Goal: Task Accomplishment & Management: Manage account settings

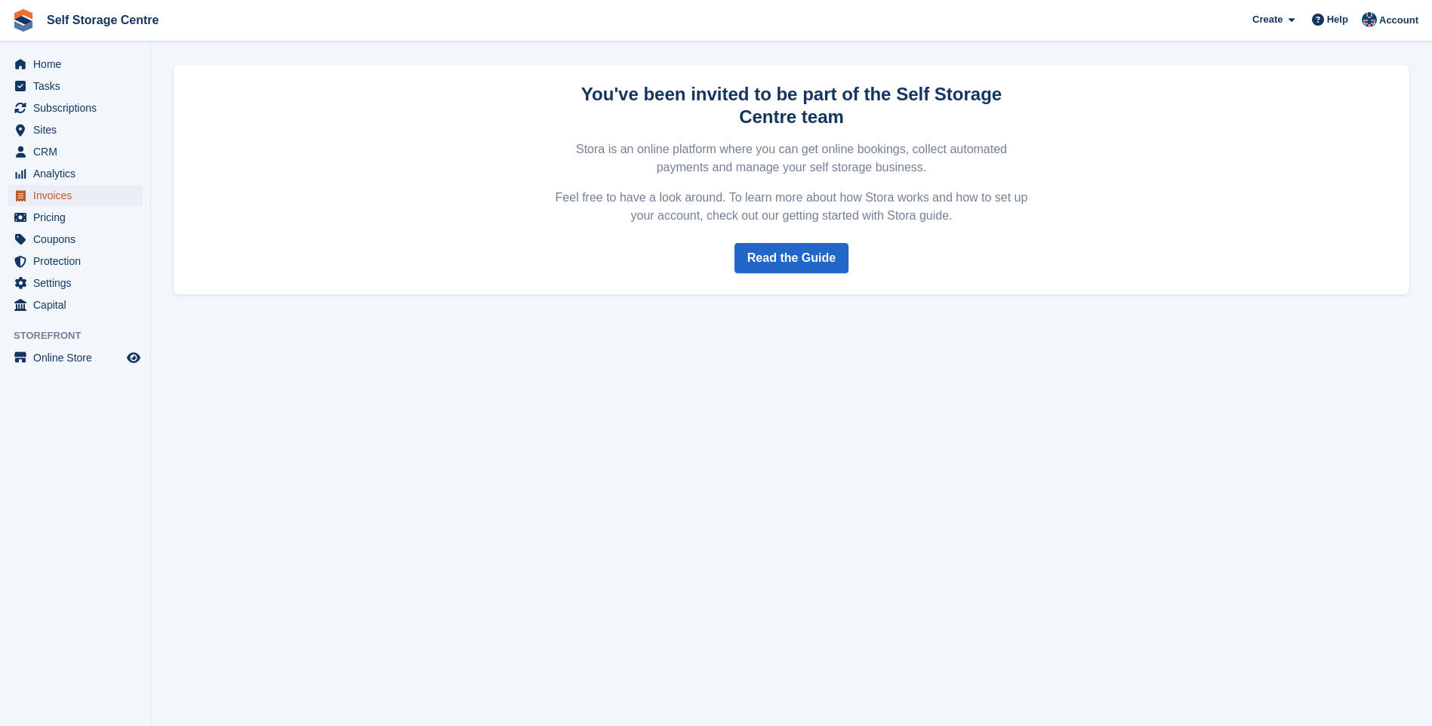
click at [61, 201] on span "Invoices" at bounding box center [78, 195] width 91 height 21
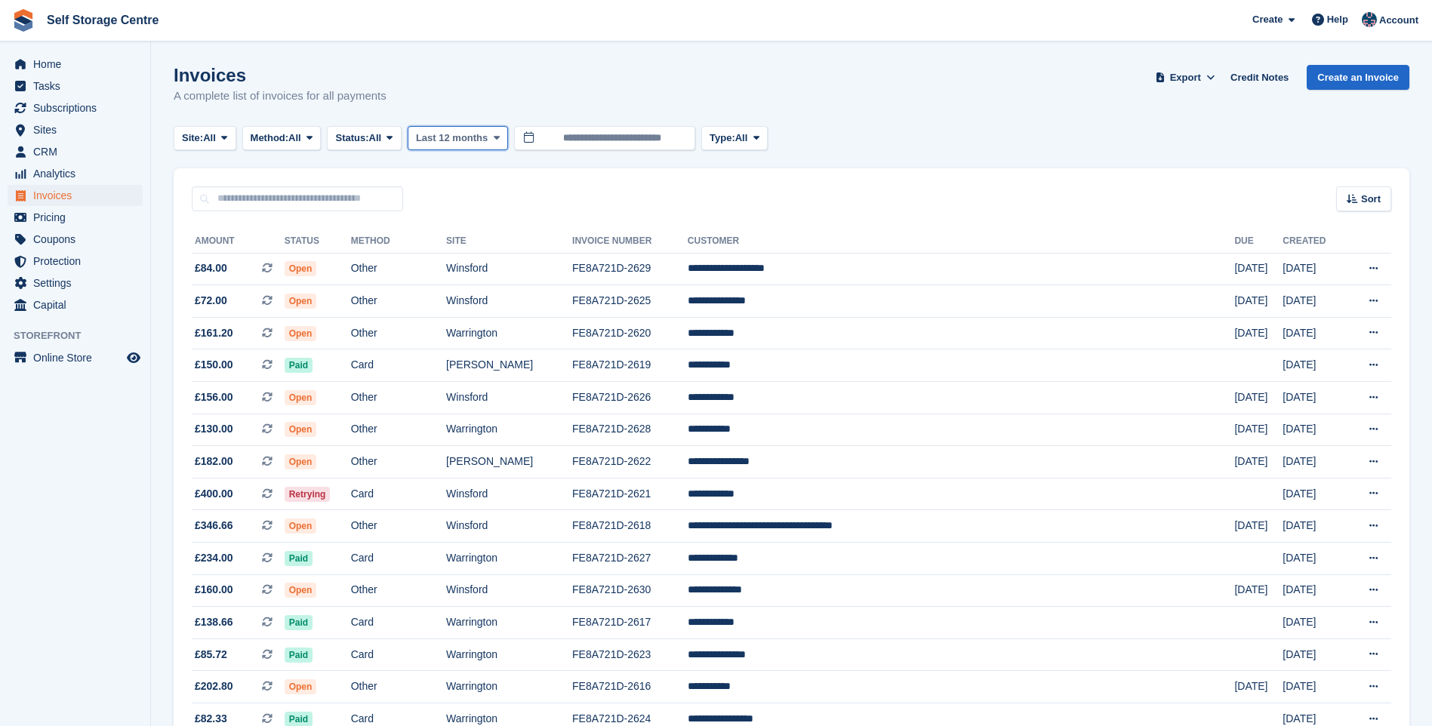
click at [470, 131] on span "Last 12 months" at bounding box center [452, 138] width 72 height 15
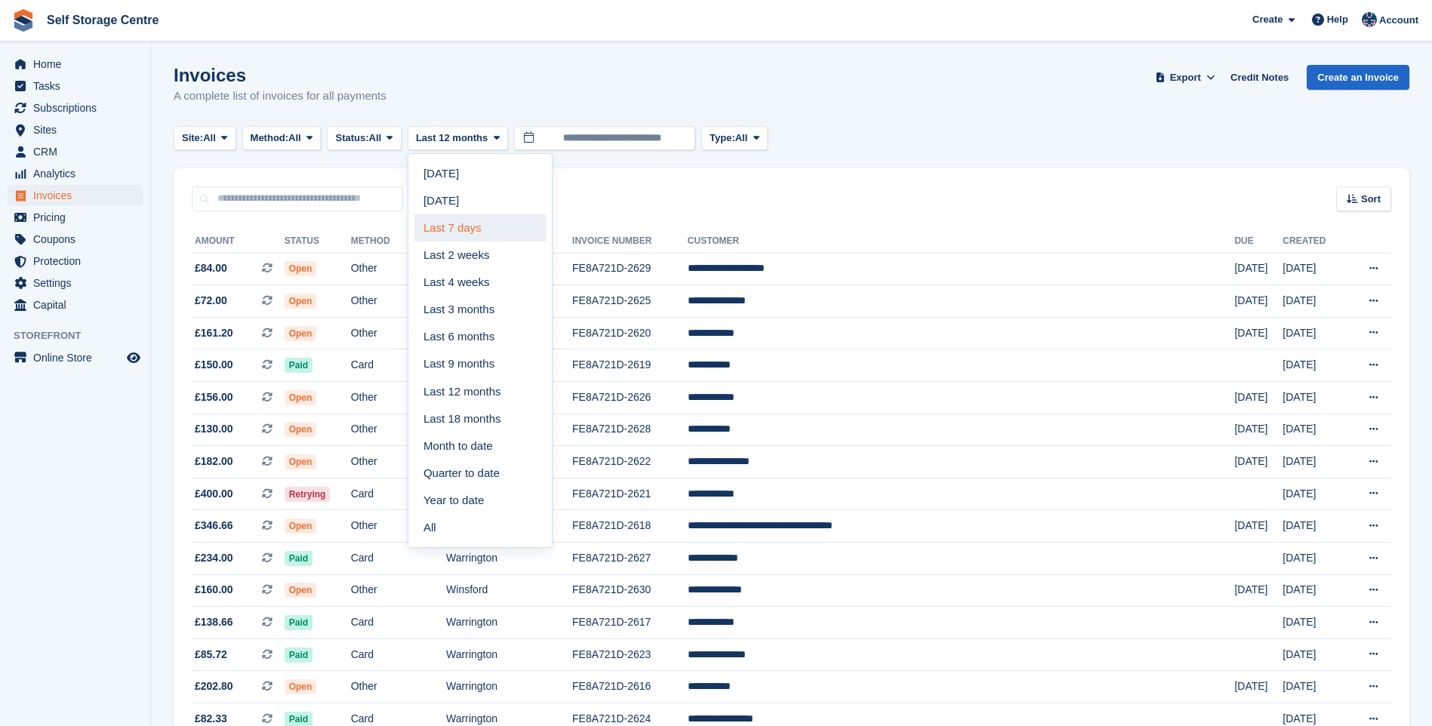
click at [479, 226] on link "Last 7 days" at bounding box center [479, 227] width 131 height 27
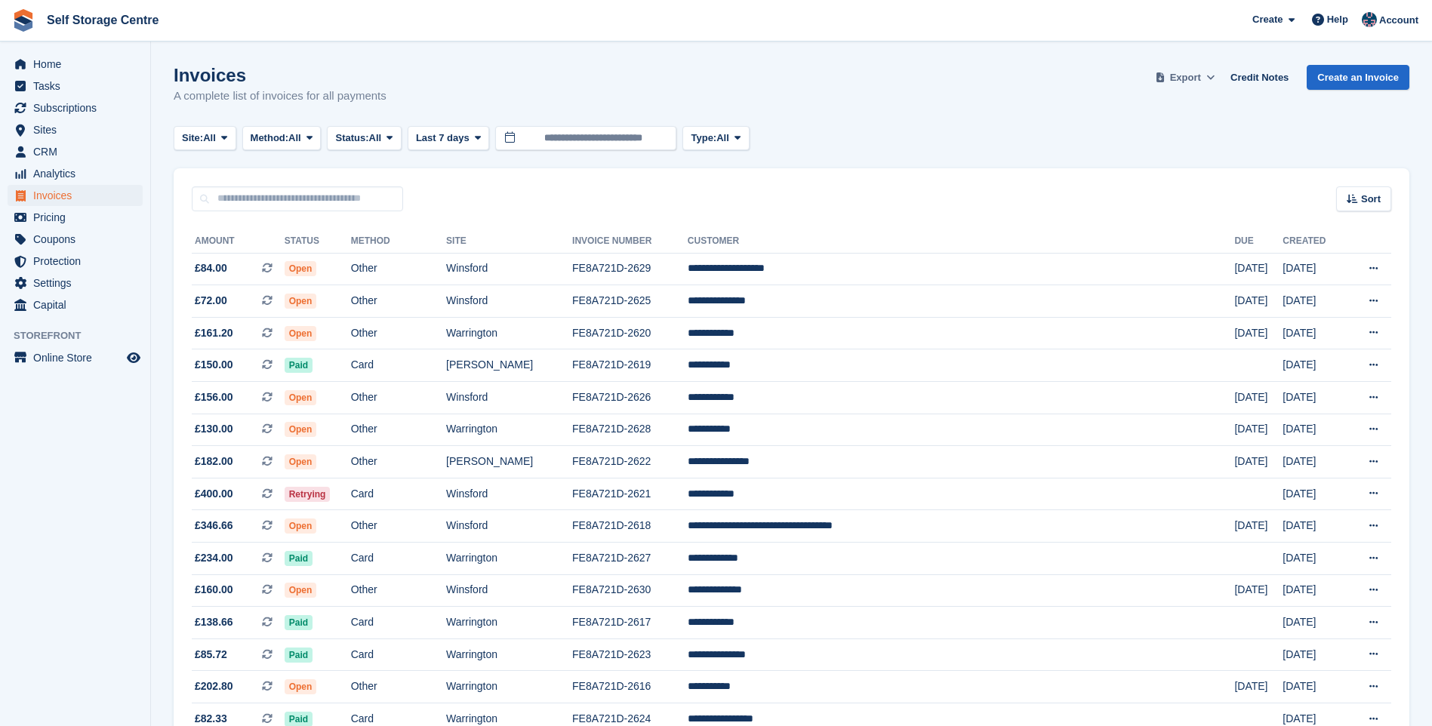
click at [1215, 75] on icon at bounding box center [1210, 77] width 8 height 10
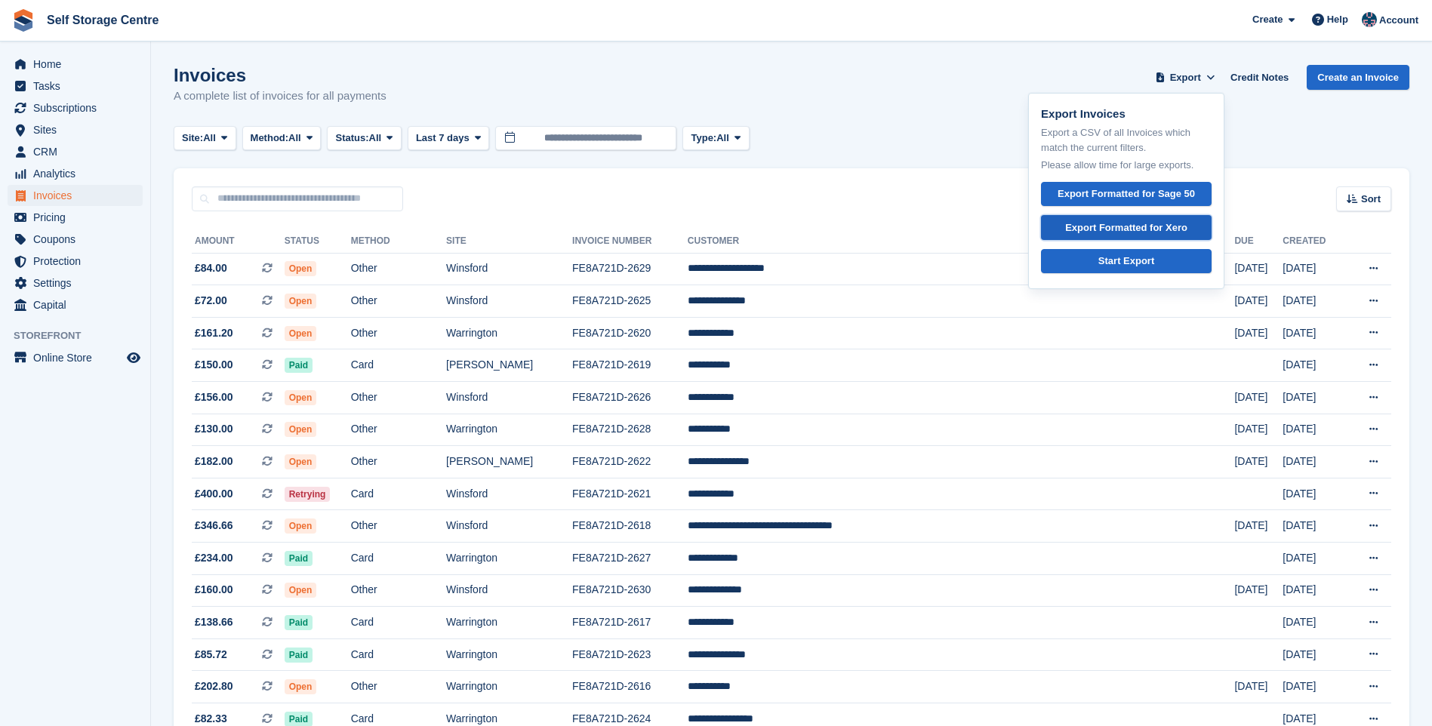
click at [1153, 226] on div "Export Formatted for Xero" at bounding box center [1126, 227] width 122 height 15
click at [66, 109] on span "Subscriptions" at bounding box center [78, 107] width 91 height 21
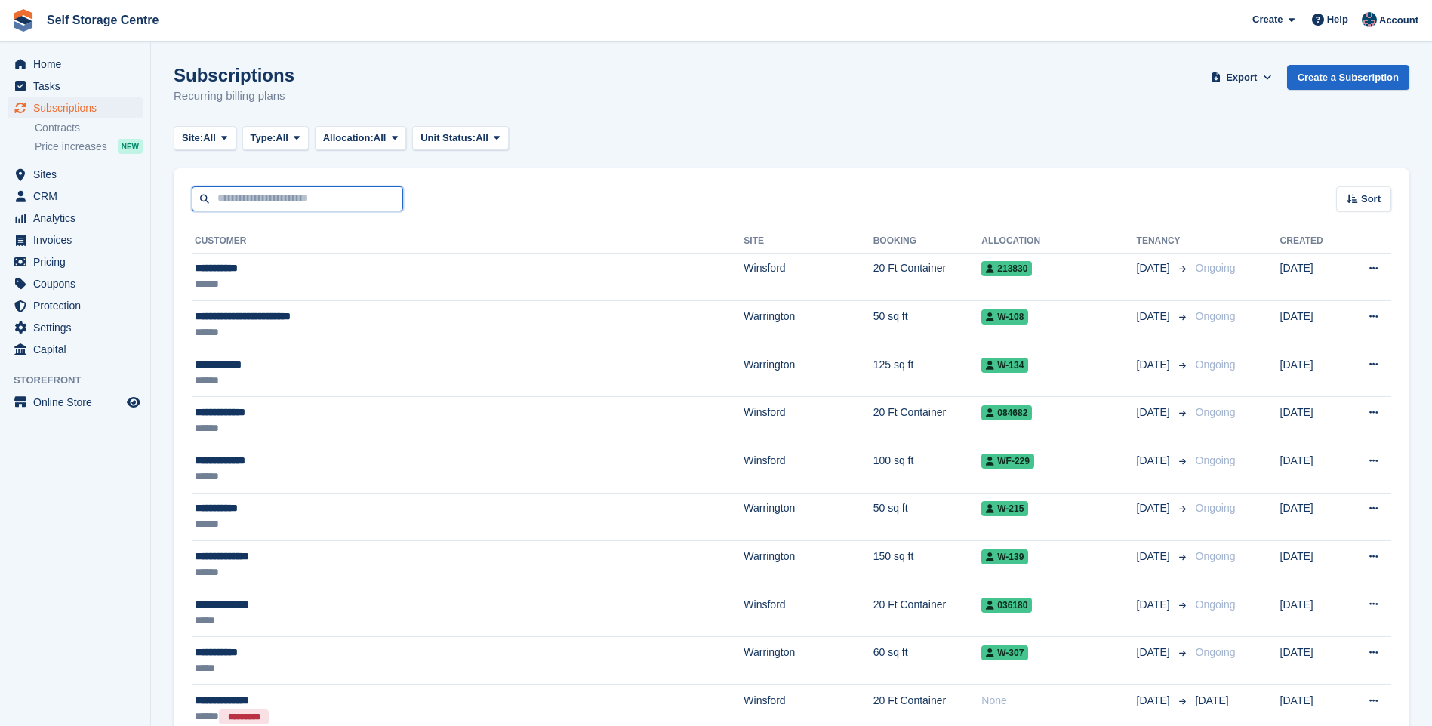
click at [289, 194] on input "text" at bounding box center [297, 198] width 211 height 25
type input "****"
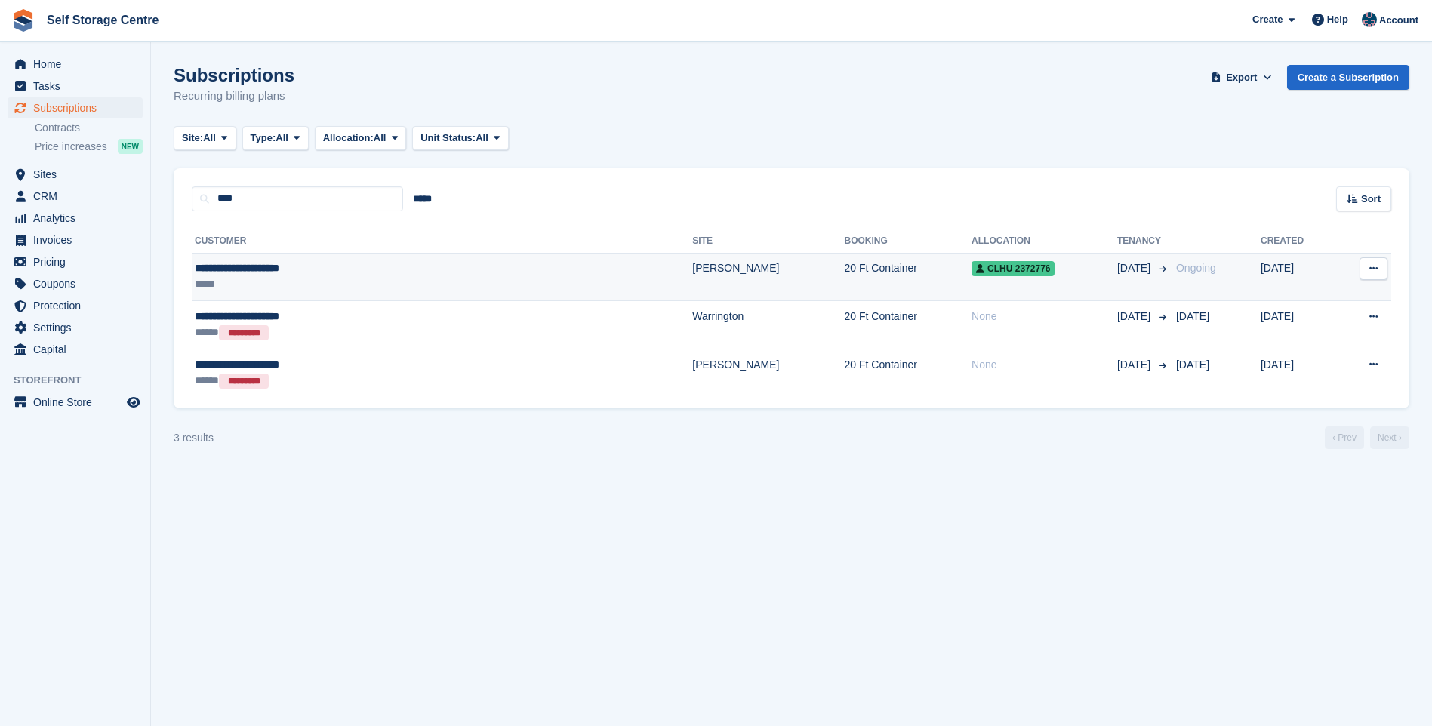
click at [316, 265] on div "**********" at bounding box center [337, 268] width 284 height 16
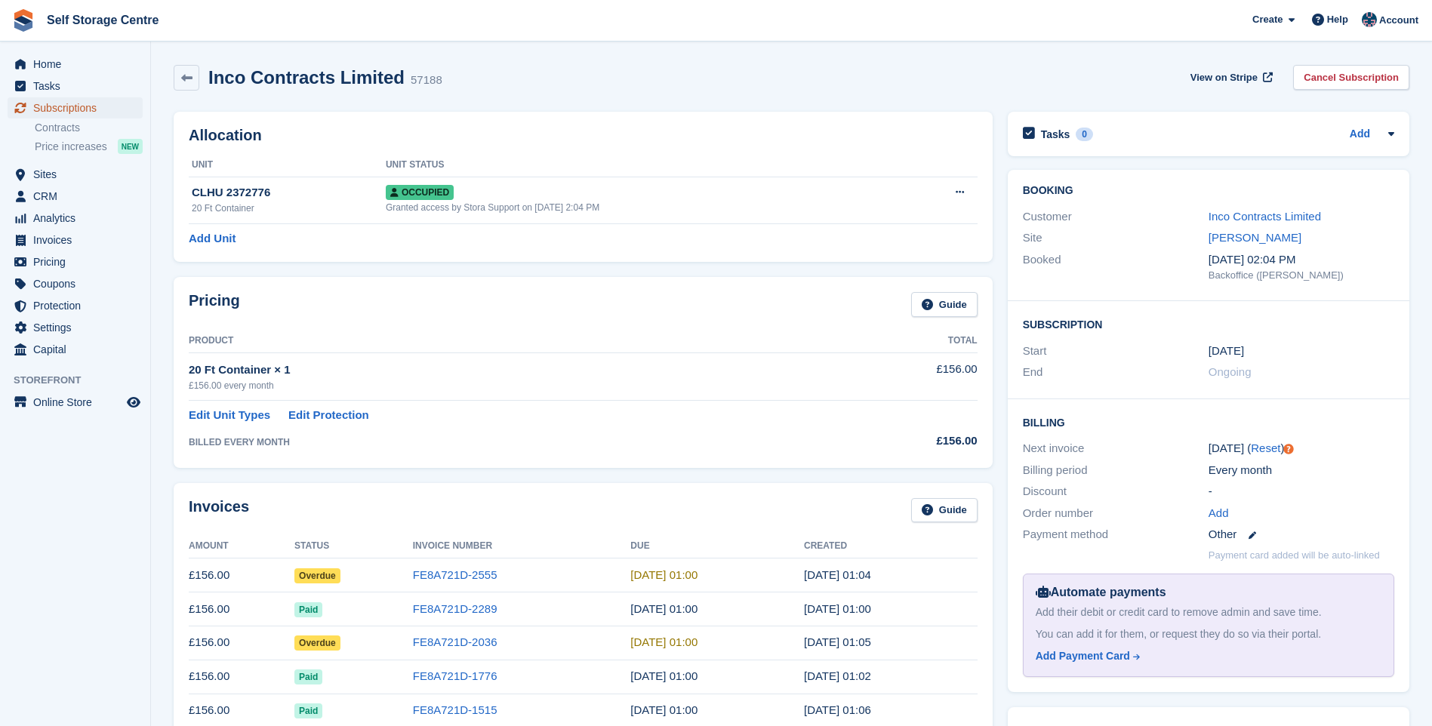
click at [104, 106] on span "Subscriptions" at bounding box center [78, 107] width 91 height 21
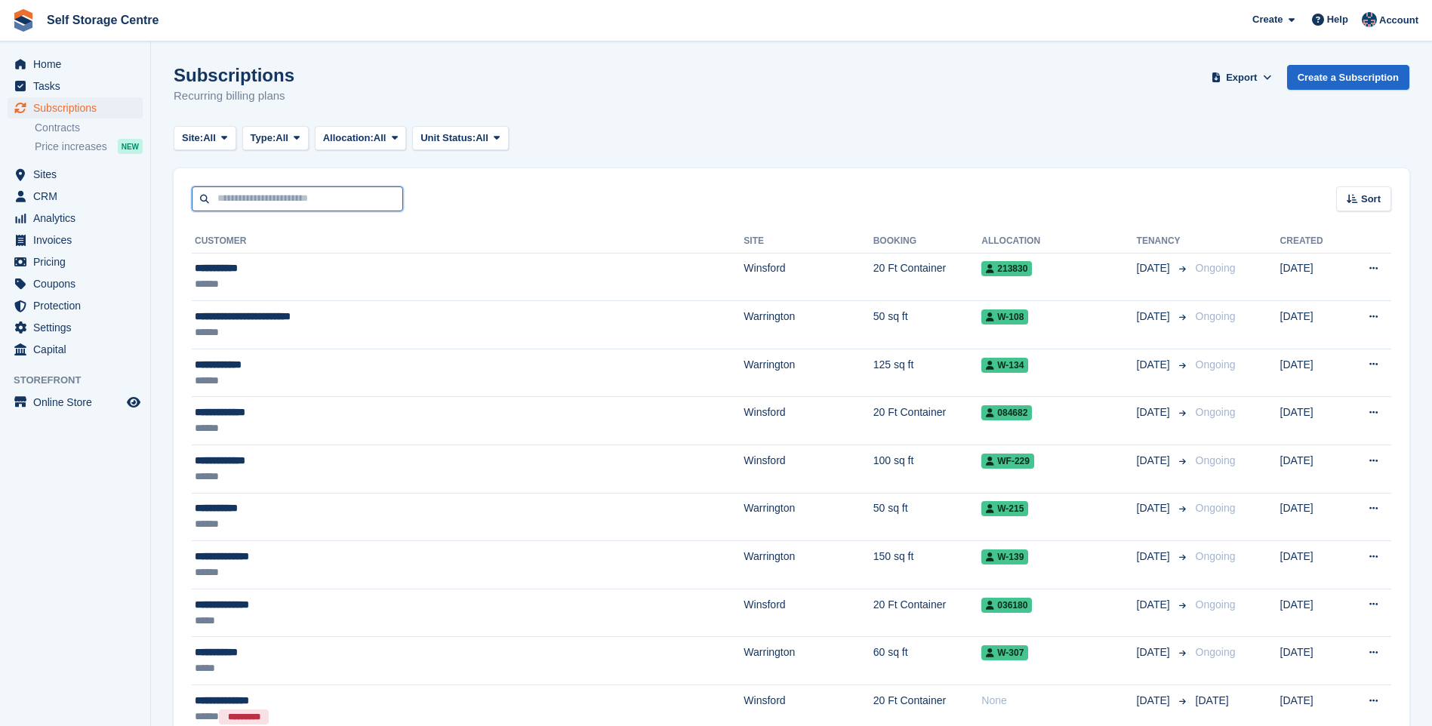
click at [374, 202] on input "text" at bounding box center [297, 198] width 211 height 25
type input "*****"
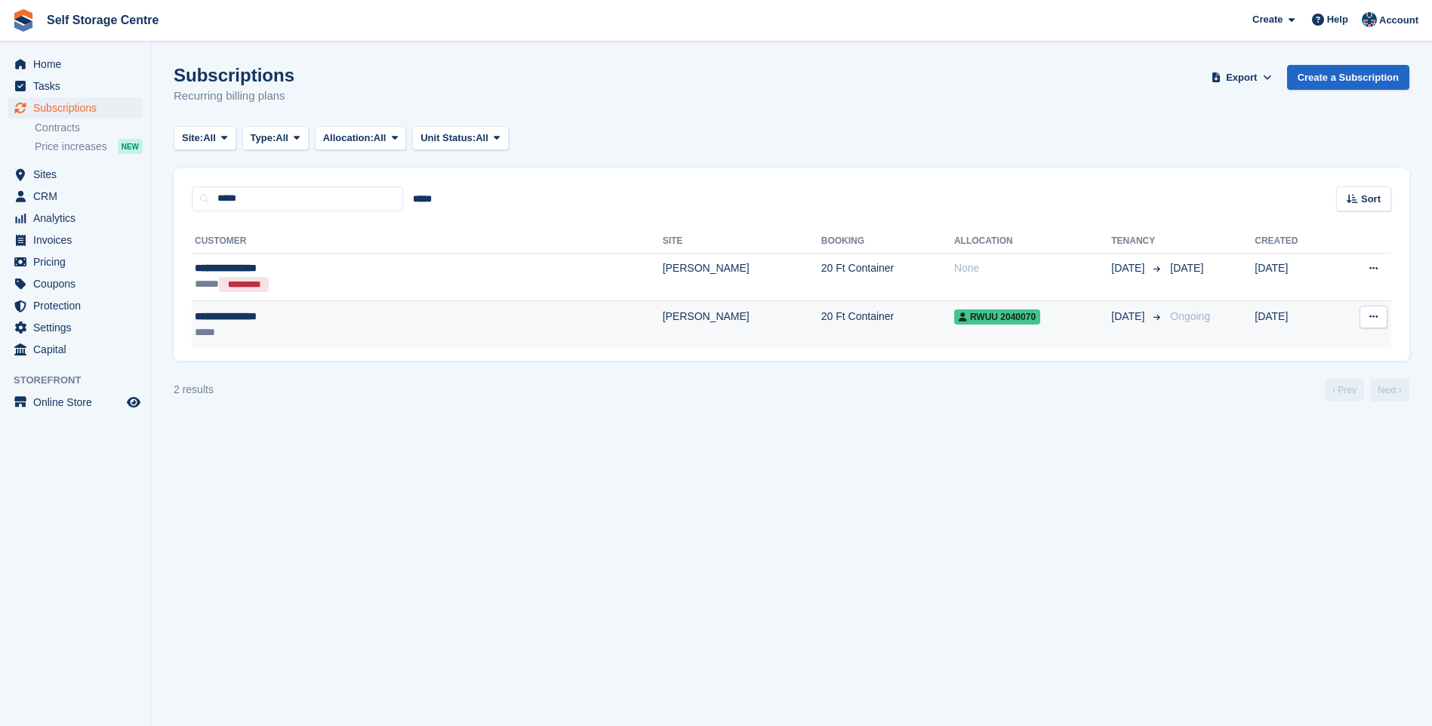
click at [374, 319] on div "**********" at bounding box center [322, 317] width 255 height 16
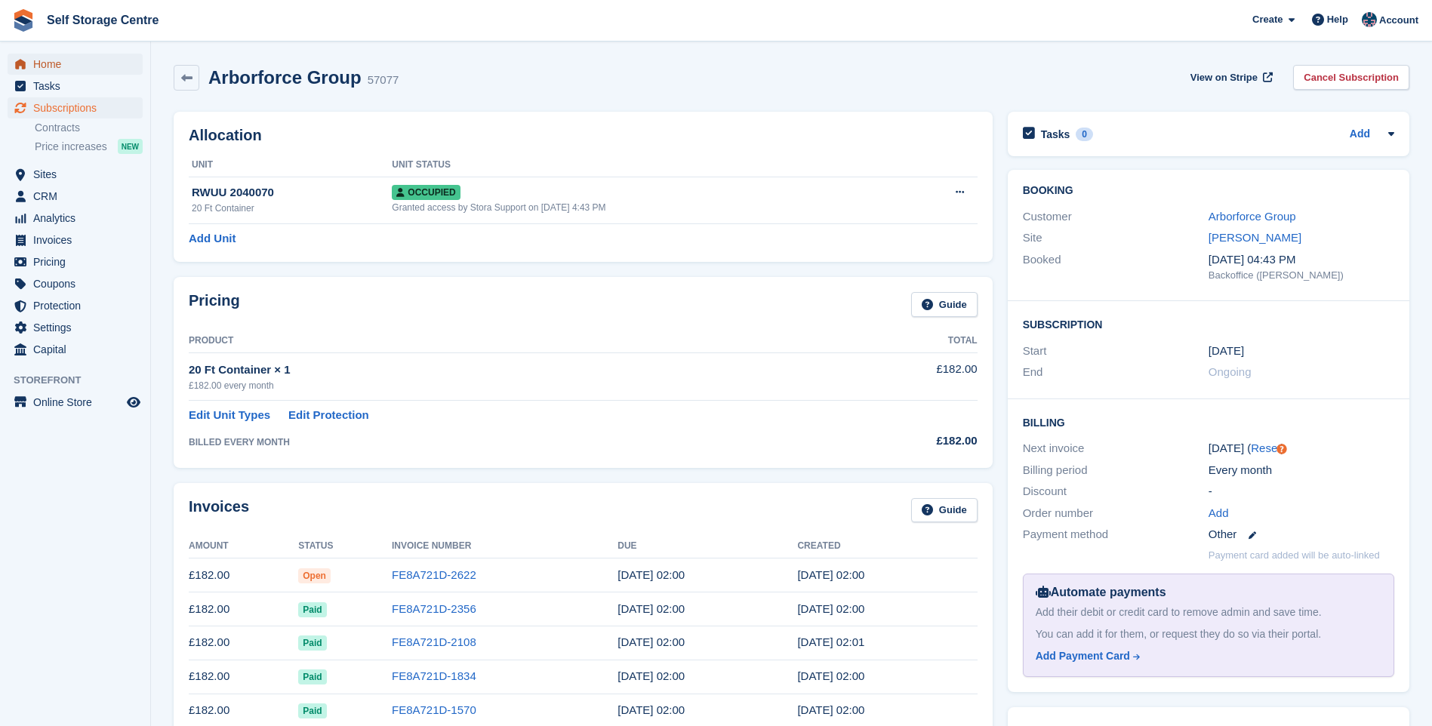
click at [48, 65] on span "Home" at bounding box center [78, 64] width 91 height 21
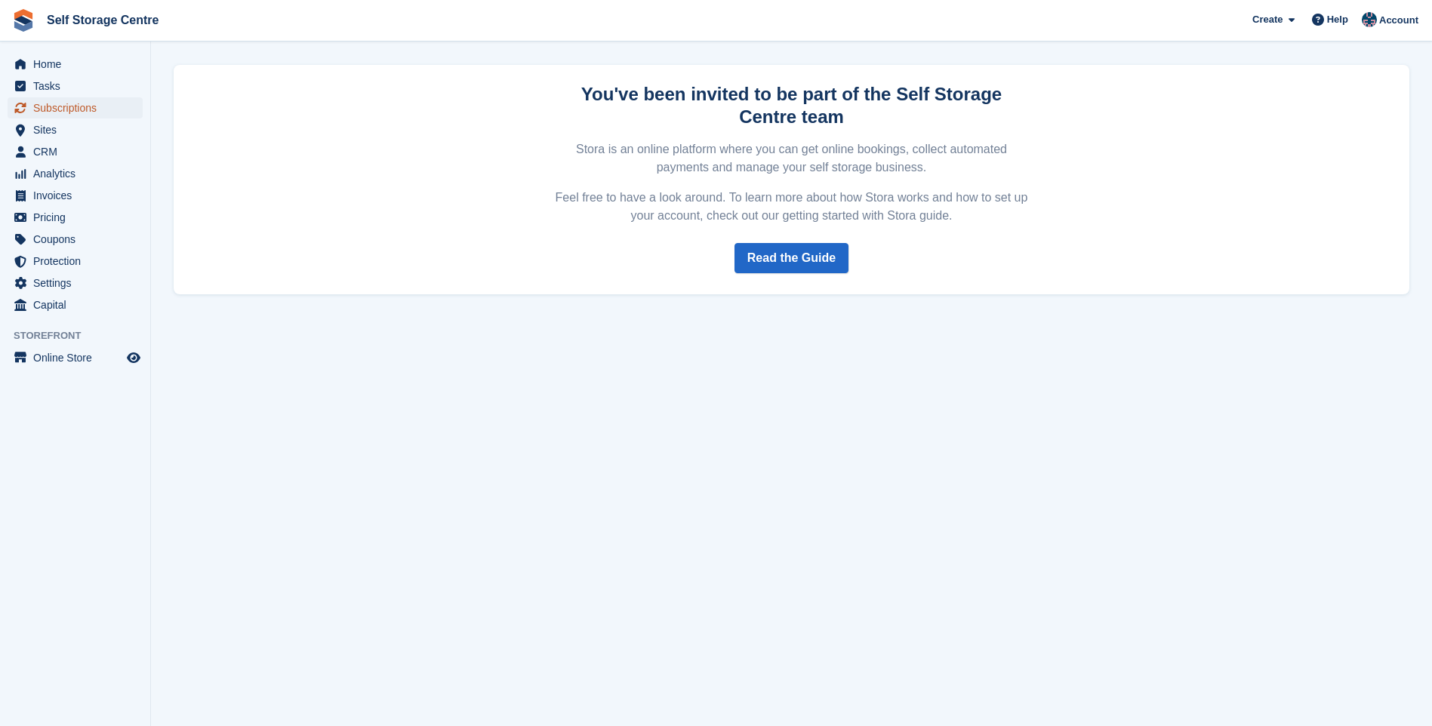
click at [82, 112] on span "Subscriptions" at bounding box center [78, 107] width 91 height 21
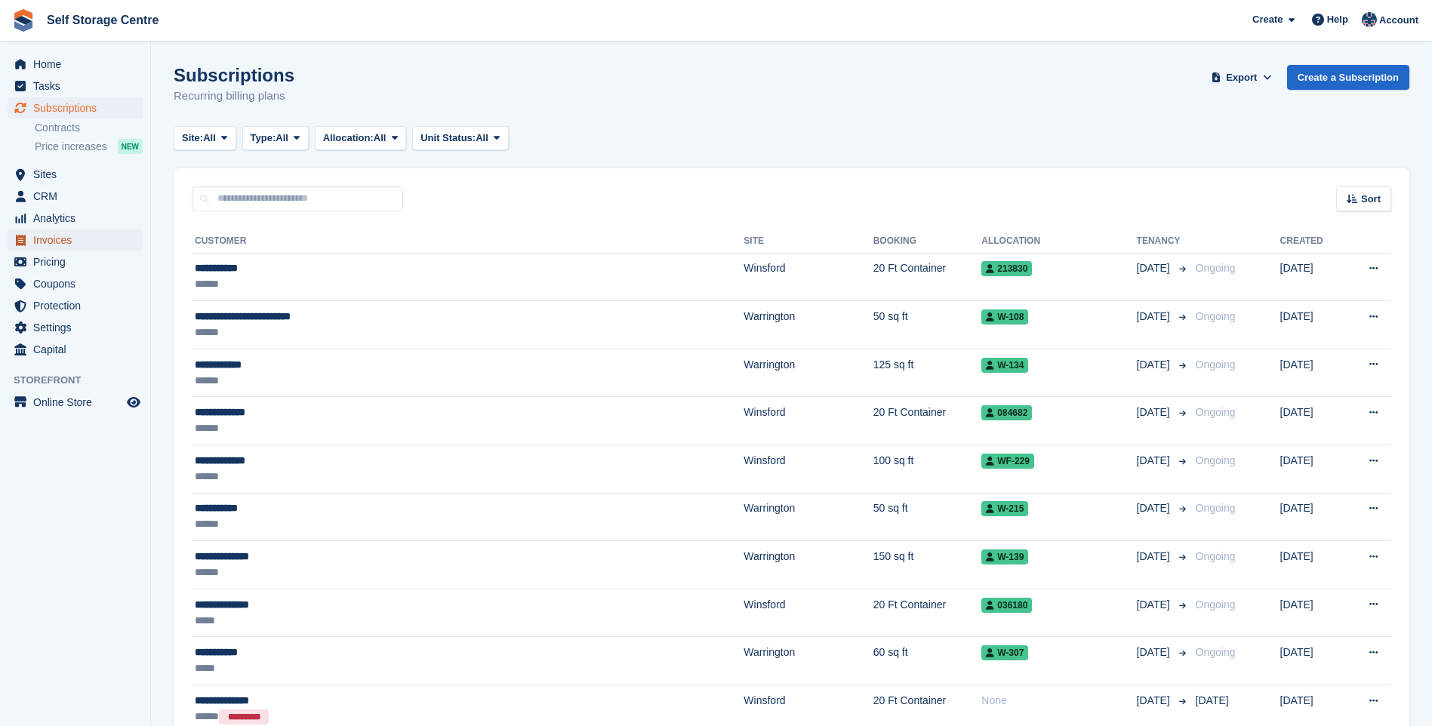
click at [52, 242] on span "Invoices" at bounding box center [78, 240] width 91 height 21
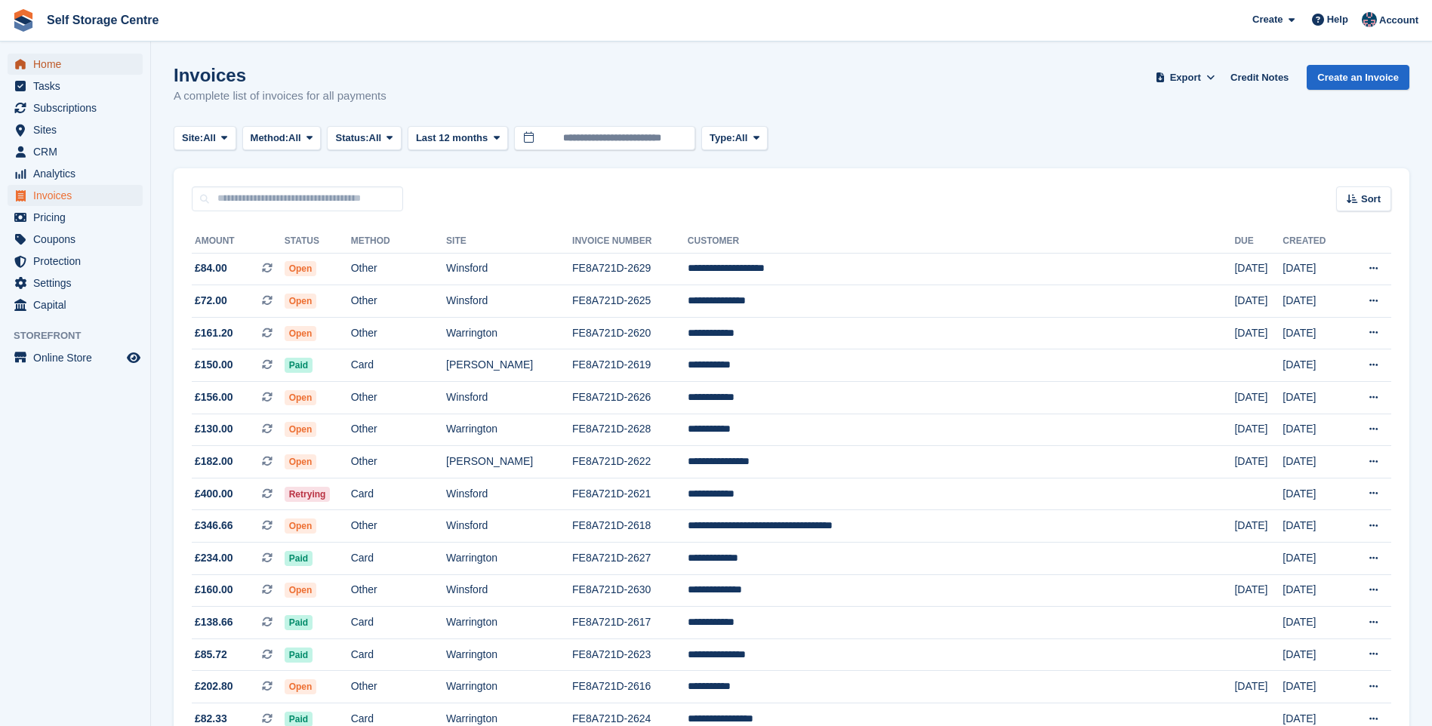
click at [60, 63] on span "Home" at bounding box center [78, 64] width 91 height 21
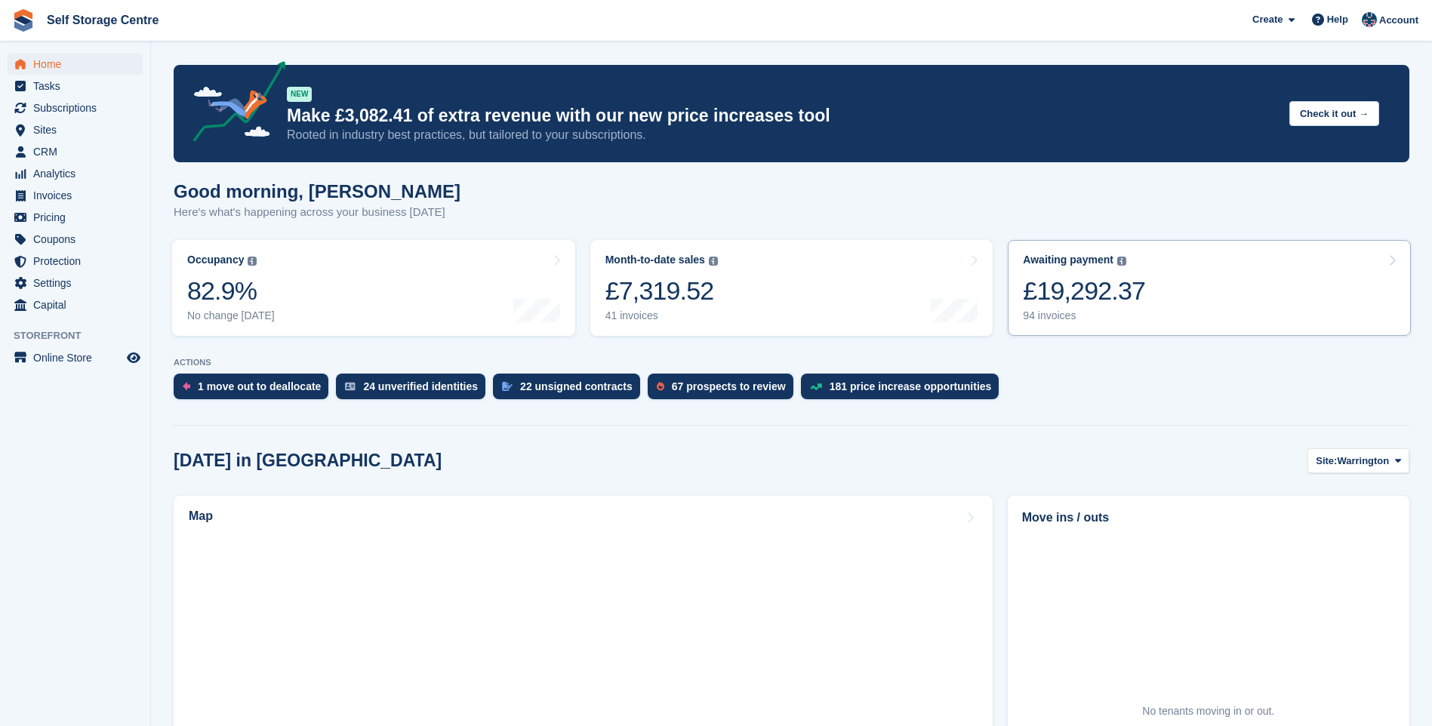
click at [1166, 277] on link "Awaiting payment The total outstanding balance on all open invoices. £19,292.37…" at bounding box center [1209, 288] width 403 height 96
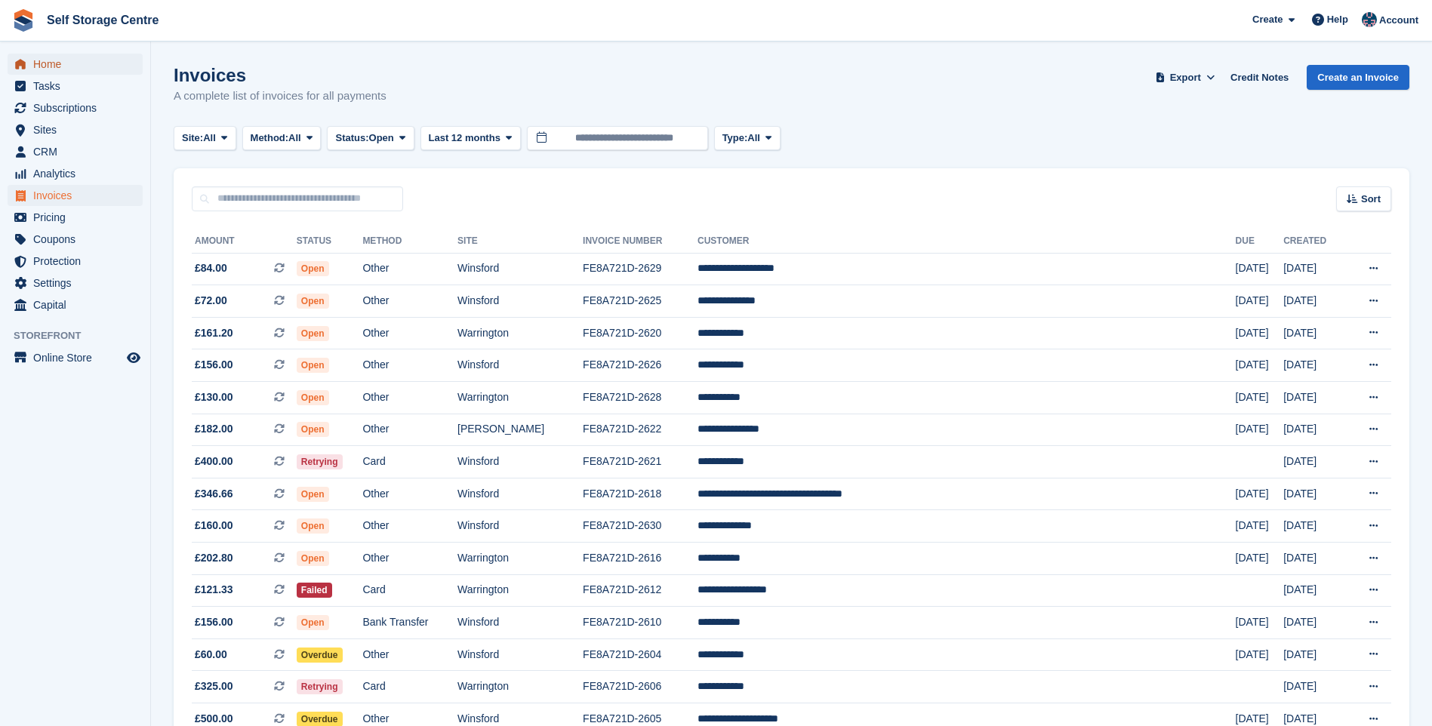
click at [57, 57] on span "Home" at bounding box center [78, 64] width 91 height 21
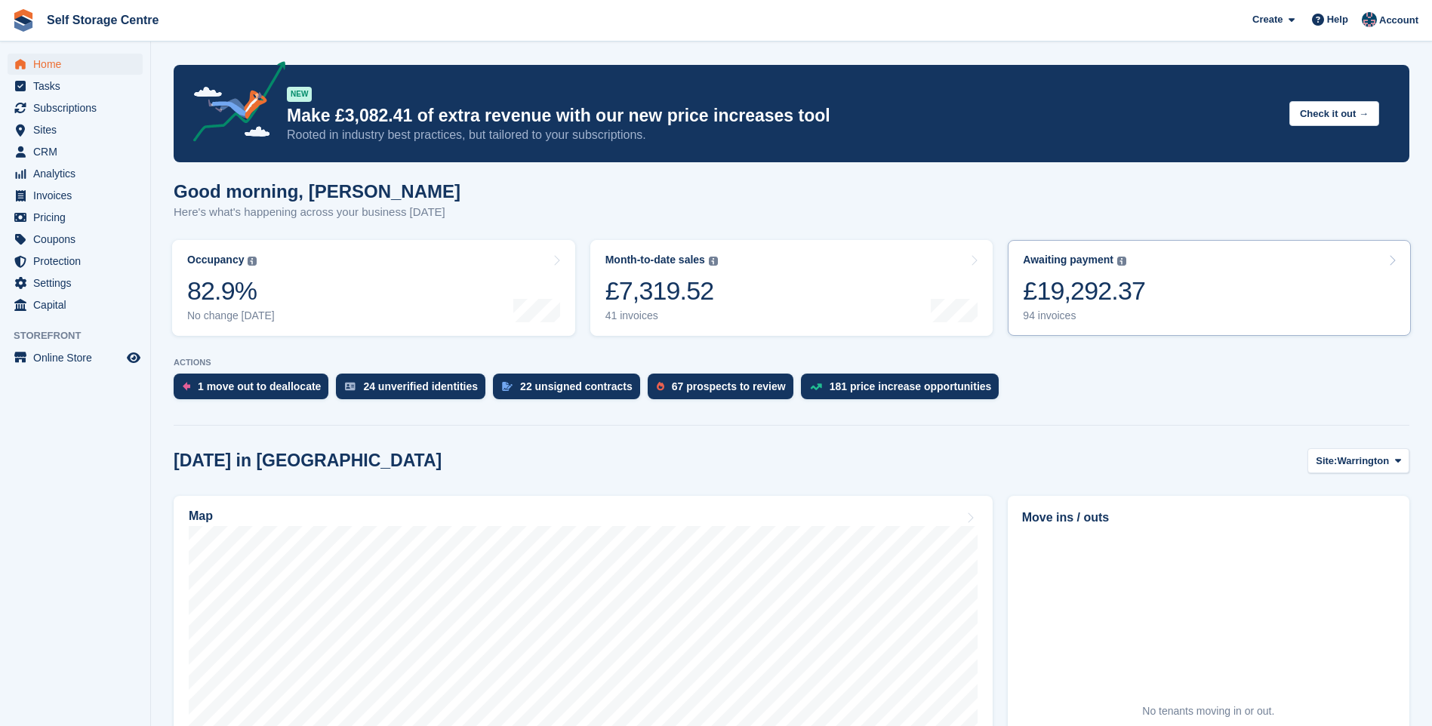
click at [1063, 261] on div "Awaiting payment" at bounding box center [1068, 260] width 91 height 13
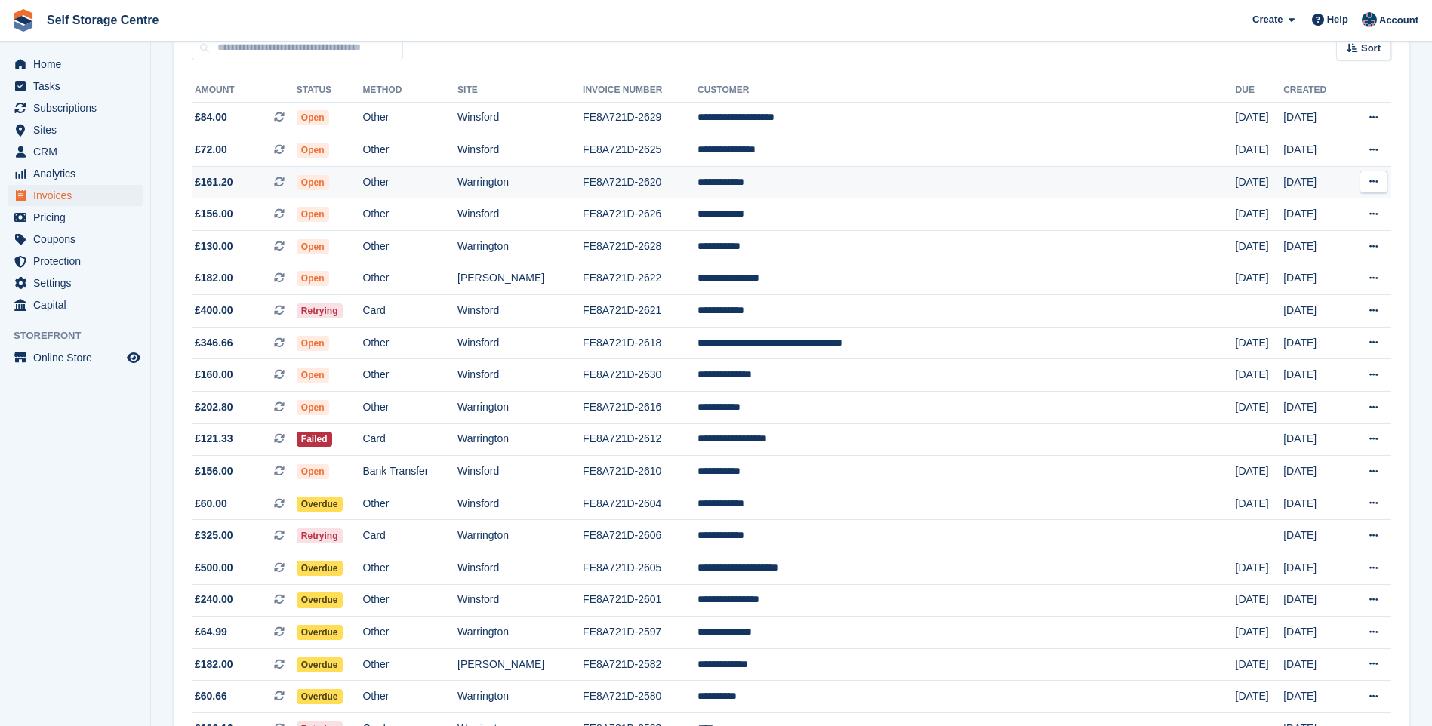
scroll to position [226, 0]
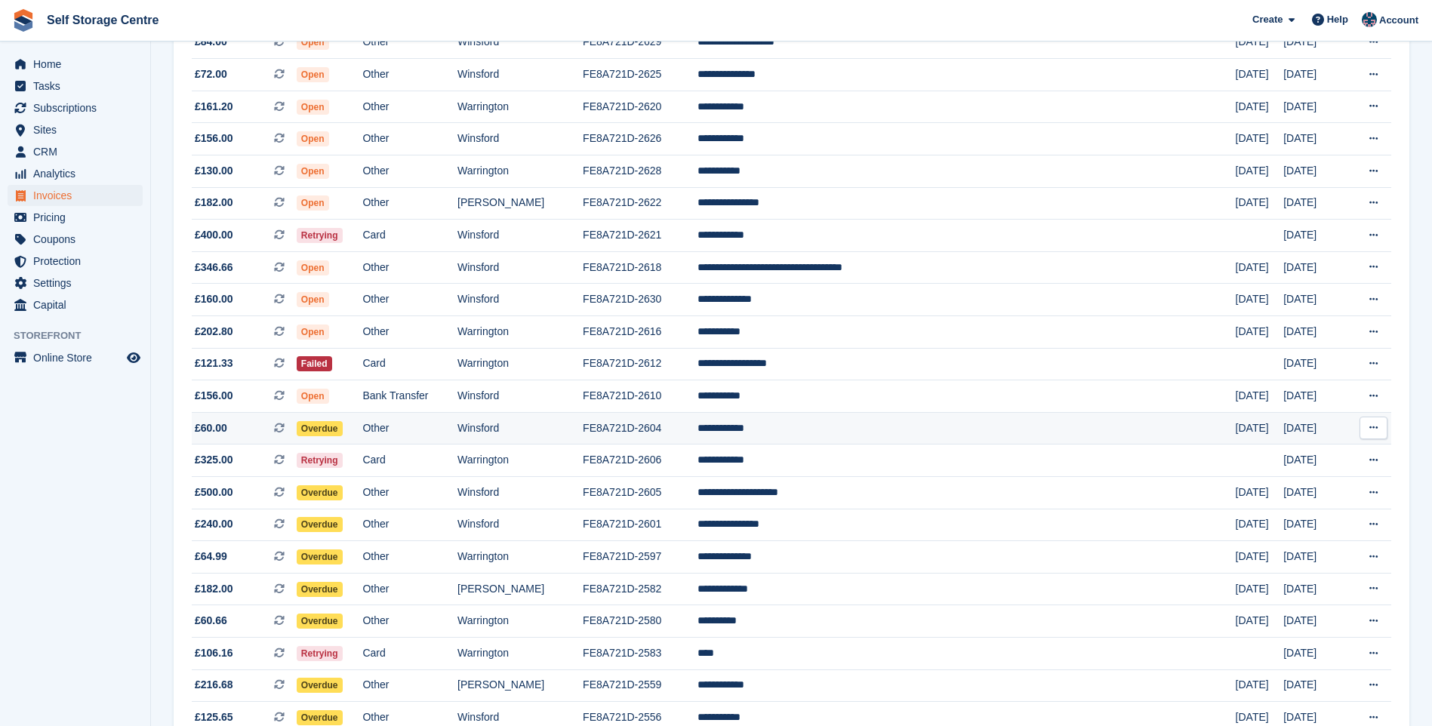
click at [698, 429] on td "FE8A721D-2604" at bounding box center [640, 428] width 115 height 32
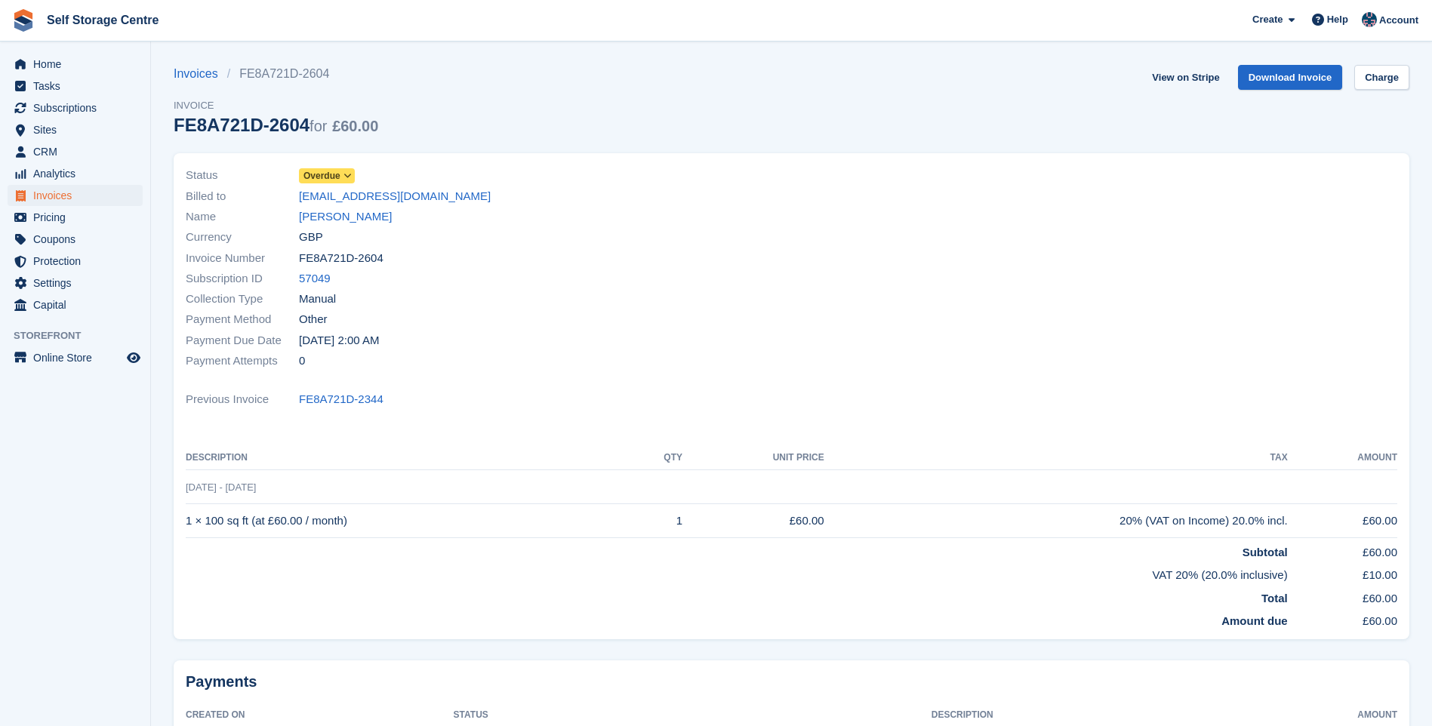
click at [342, 170] on span at bounding box center [348, 176] width 12 height 12
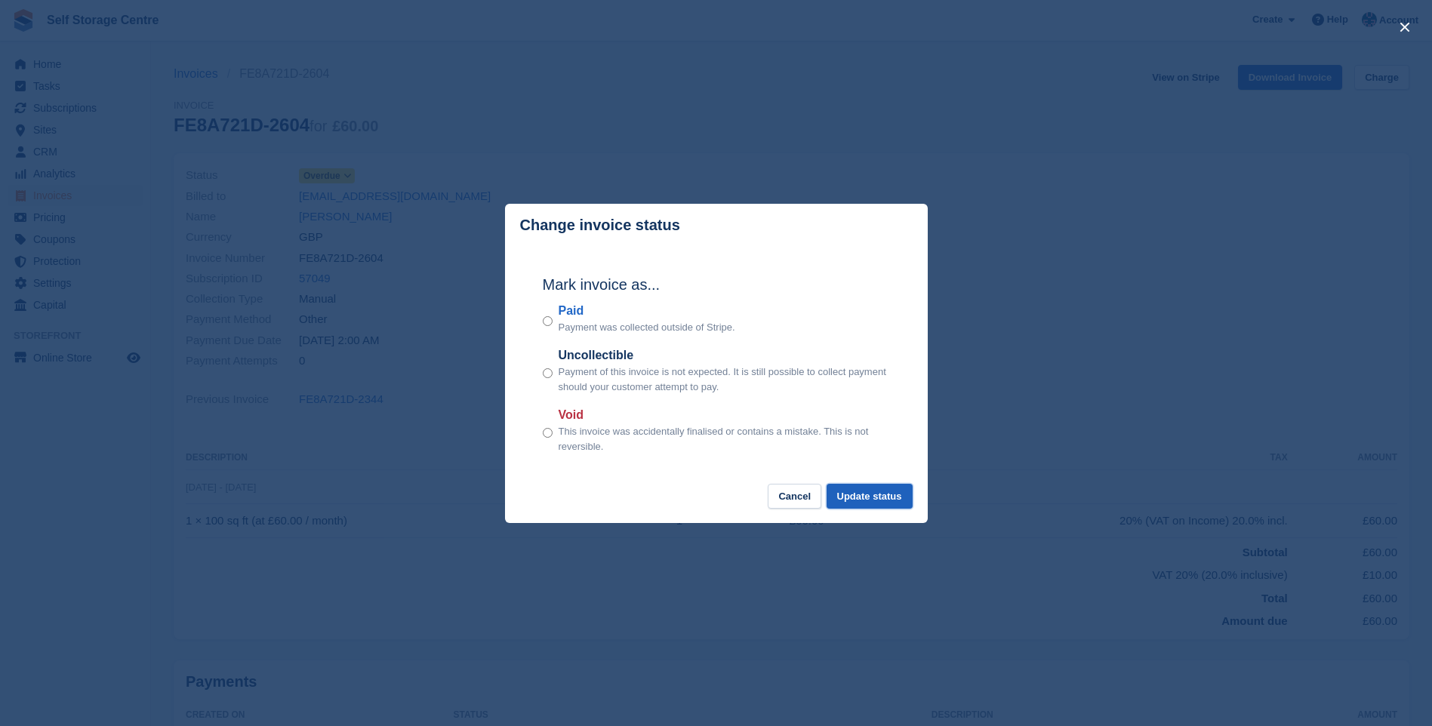
click at [856, 499] on button "Update status" at bounding box center [870, 496] width 86 height 25
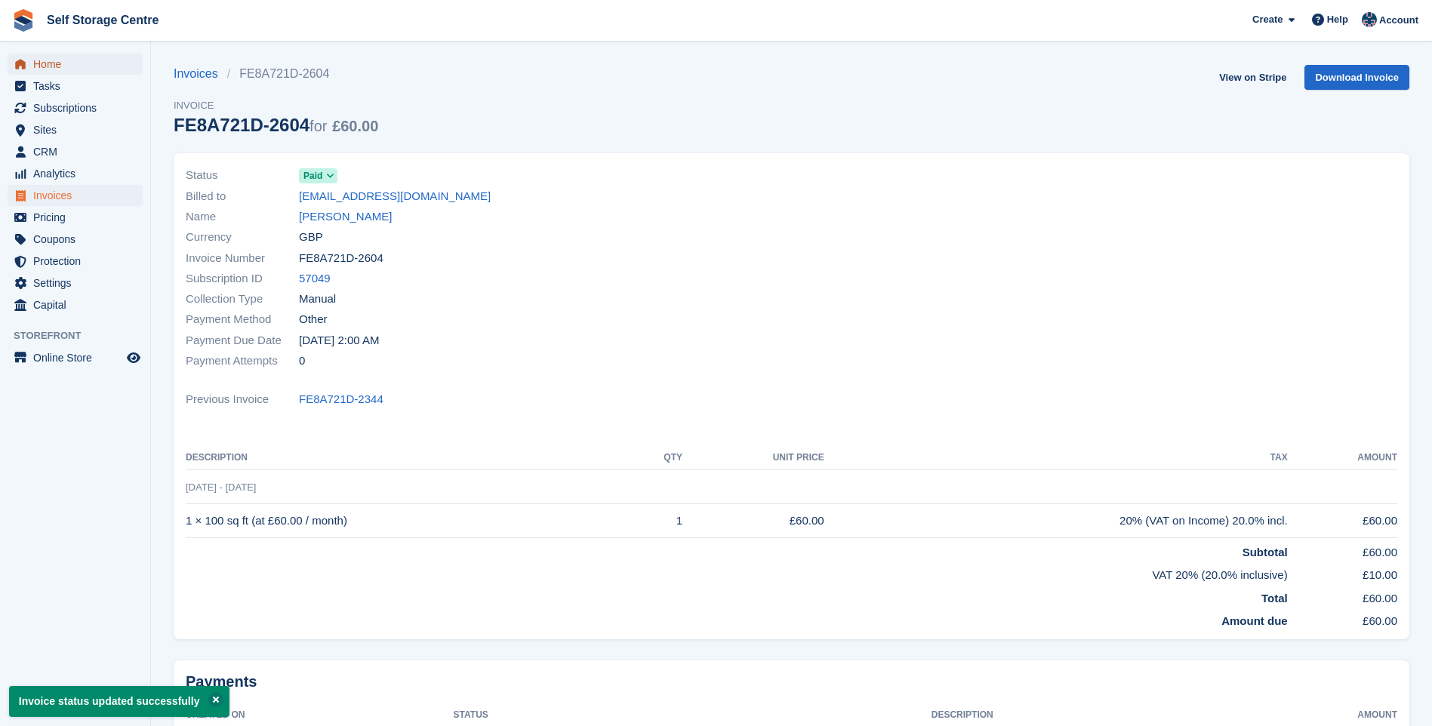
click at [61, 64] on span "Home" at bounding box center [78, 64] width 91 height 21
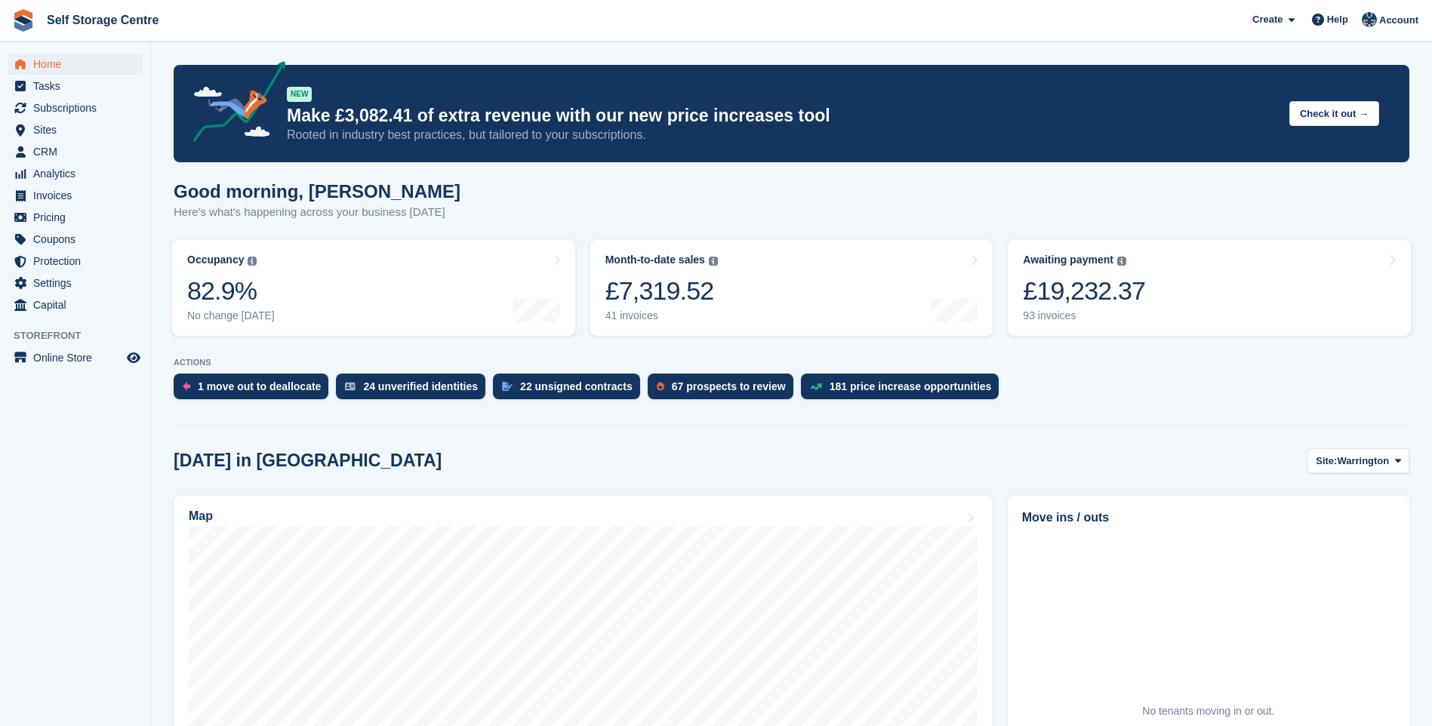
click at [1139, 290] on link "Awaiting payment The total outstanding balance on all open invoices. £19,232.37…" at bounding box center [1209, 288] width 403 height 96
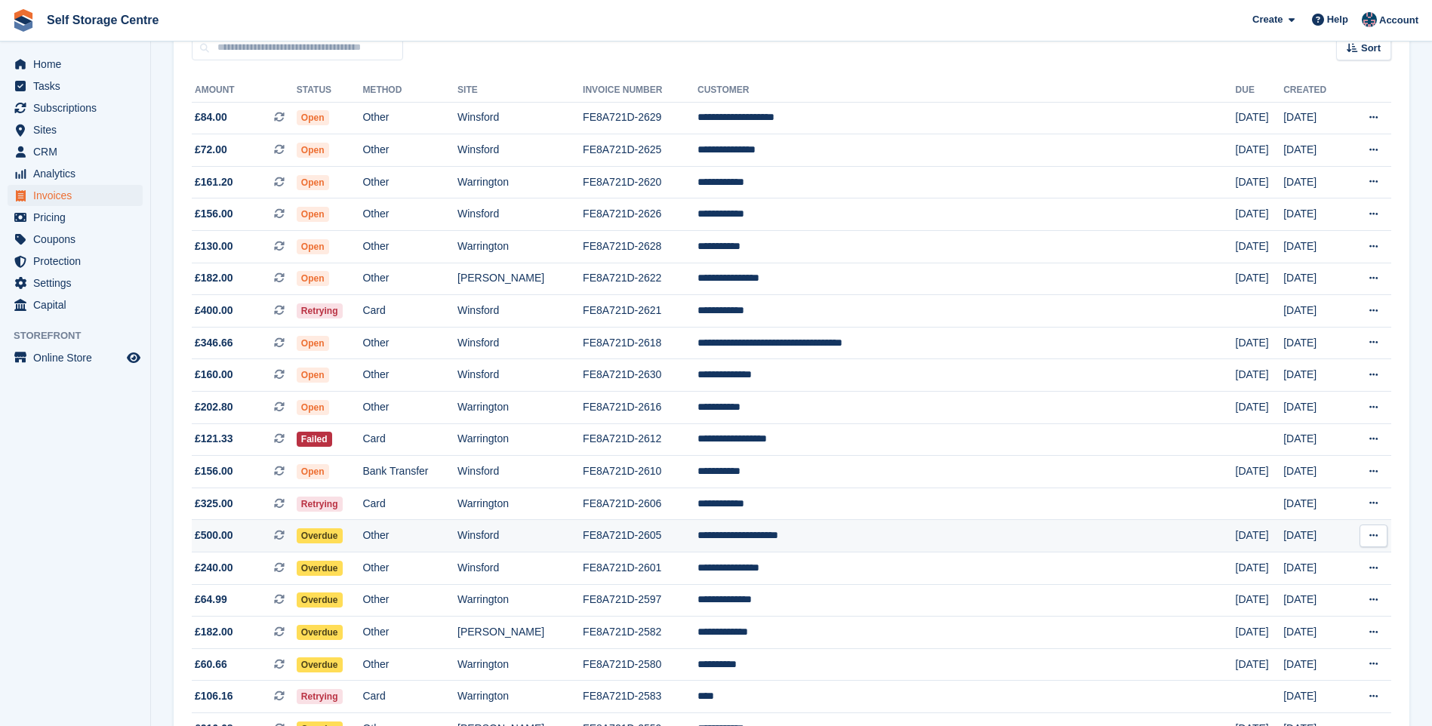
scroll to position [226, 0]
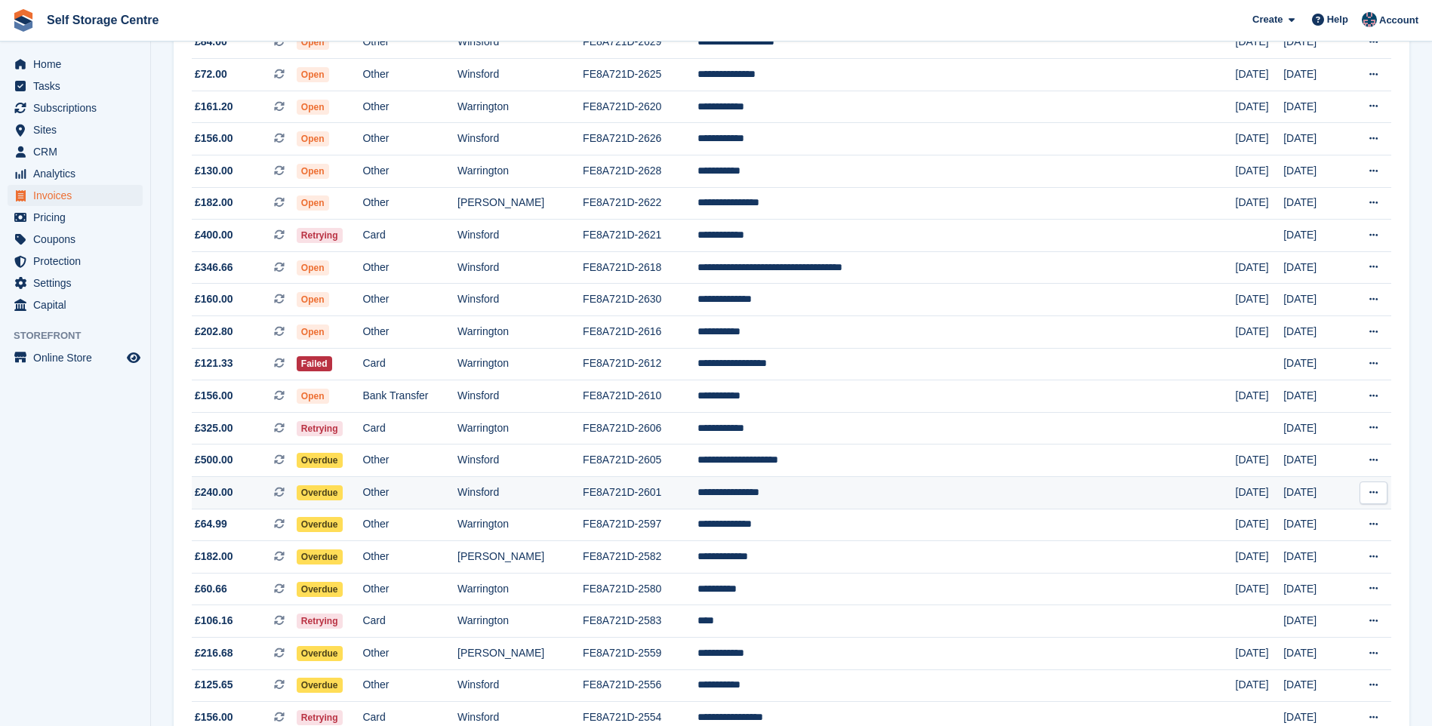
click at [686, 492] on td "FE8A721D-2601" at bounding box center [640, 493] width 115 height 32
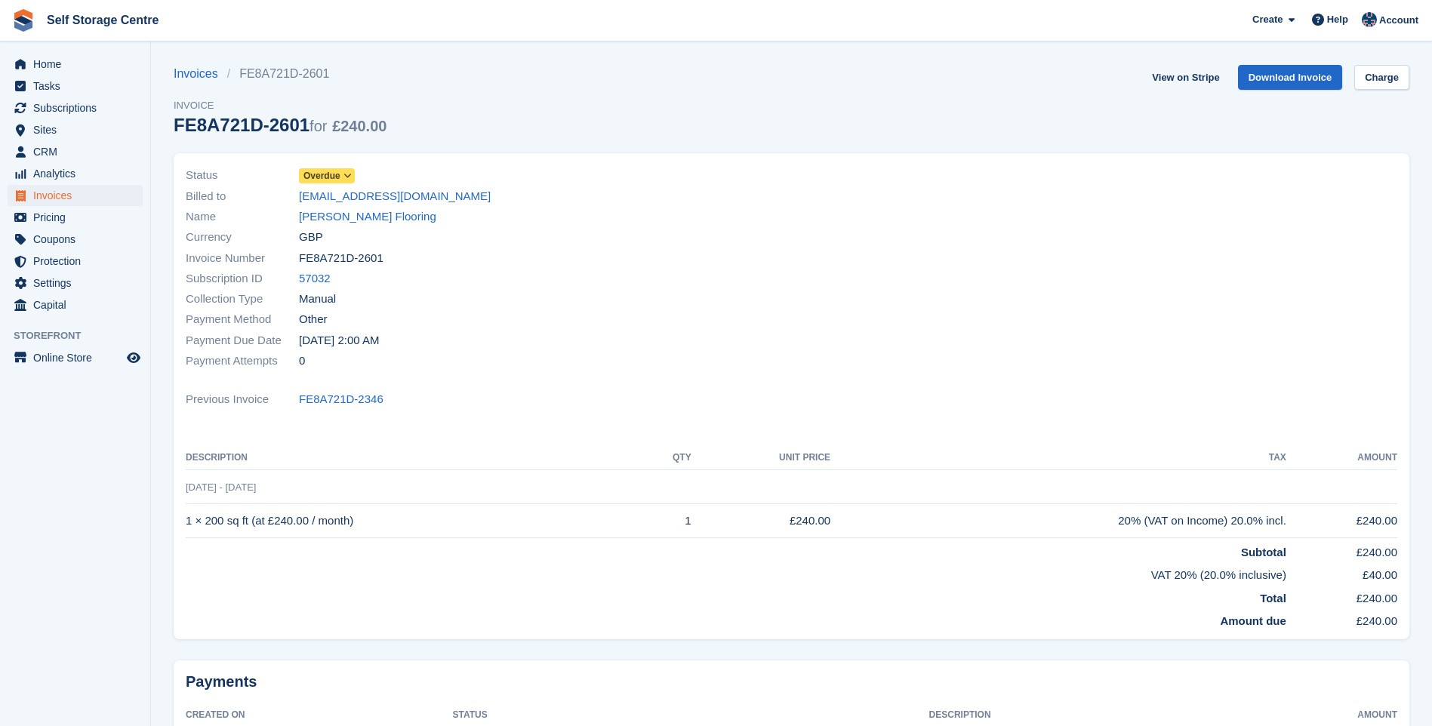
click at [345, 173] on icon at bounding box center [348, 175] width 8 height 9
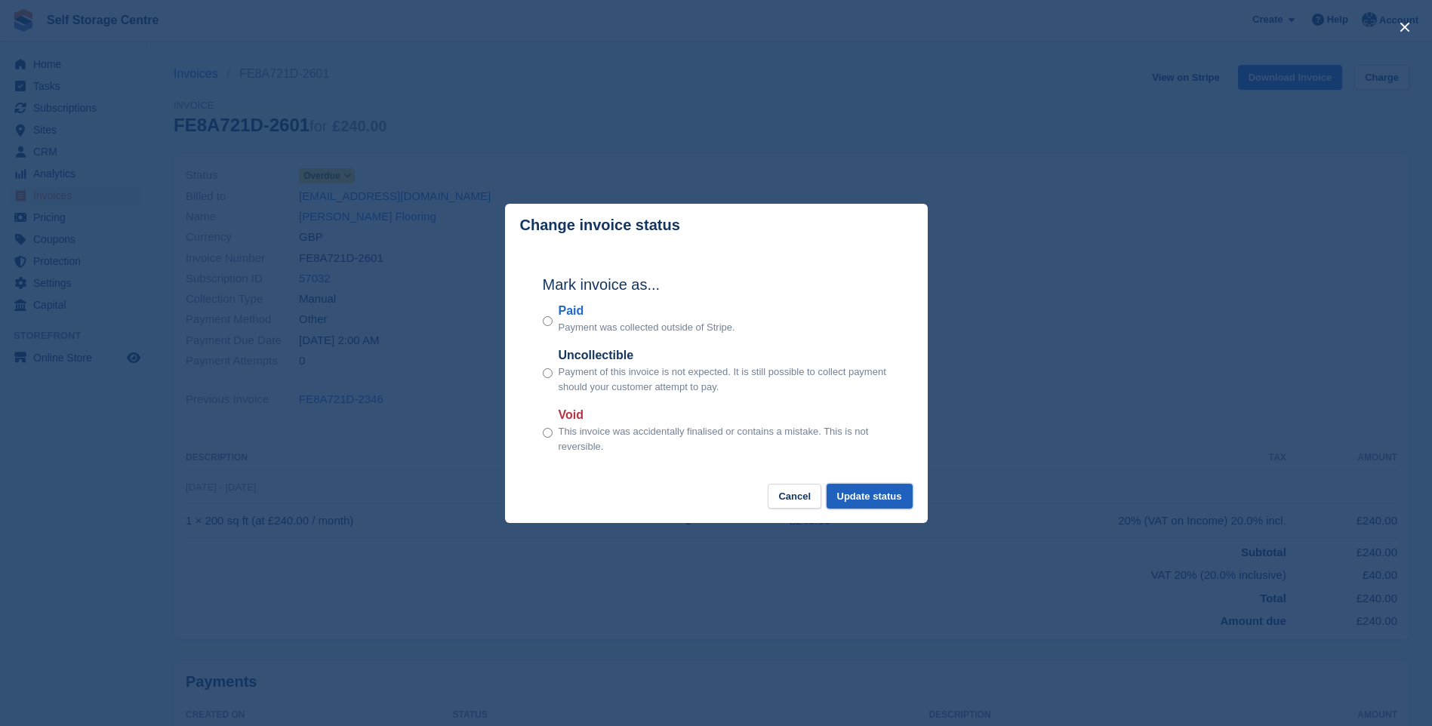
click at [856, 497] on button "Update status" at bounding box center [870, 496] width 86 height 25
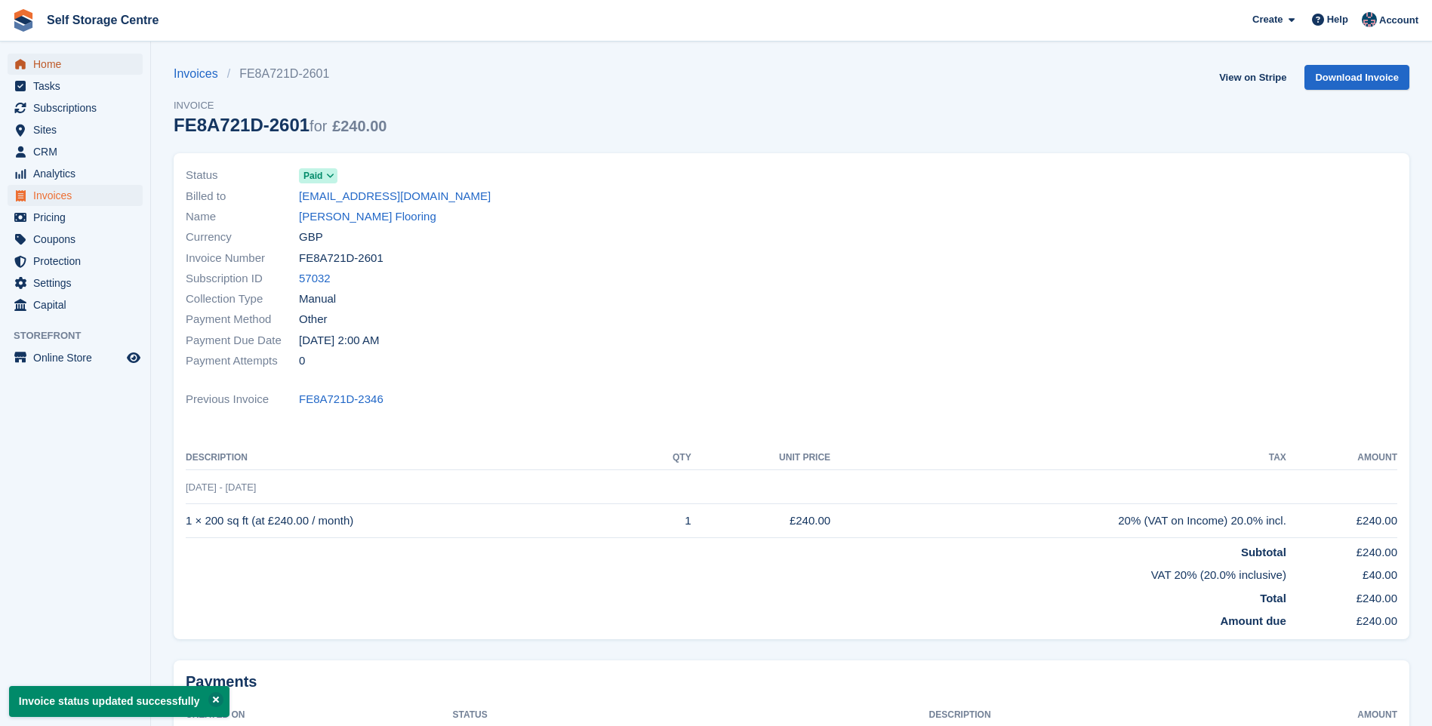
click at [49, 64] on span "Home" at bounding box center [78, 64] width 91 height 21
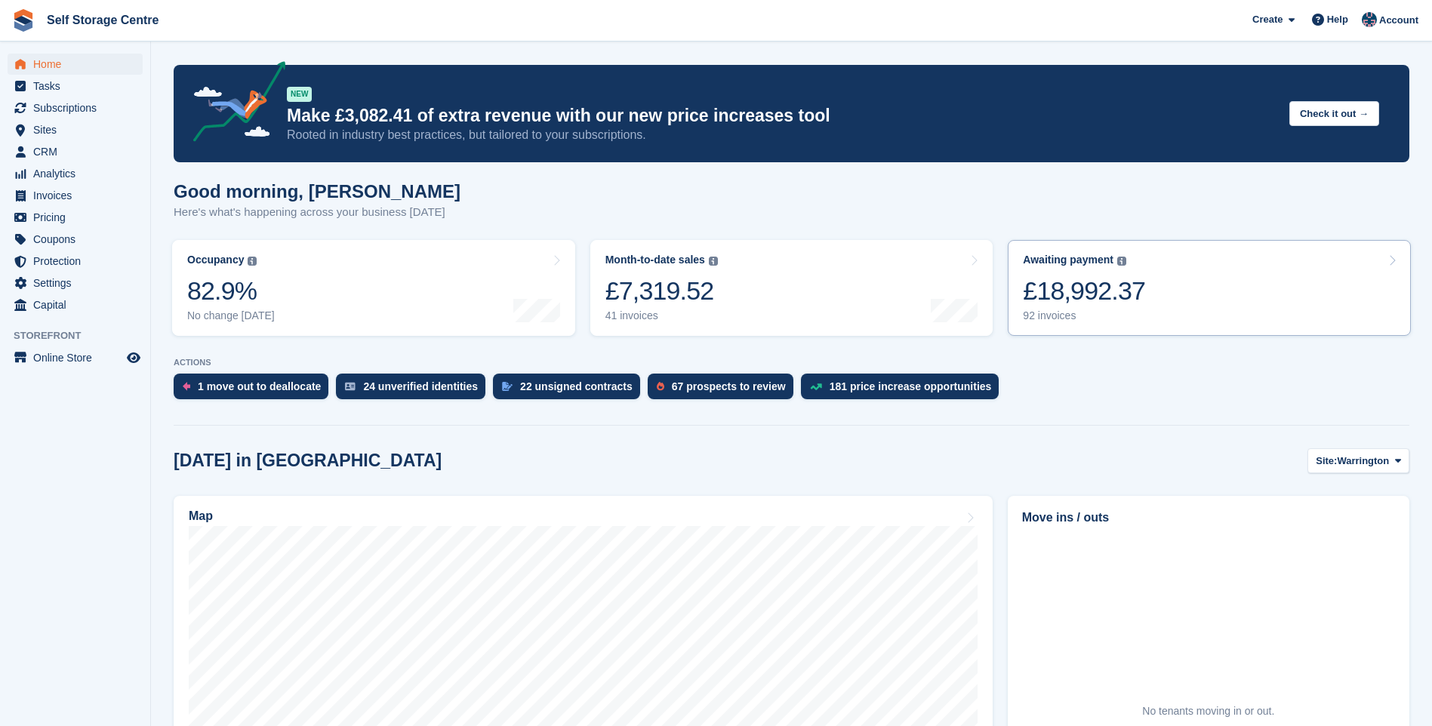
click at [1166, 305] on link "Awaiting payment The total outstanding balance on all open invoices. £18,992.37…" at bounding box center [1209, 288] width 403 height 96
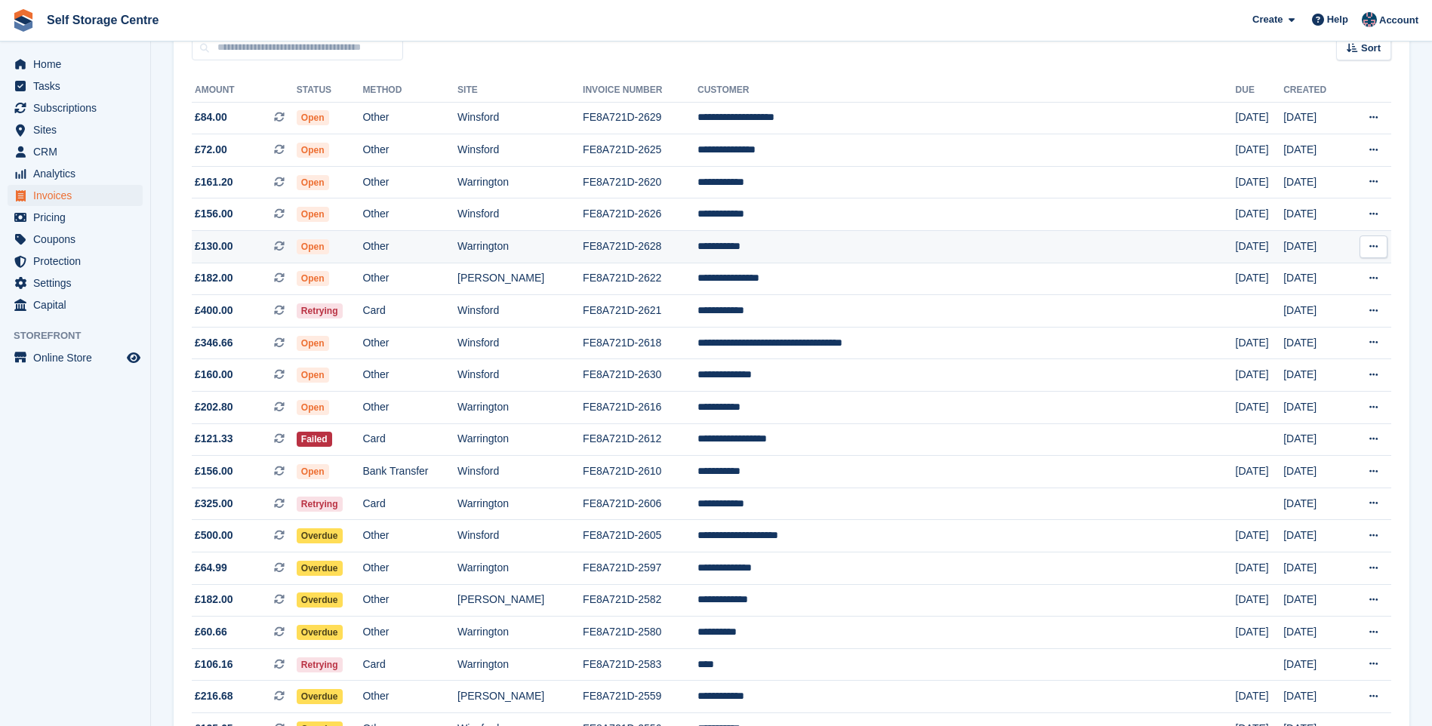
scroll to position [302, 0]
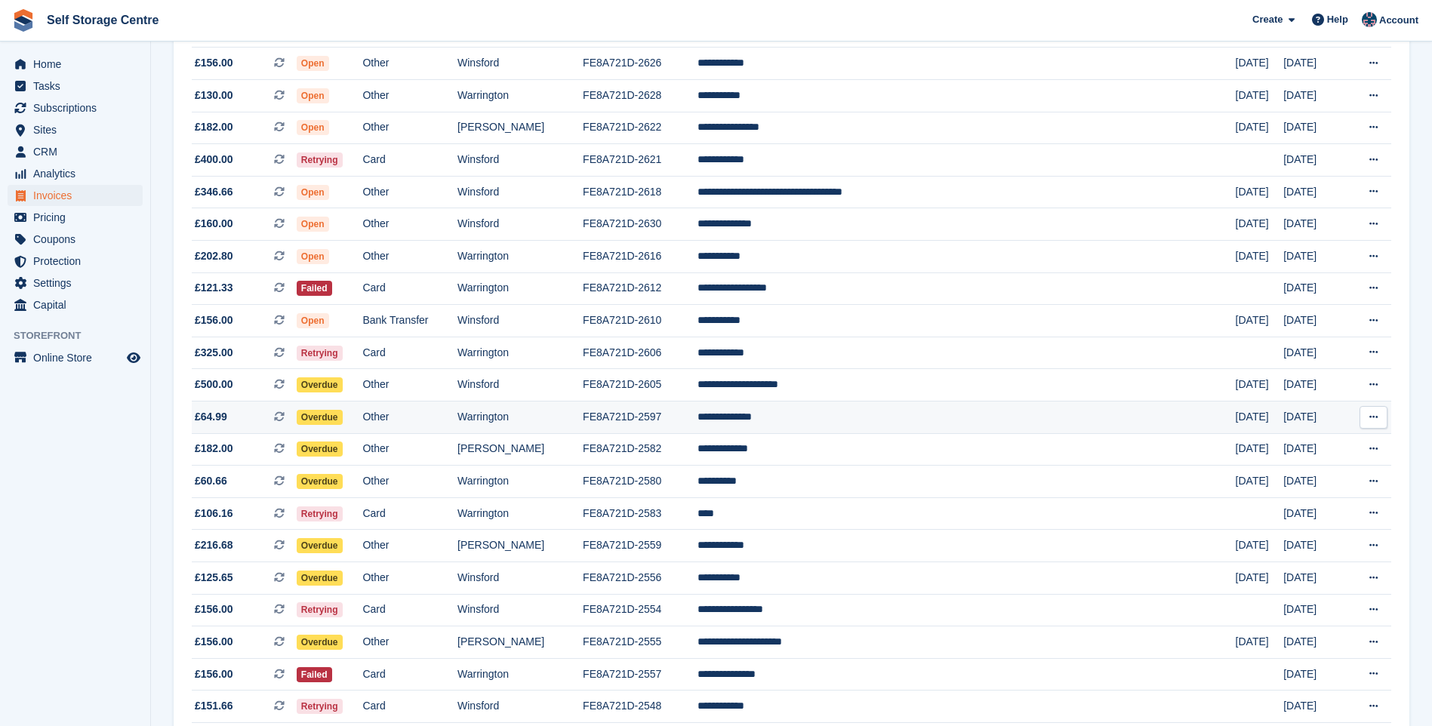
click at [695, 418] on td "FE8A721D-2597" at bounding box center [640, 418] width 115 height 32
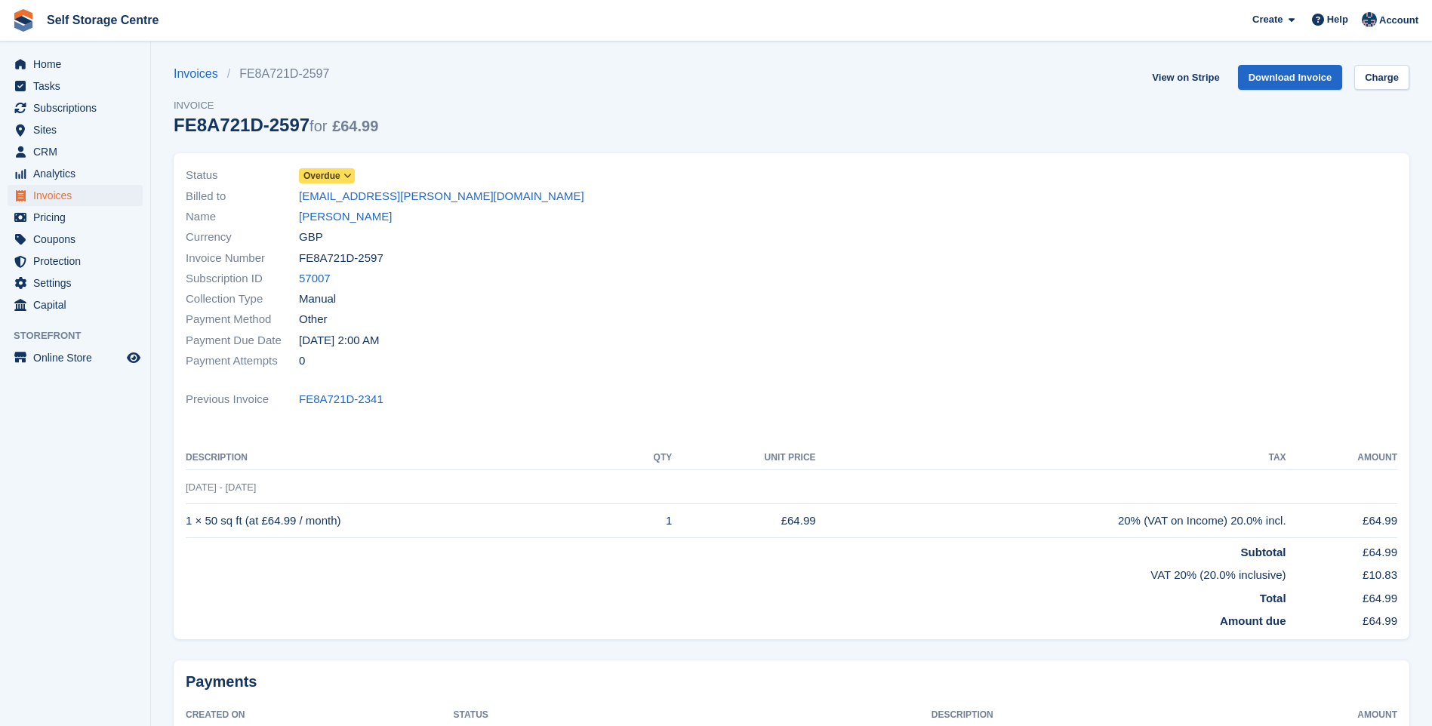
click at [344, 176] on icon at bounding box center [348, 175] width 8 height 9
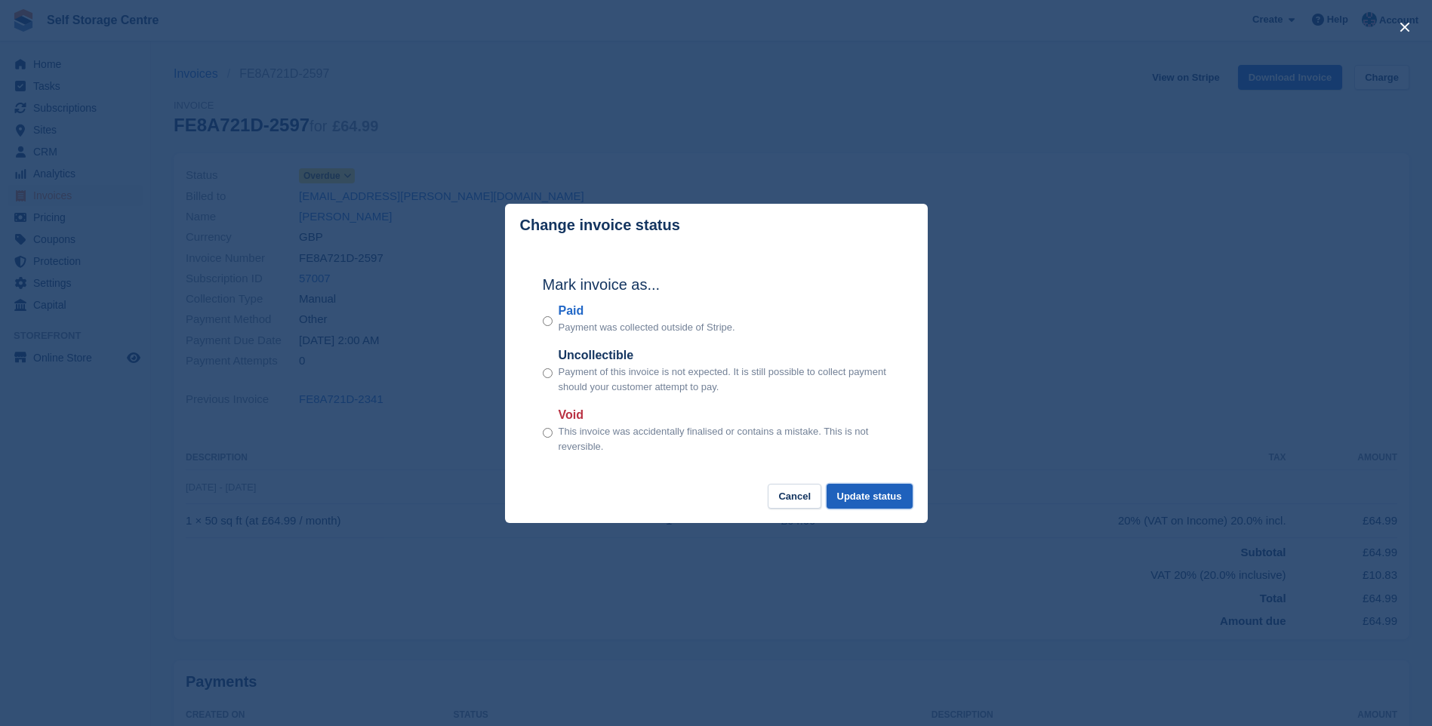
click at [858, 495] on button "Update status" at bounding box center [870, 496] width 86 height 25
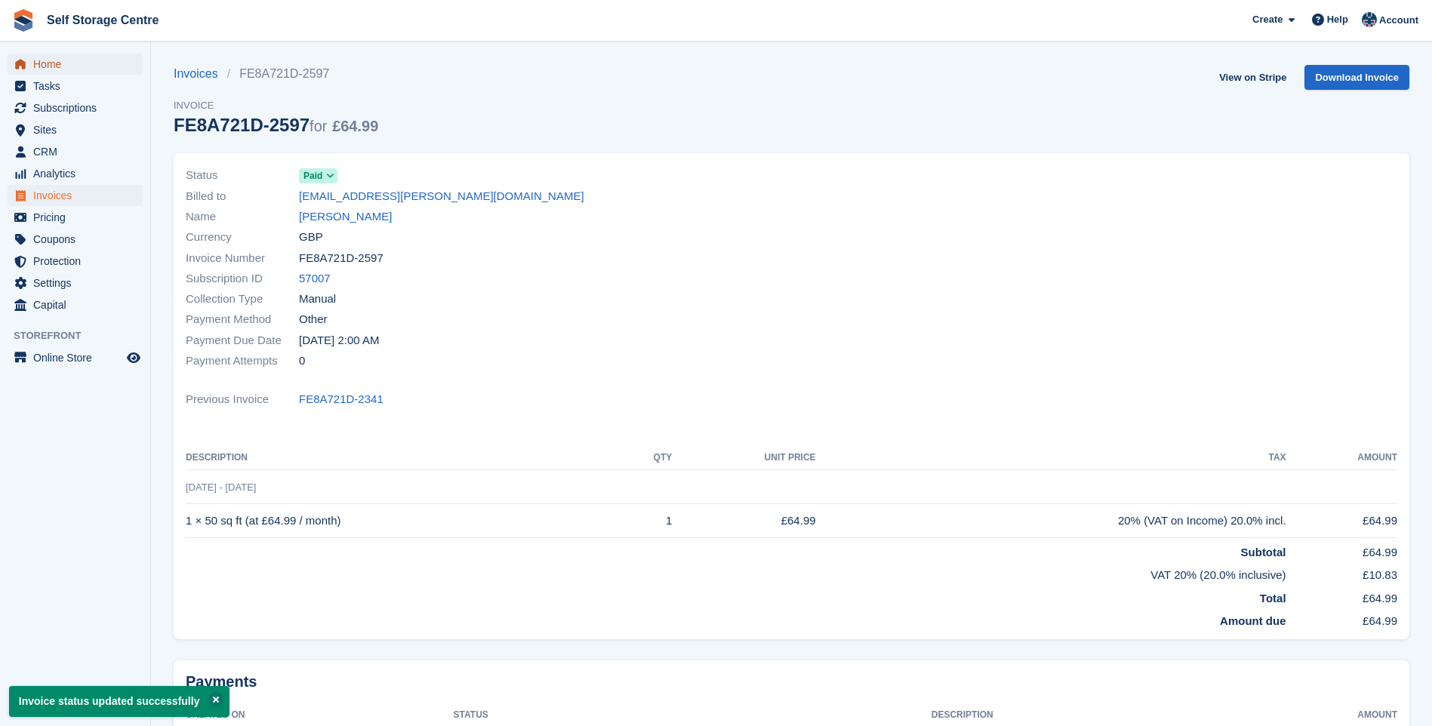
click at [65, 57] on span "Home" at bounding box center [78, 64] width 91 height 21
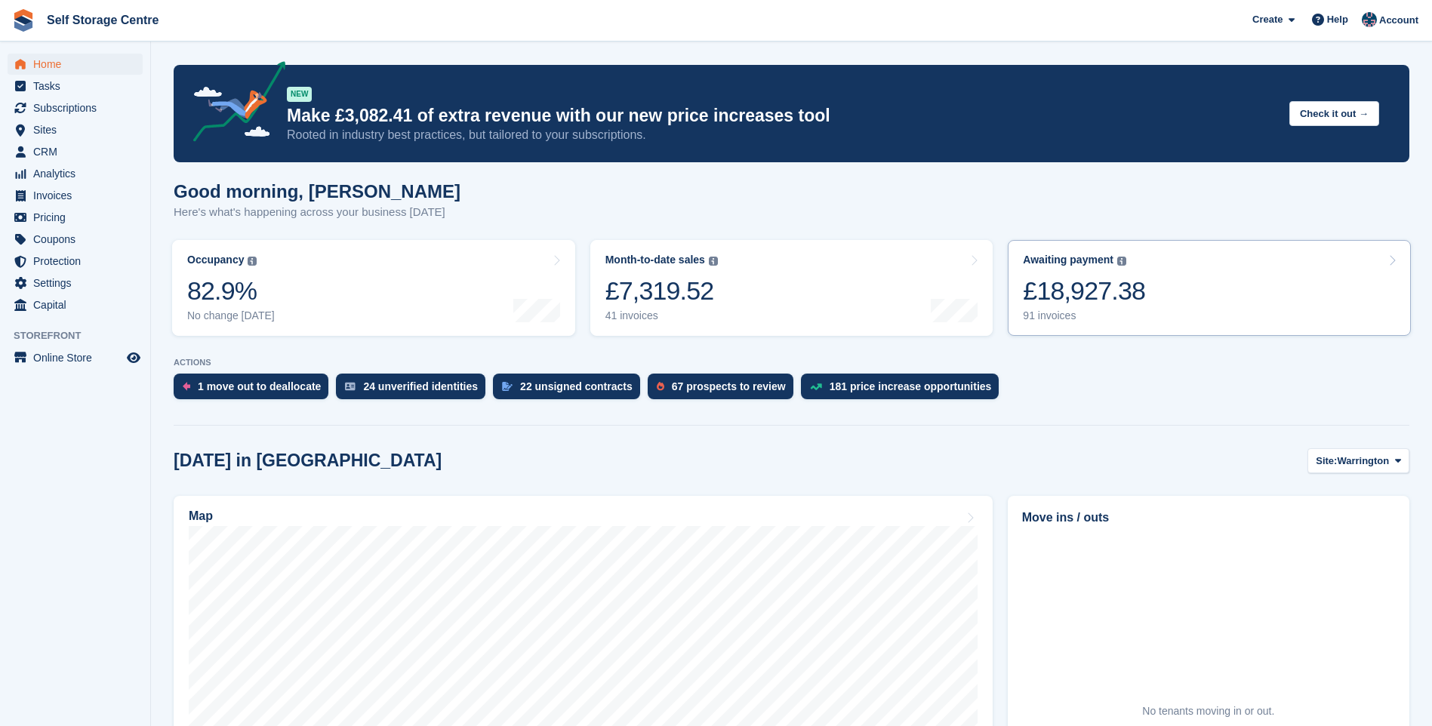
click at [1176, 276] on link "Awaiting payment The total outstanding balance on all open invoices. £18,927.38…" at bounding box center [1209, 288] width 403 height 96
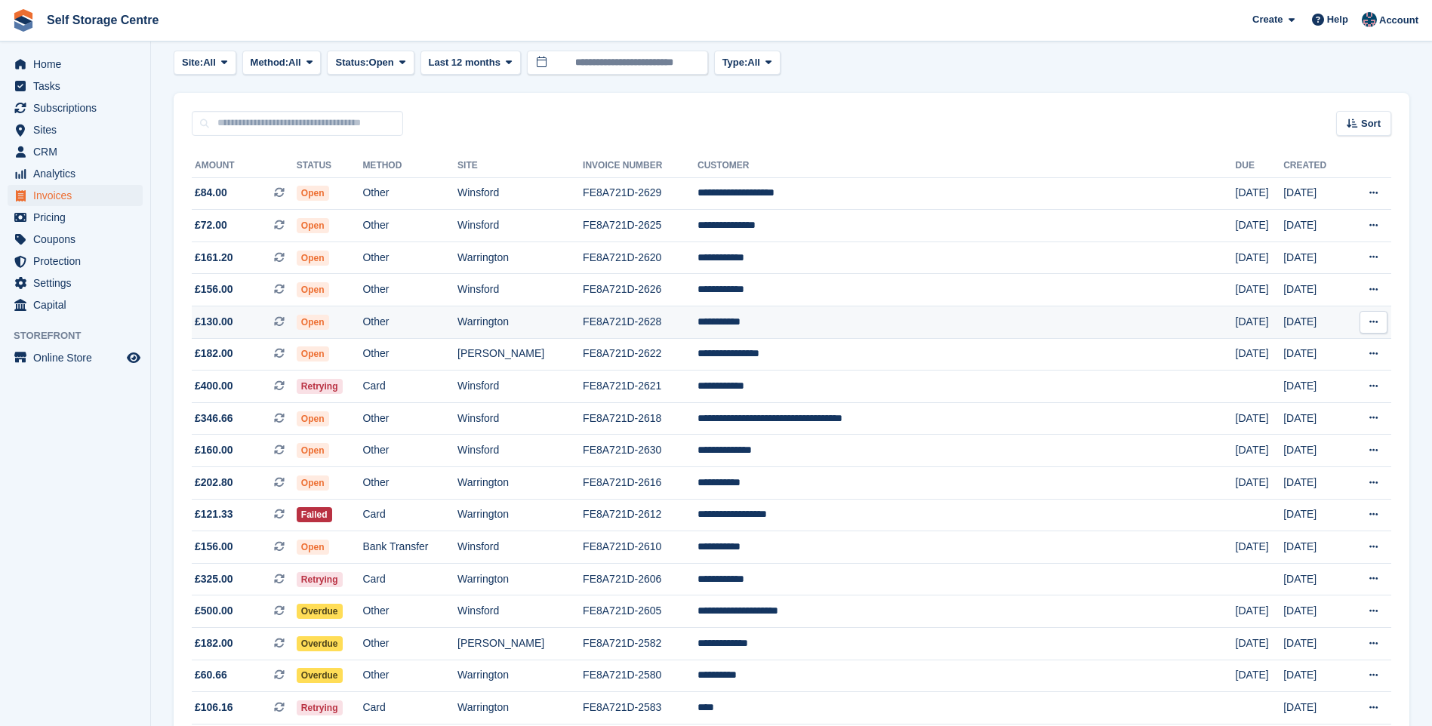
scroll to position [151, 0]
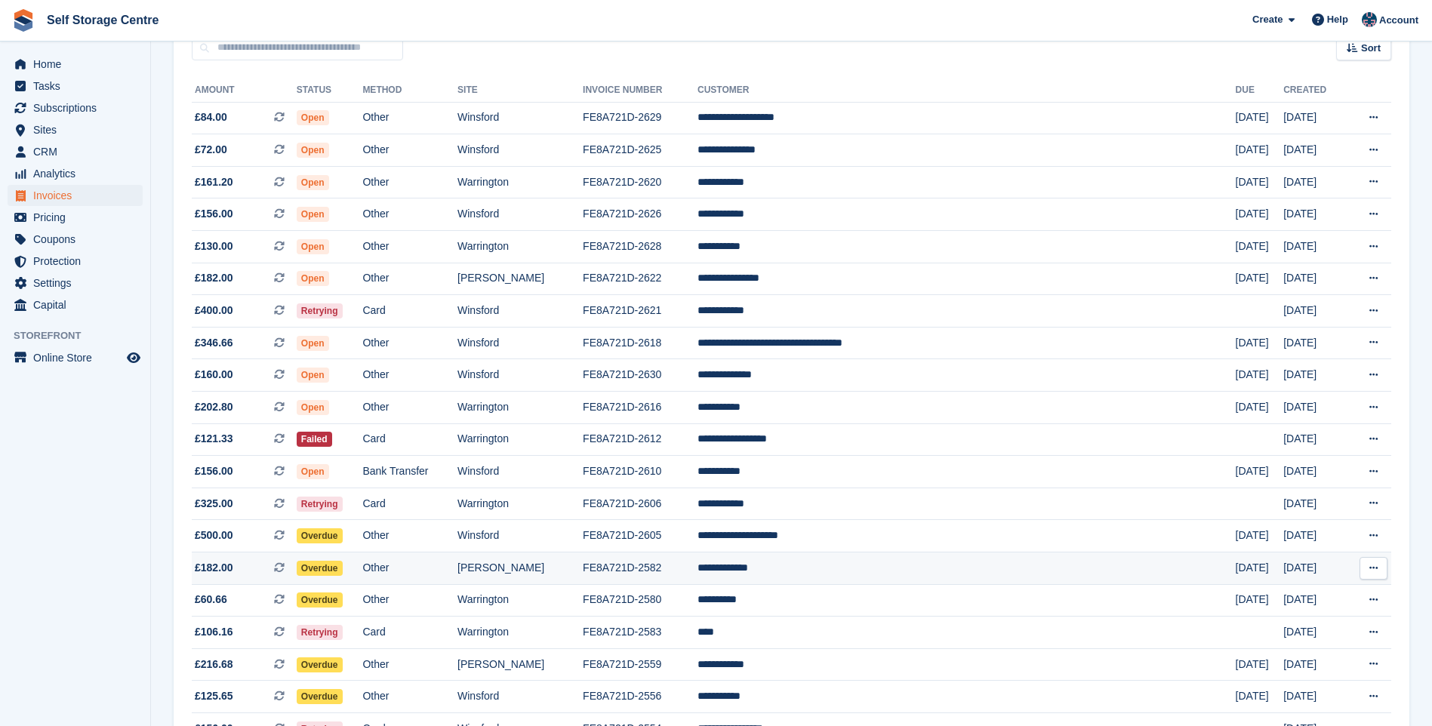
click at [698, 565] on td "FE8A721D-2582" at bounding box center [640, 569] width 115 height 32
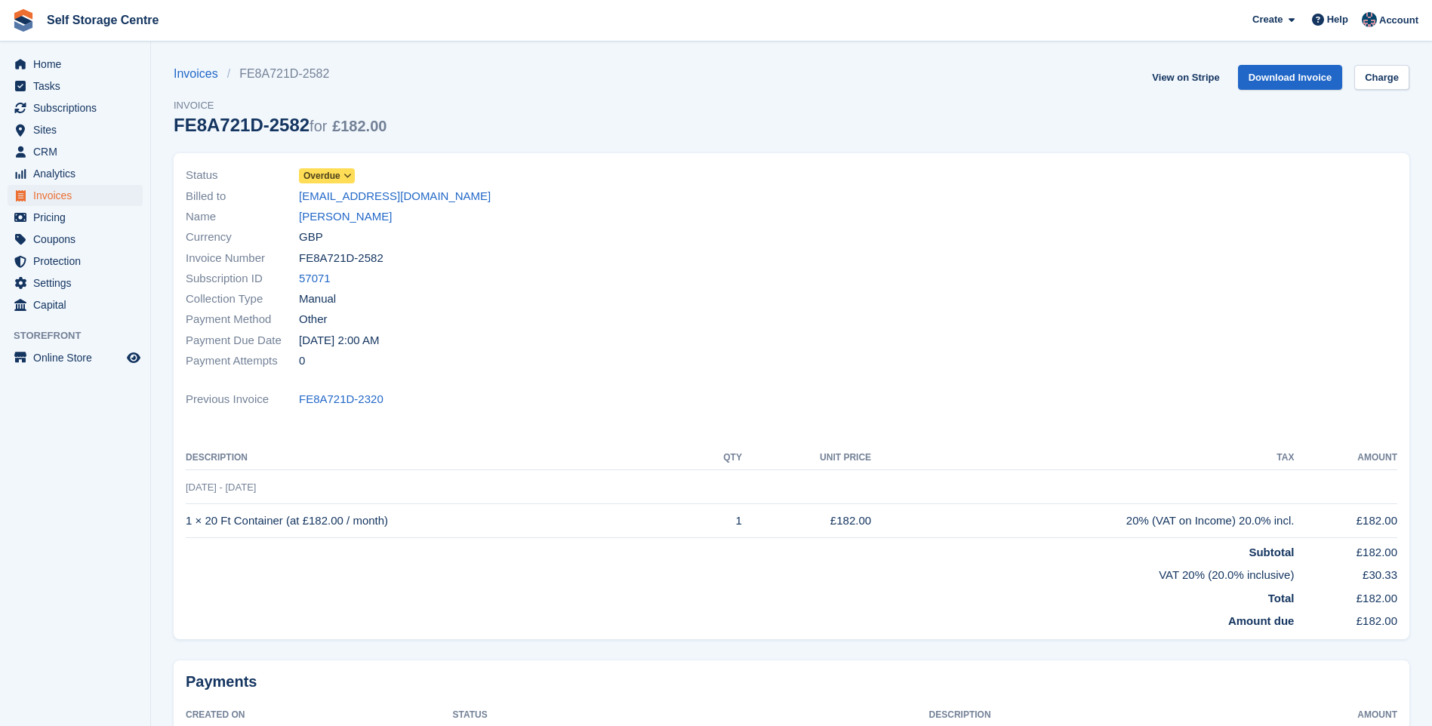
click at [345, 174] on icon at bounding box center [348, 175] width 8 height 9
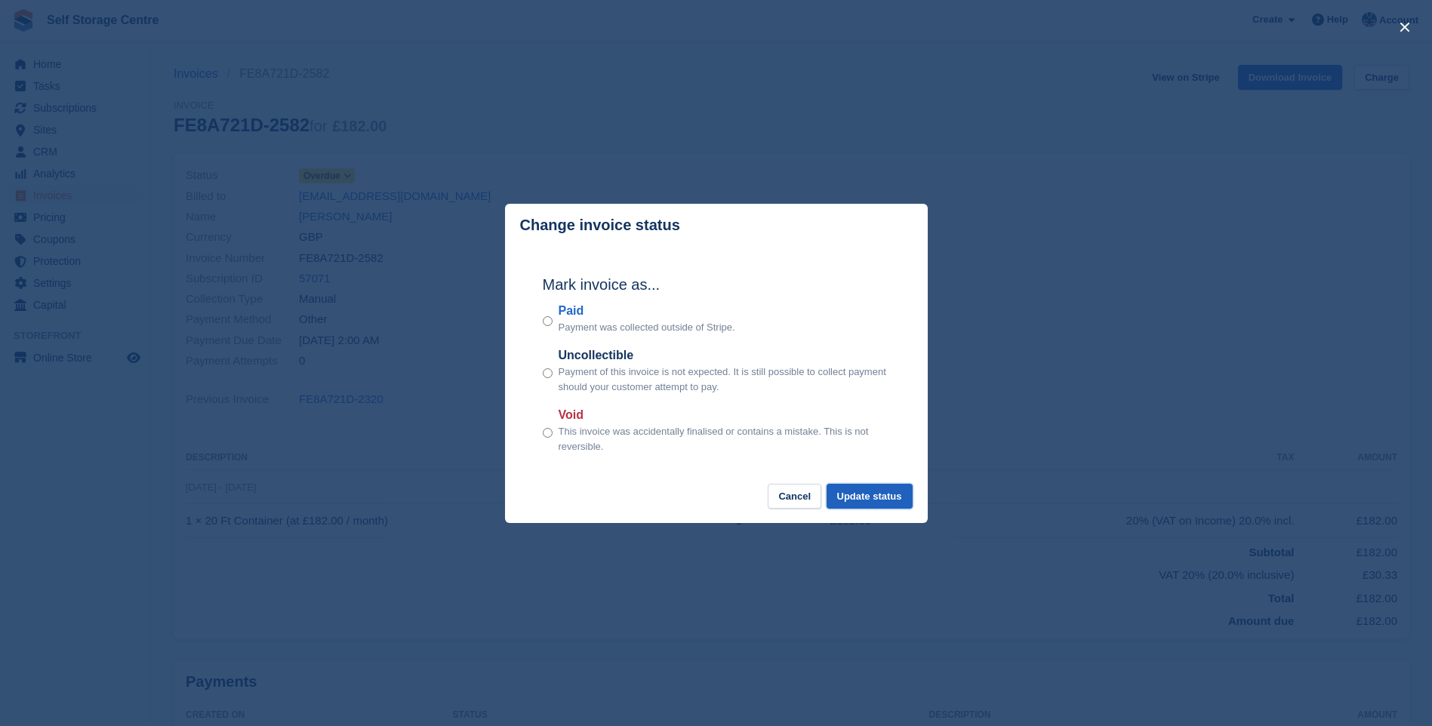
click at [857, 505] on button "Update status" at bounding box center [870, 496] width 86 height 25
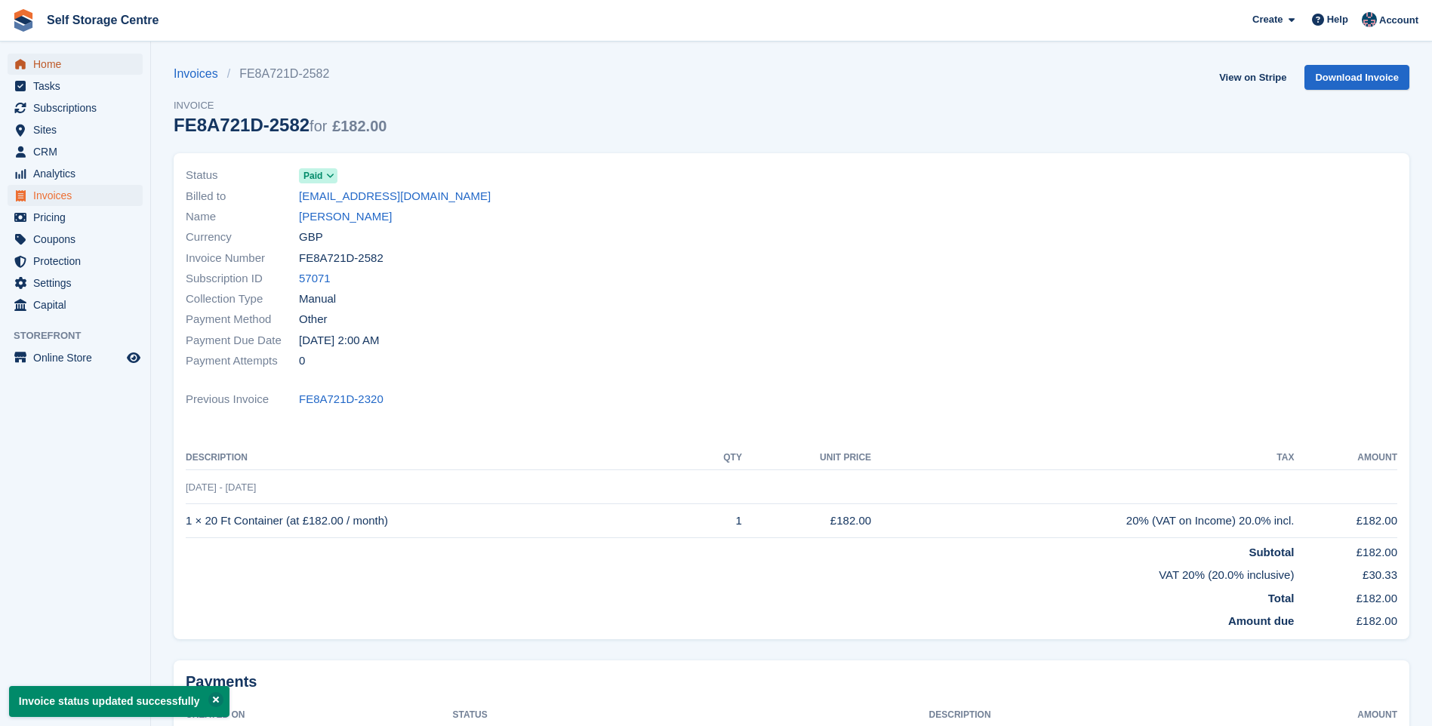
click at [70, 58] on span "Home" at bounding box center [78, 64] width 91 height 21
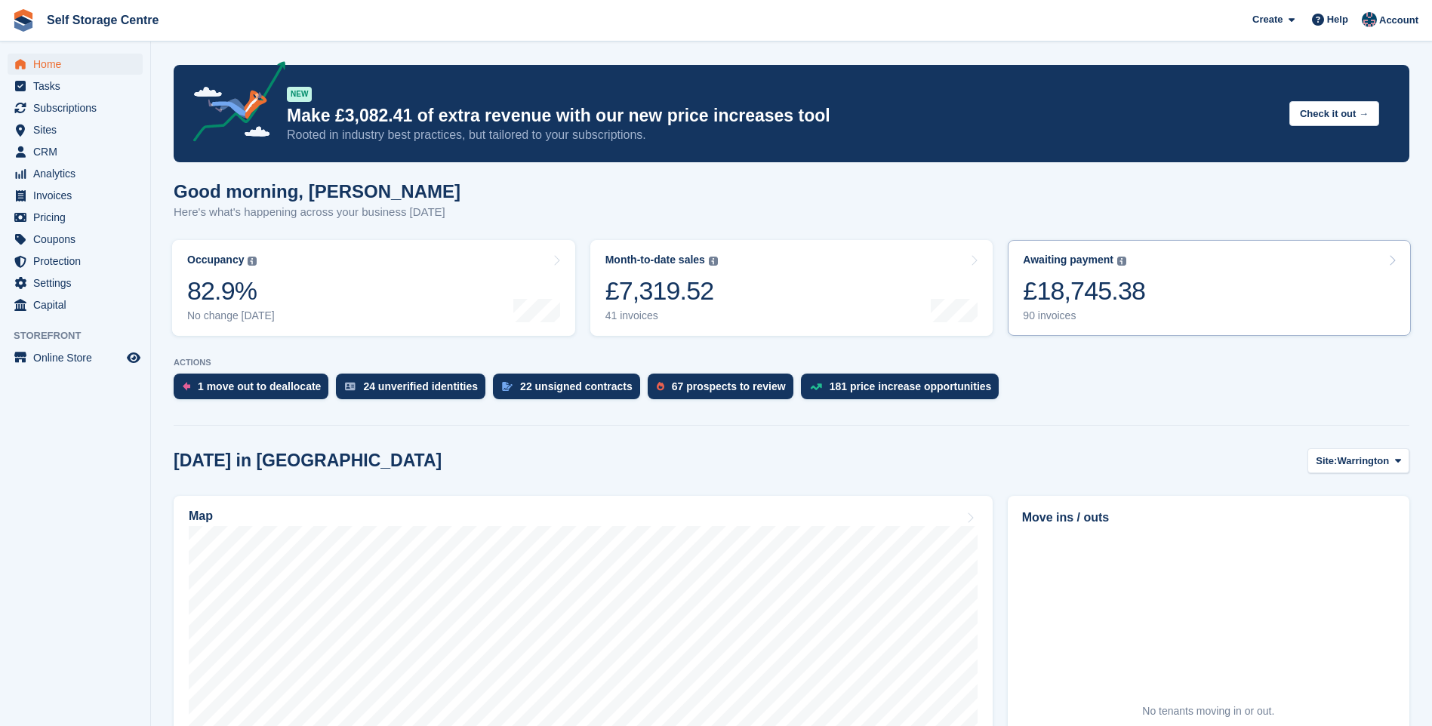
click at [1182, 270] on link "Awaiting payment The total outstanding balance on all open invoices. £18,745.38…" at bounding box center [1209, 288] width 403 height 96
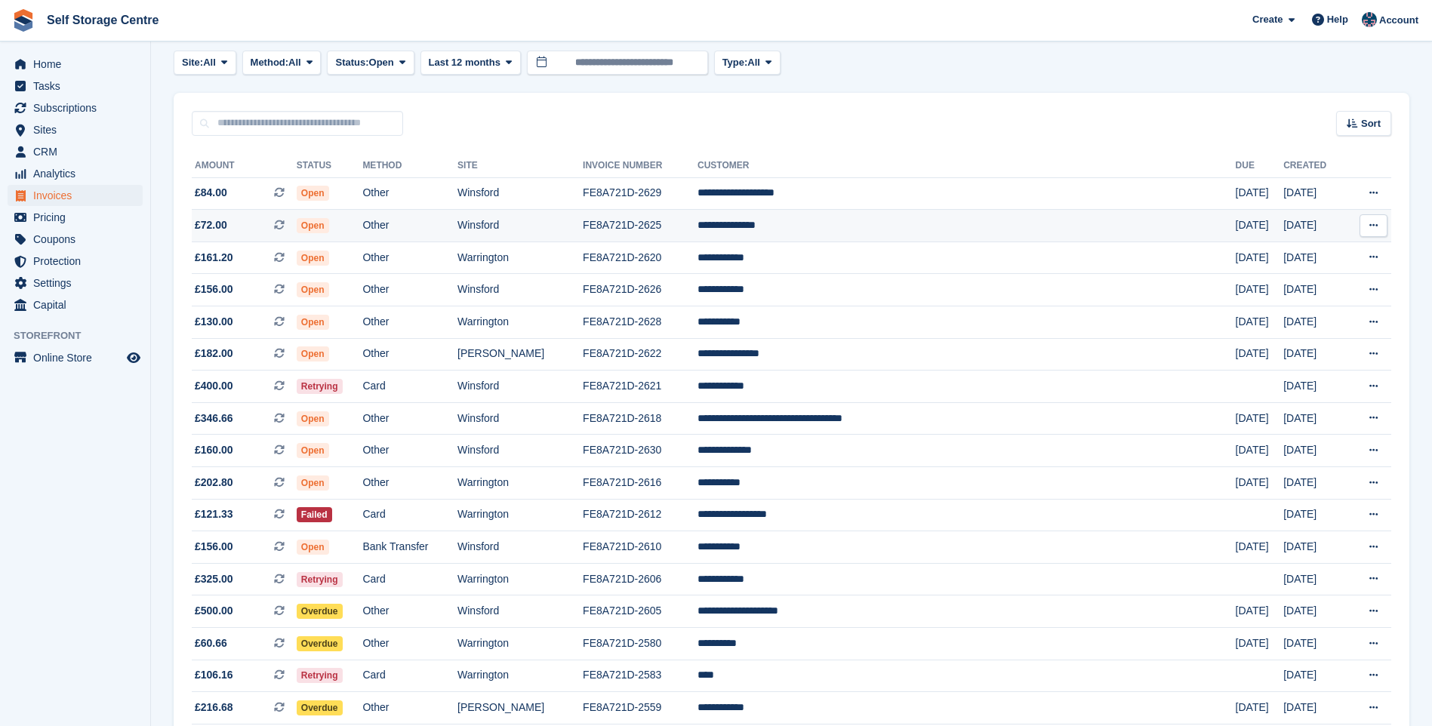
scroll to position [151, 0]
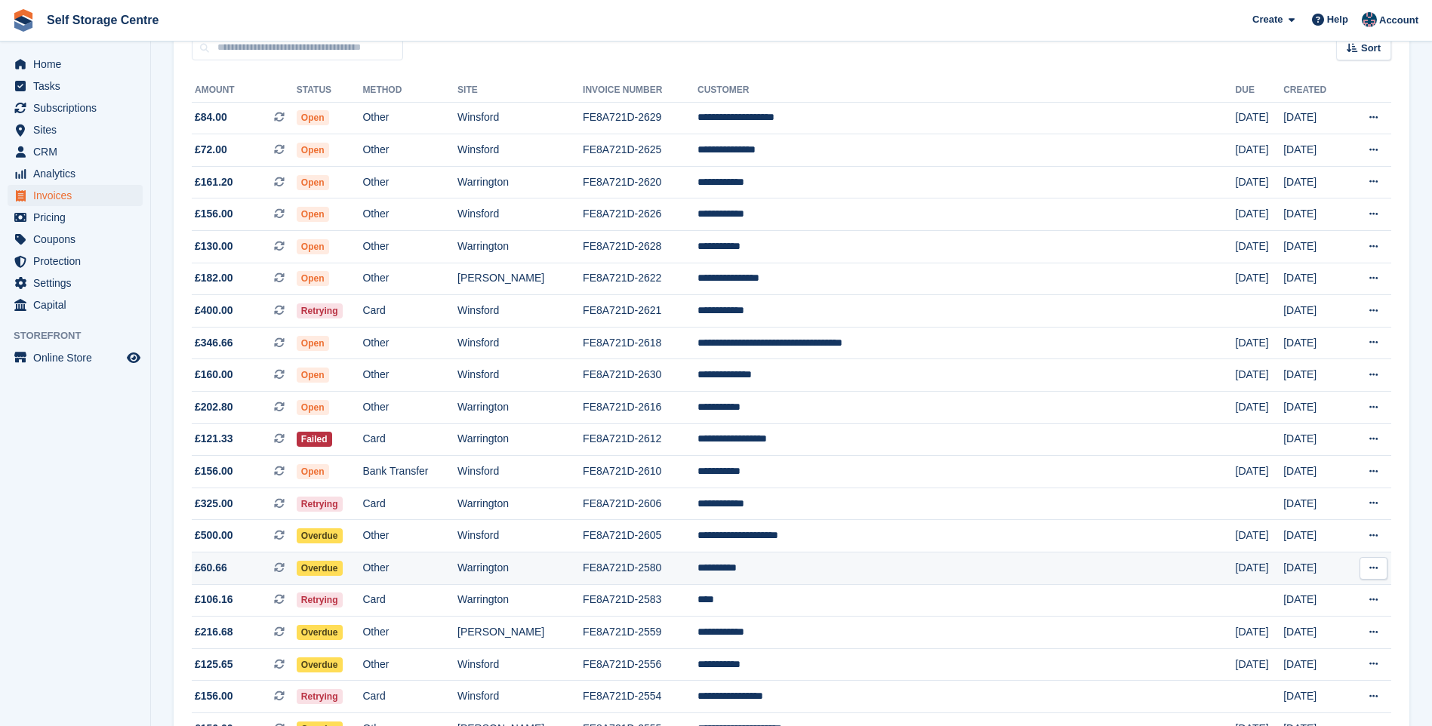
click at [698, 564] on td "FE8A721D-2580" at bounding box center [640, 569] width 115 height 32
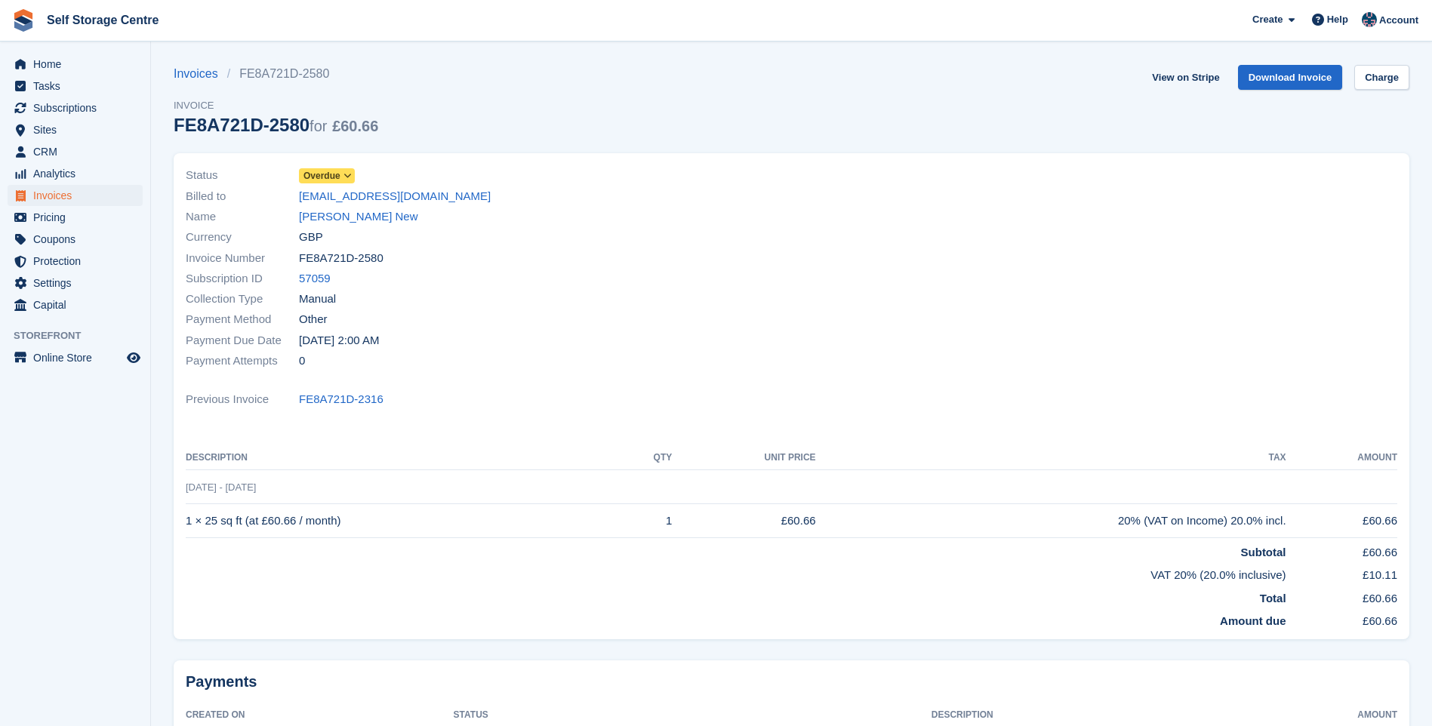
click at [344, 174] on icon at bounding box center [348, 175] width 8 height 9
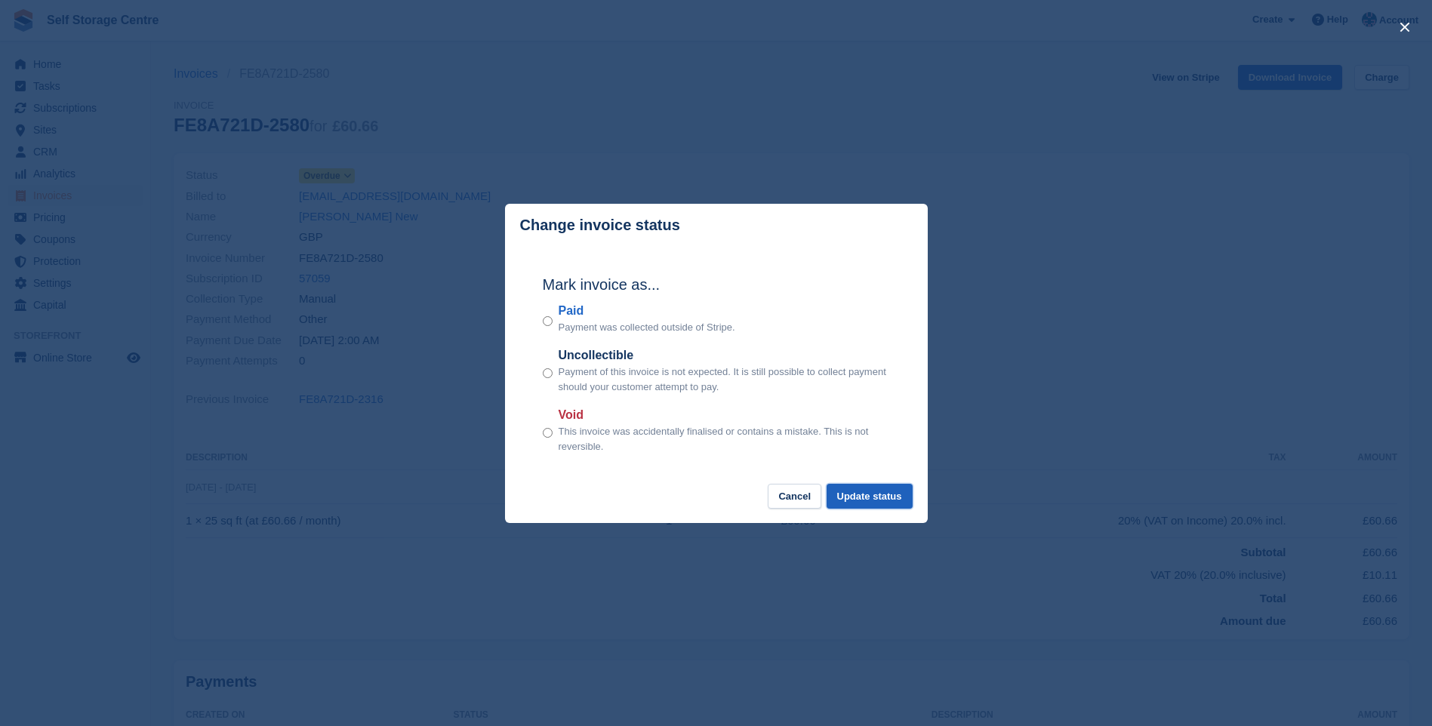
click at [858, 498] on button "Update status" at bounding box center [870, 496] width 86 height 25
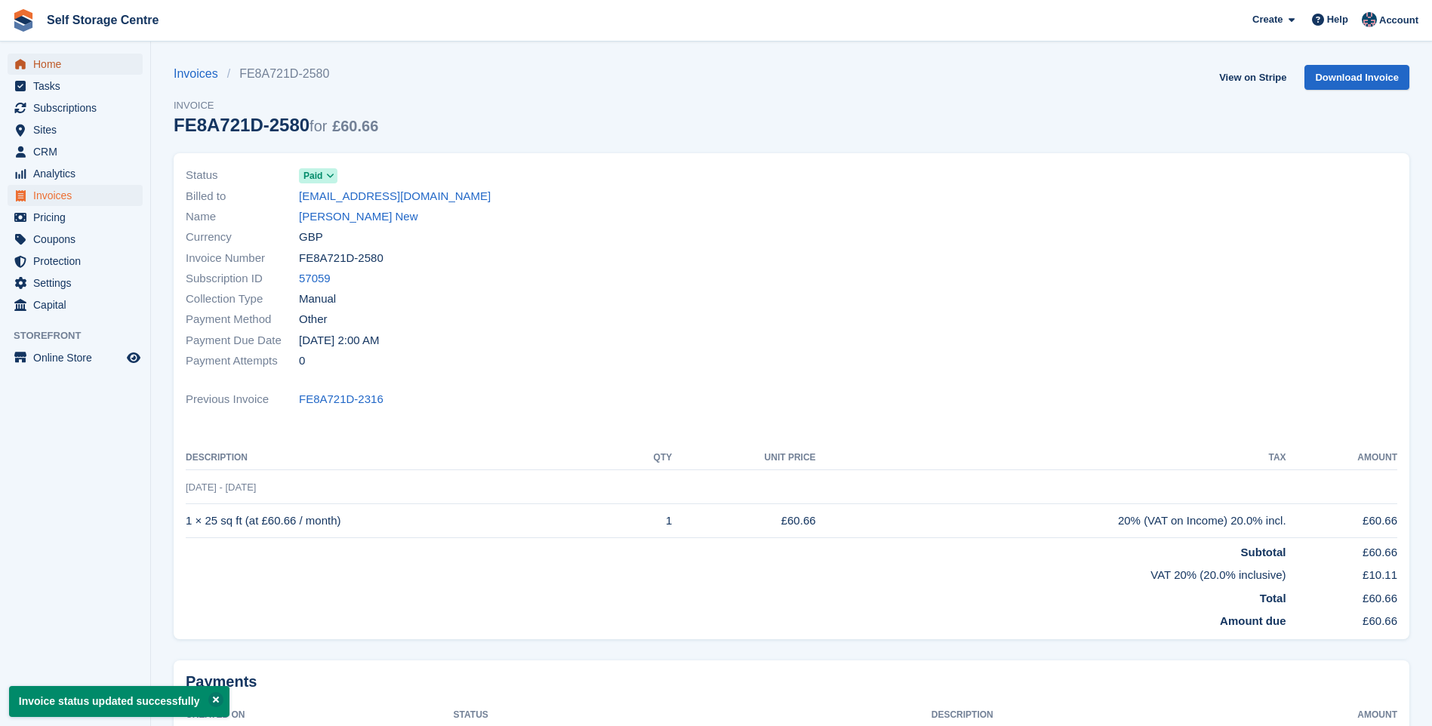
click at [51, 62] on span "Home" at bounding box center [78, 64] width 91 height 21
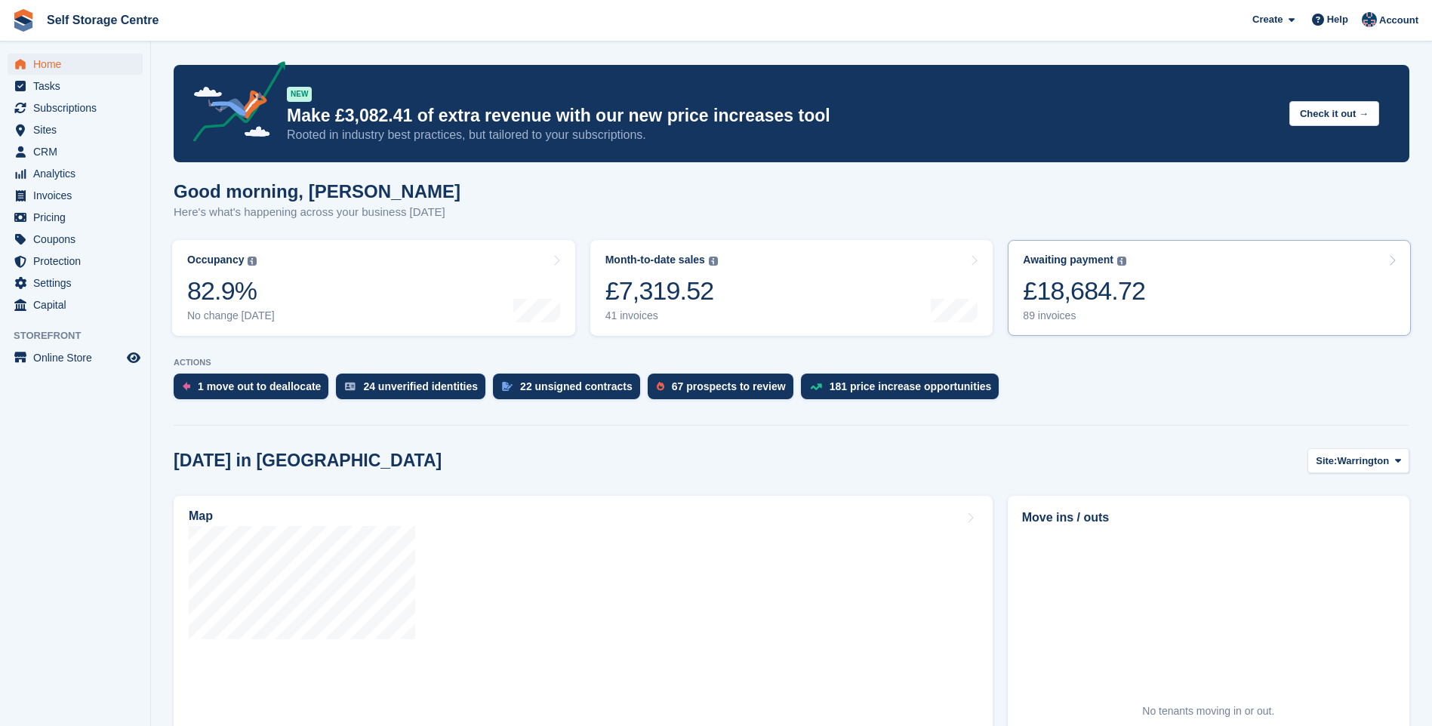
click at [1114, 273] on div "Awaiting payment The total outstanding balance on all open invoices. £18,684.72…" at bounding box center [1084, 288] width 122 height 69
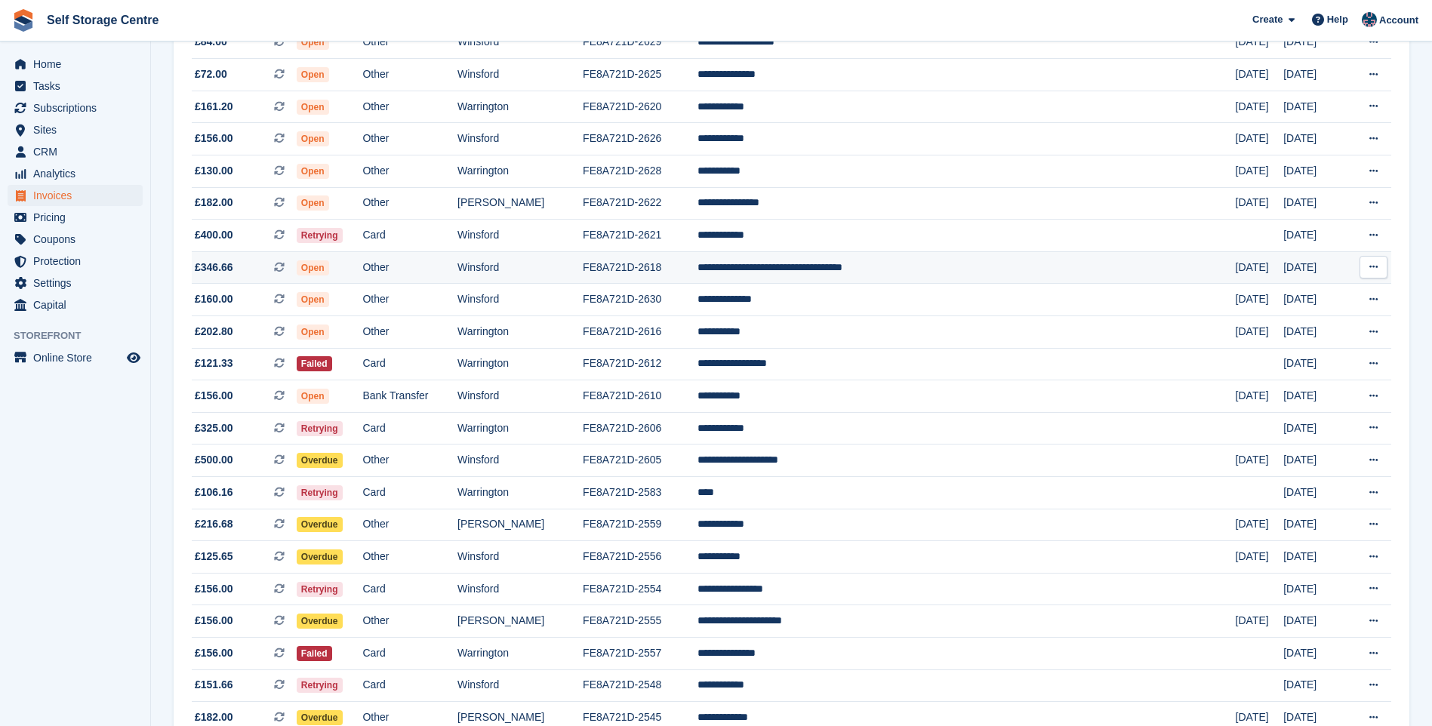
scroll to position [302, 0]
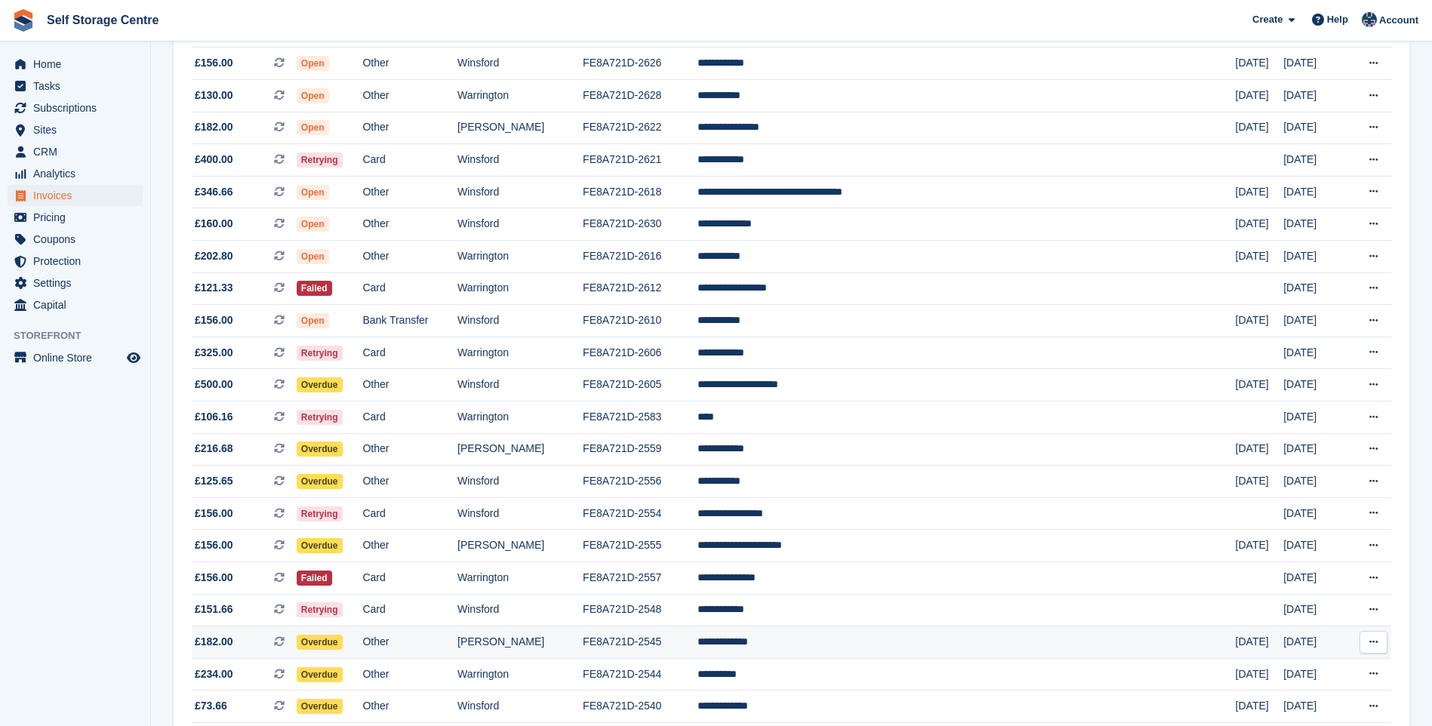
click at [698, 641] on td "FE8A721D-2545" at bounding box center [640, 643] width 115 height 32
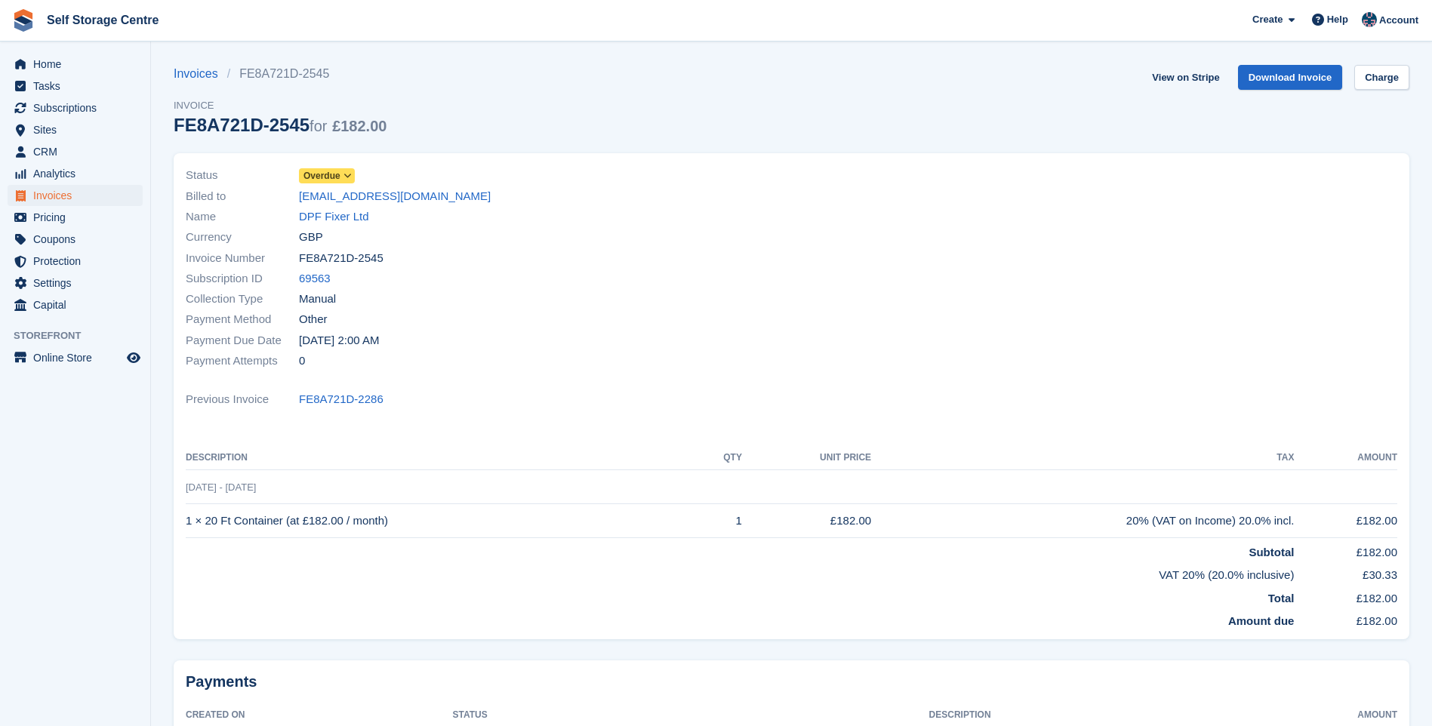
click at [348, 170] on span at bounding box center [348, 176] width 12 height 12
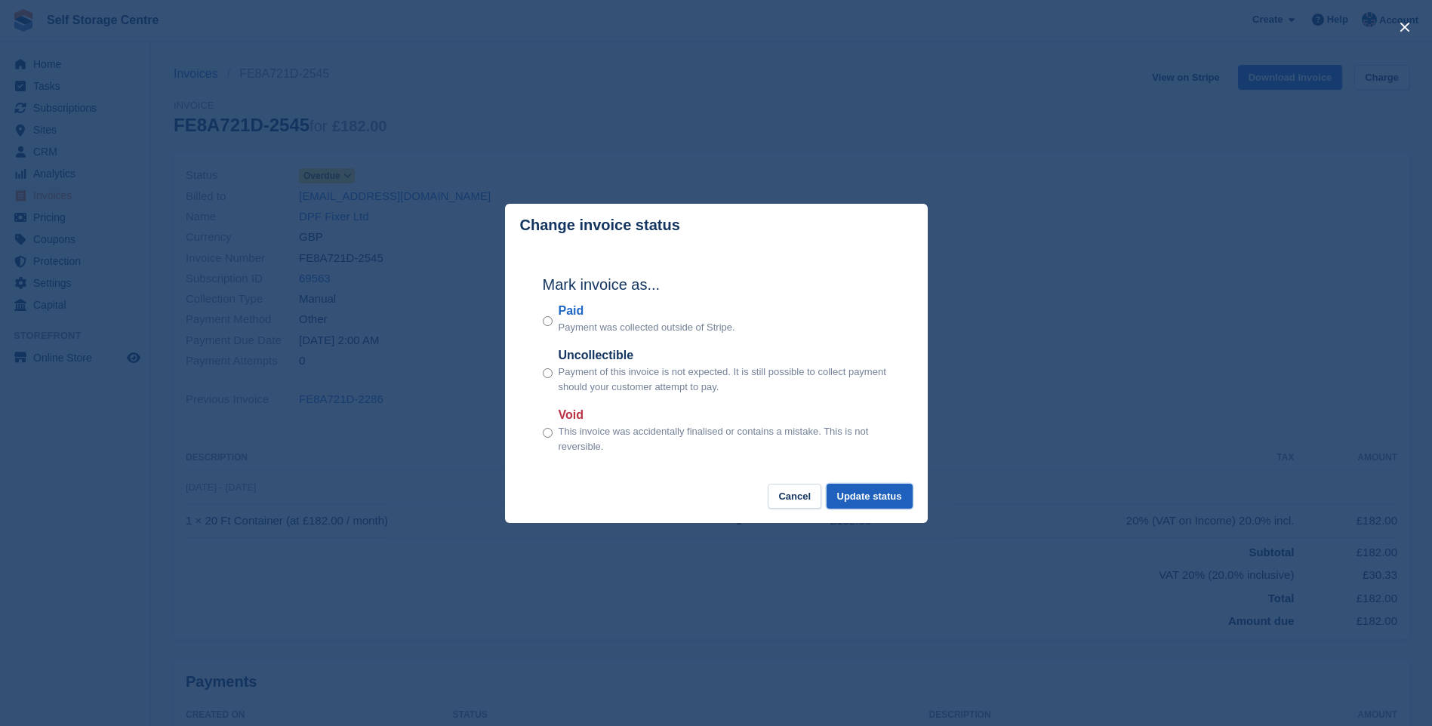
click at [869, 503] on button "Update status" at bounding box center [870, 496] width 86 height 25
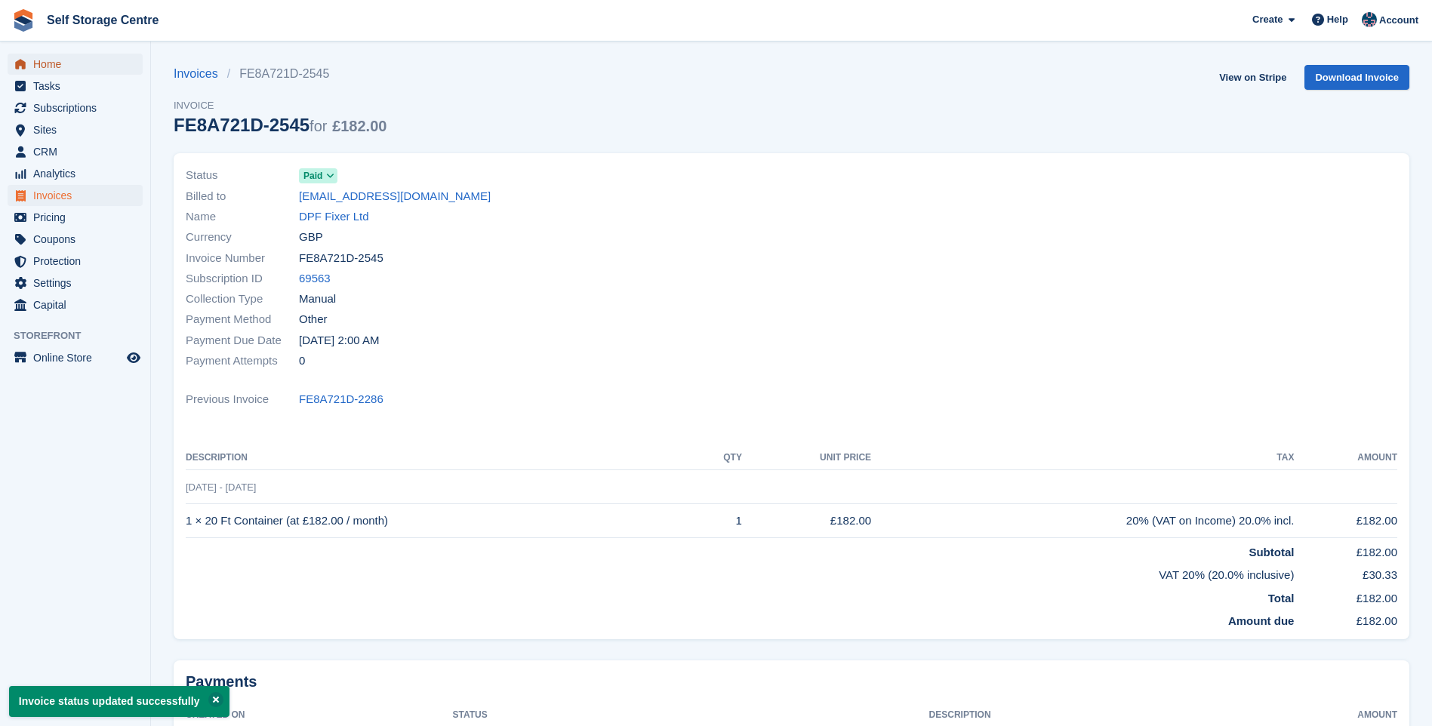
click at [62, 60] on span "Home" at bounding box center [78, 64] width 91 height 21
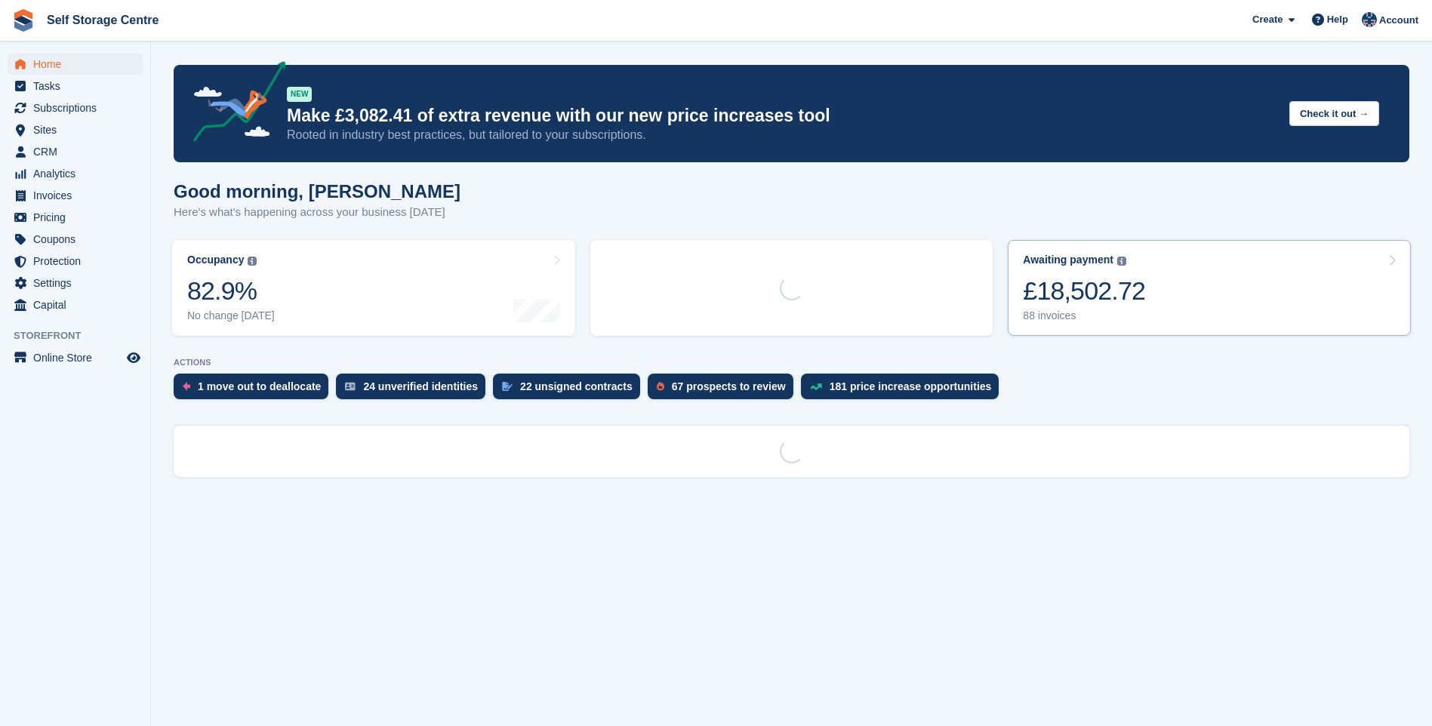
click at [1128, 288] on div "£18,502.72" at bounding box center [1084, 291] width 122 height 31
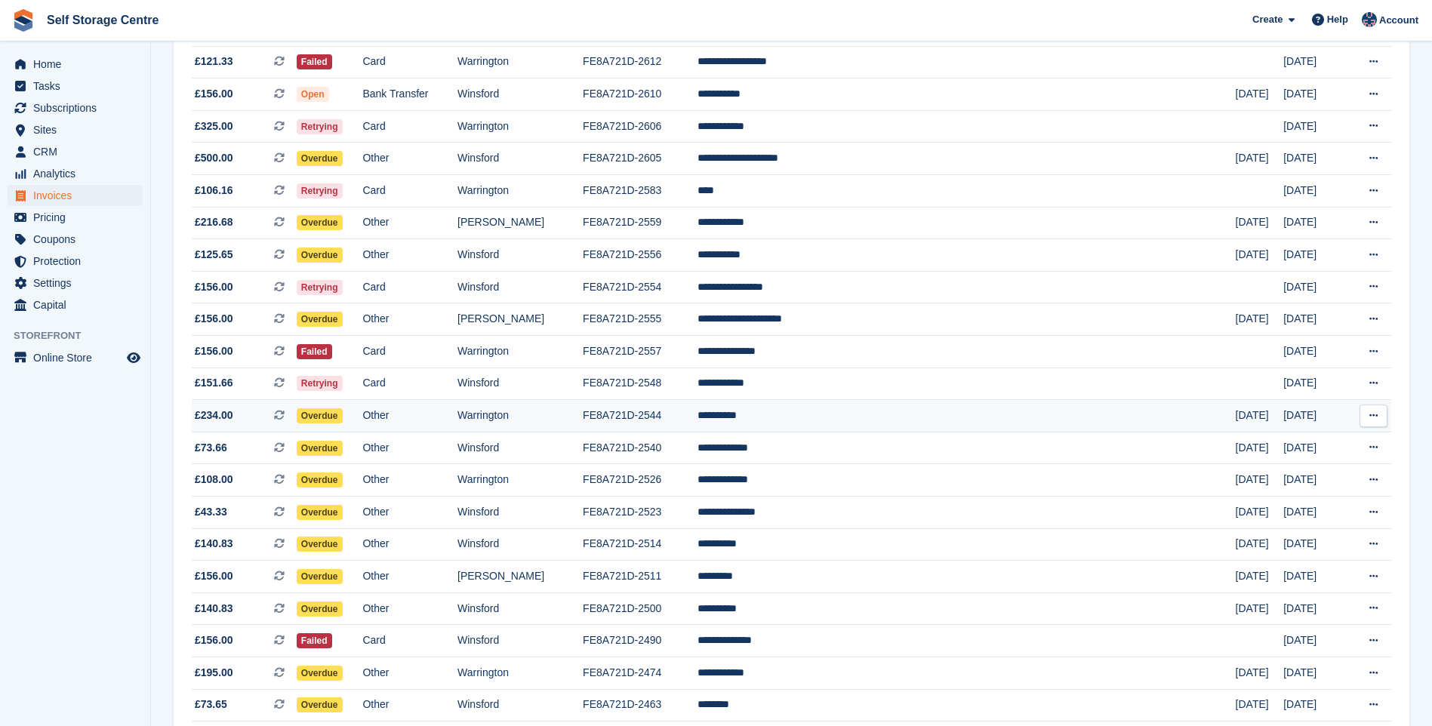
scroll to position [604, 0]
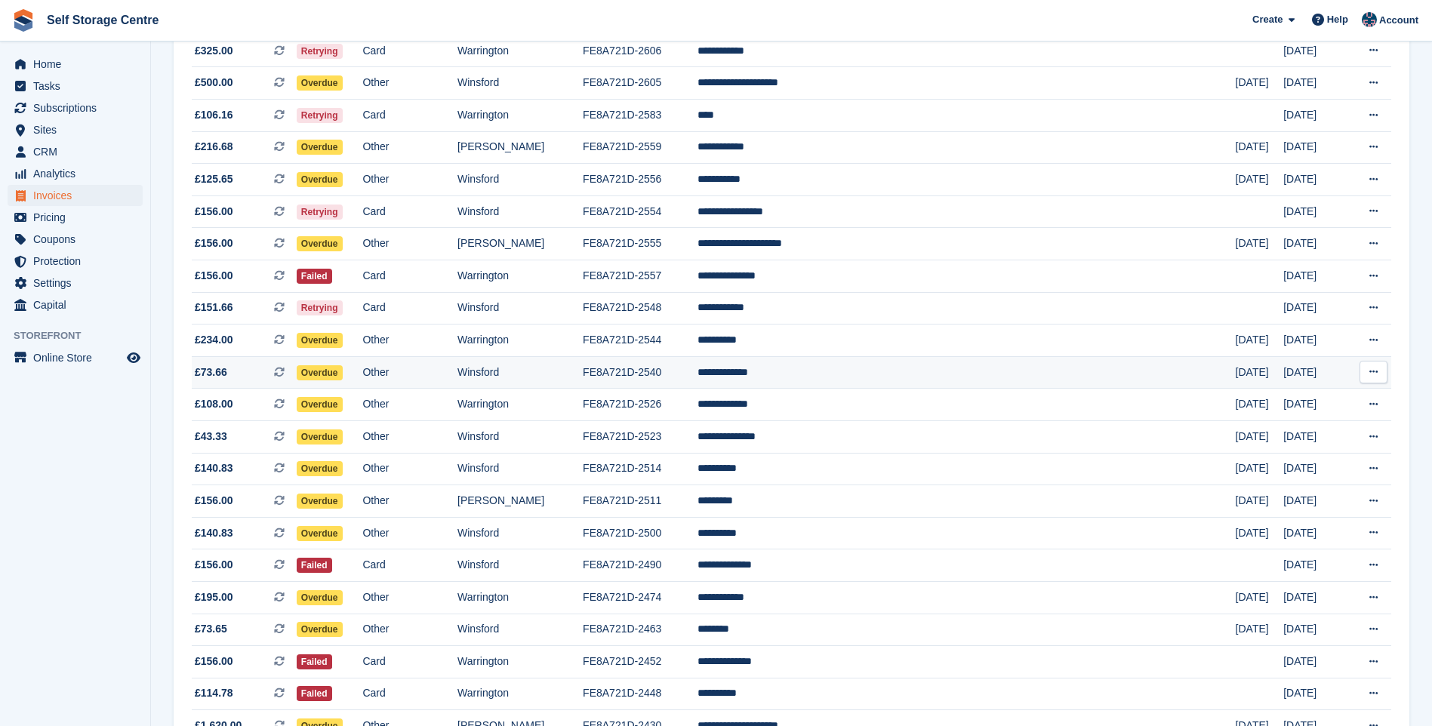
click at [685, 375] on td "FE8A721D-2540" at bounding box center [640, 372] width 115 height 32
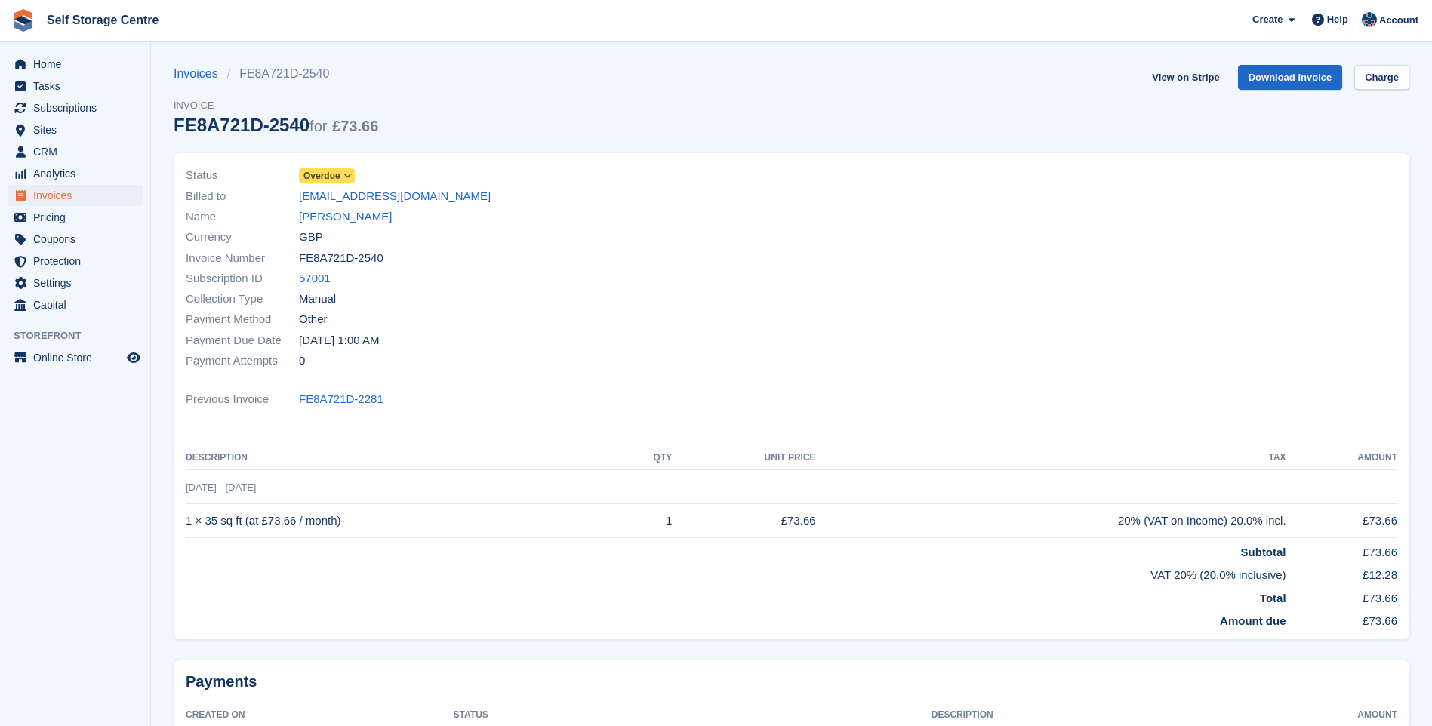
click at [335, 171] on span "Overdue" at bounding box center [322, 176] width 37 height 14
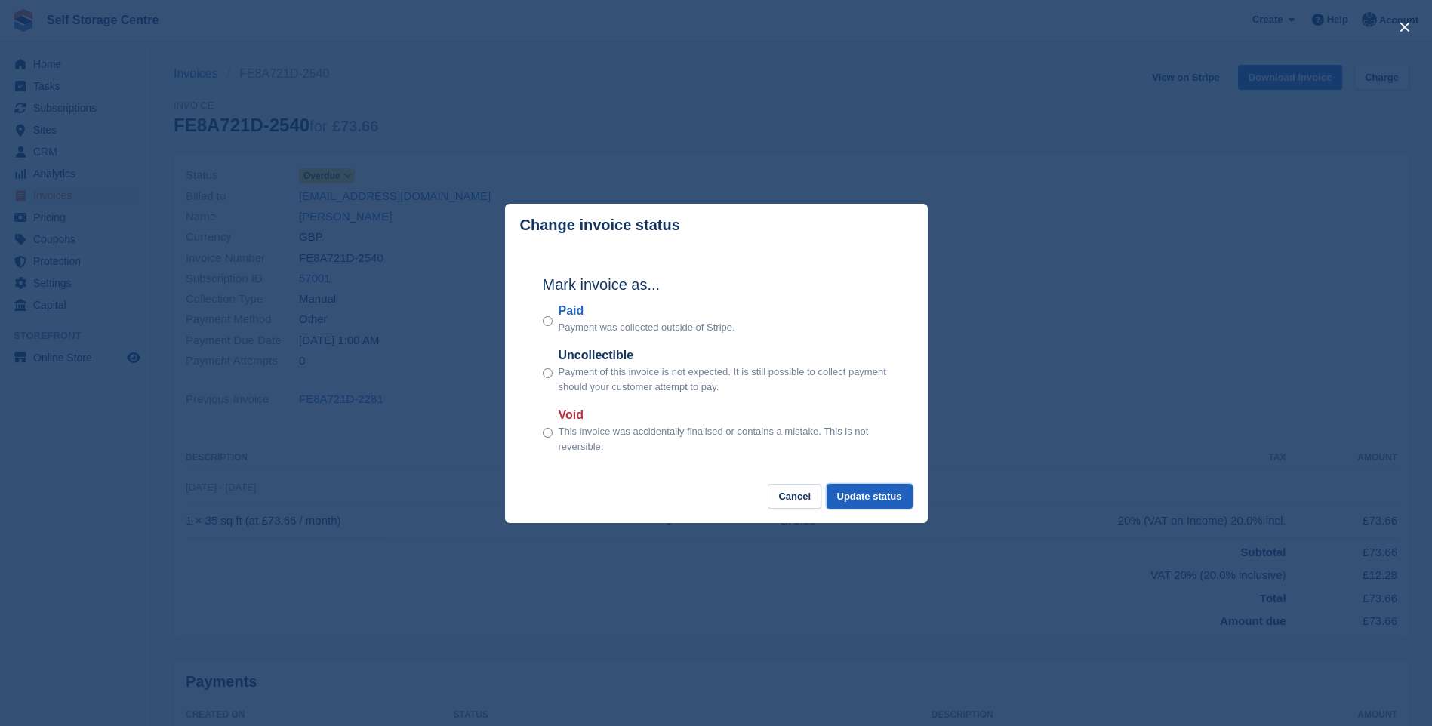
click at [852, 493] on button "Update status" at bounding box center [870, 496] width 86 height 25
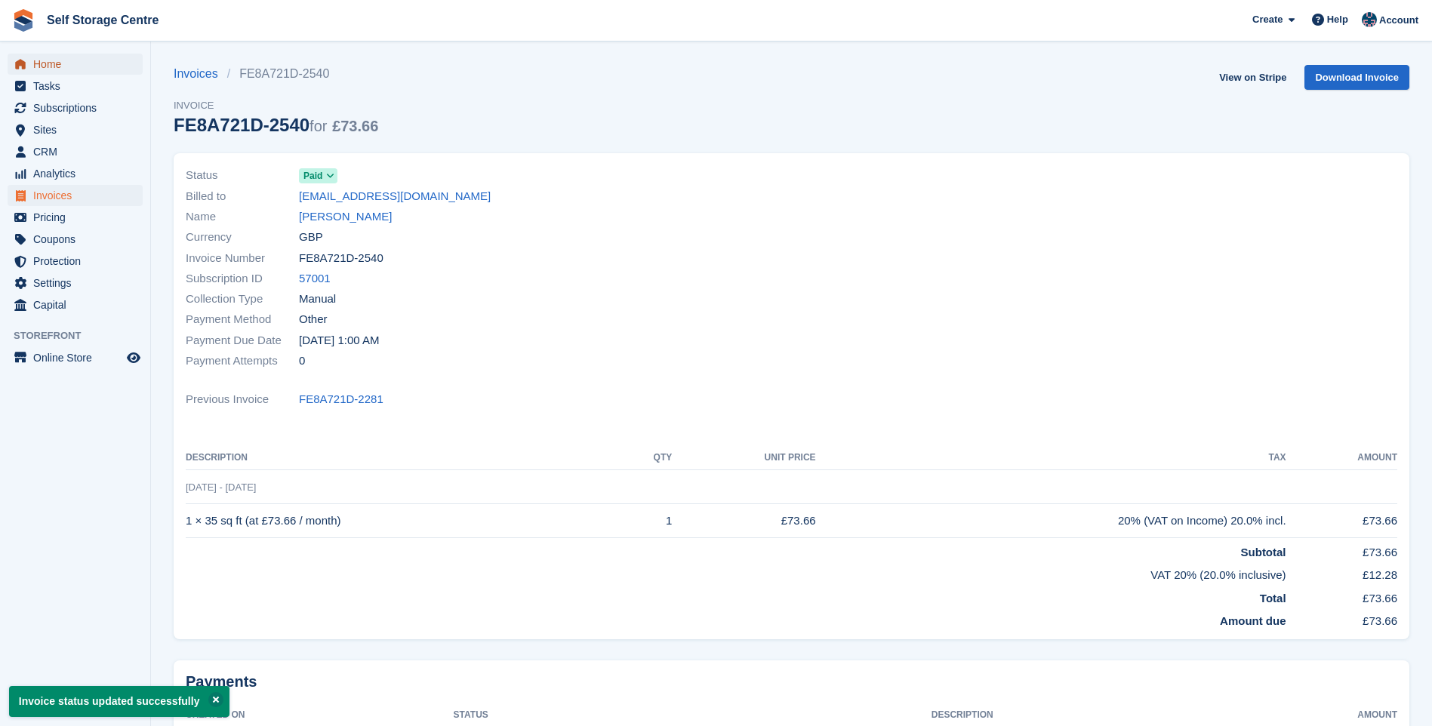
click at [58, 59] on span "Home" at bounding box center [78, 64] width 91 height 21
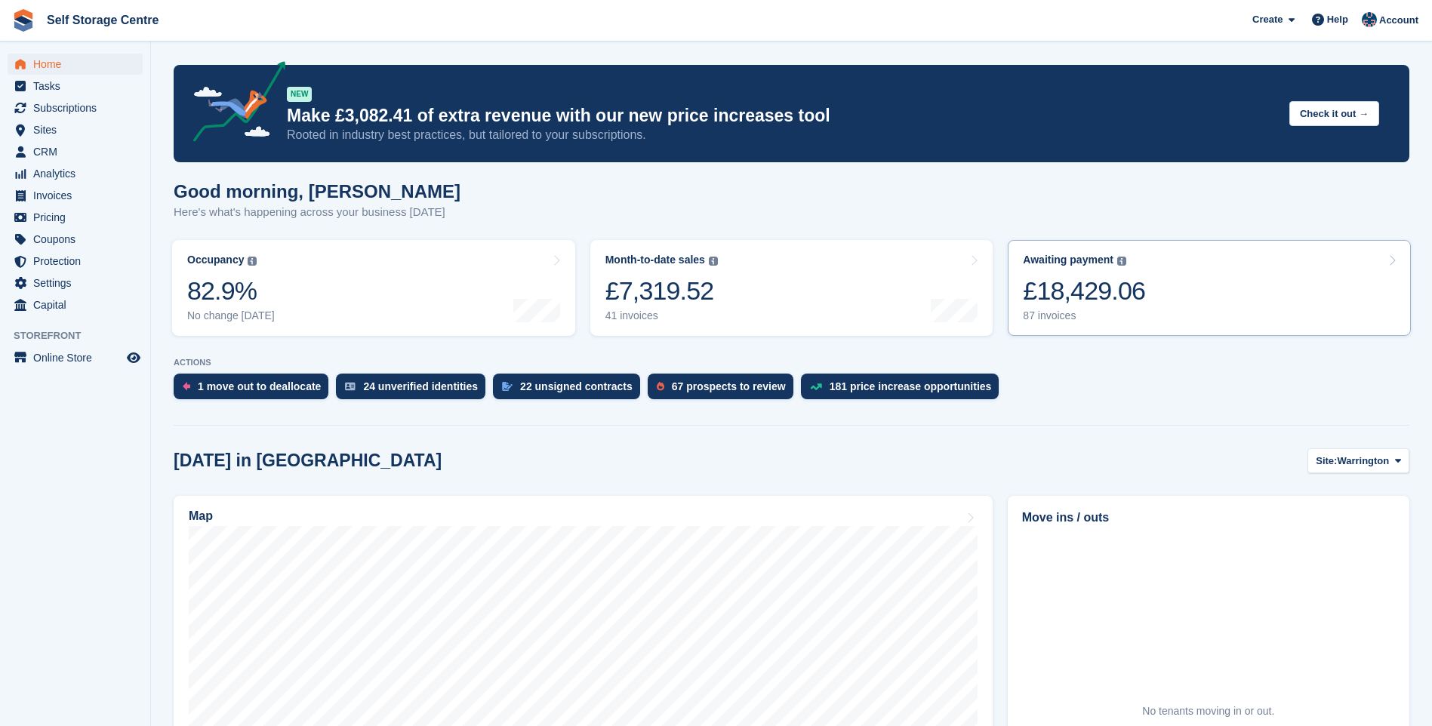
click at [1193, 274] on link "Awaiting payment The total outstanding balance on all open invoices. £18,429.06…" at bounding box center [1209, 288] width 403 height 96
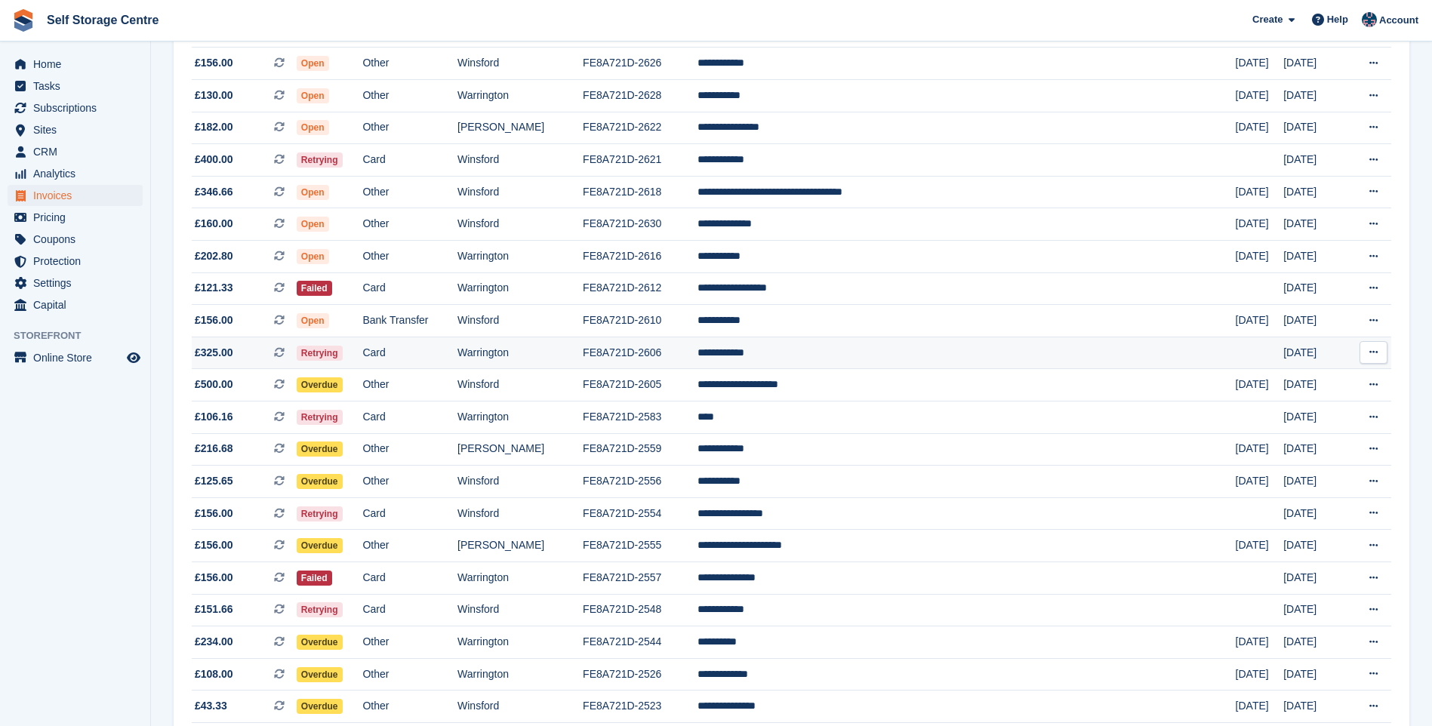
scroll to position [377, 0]
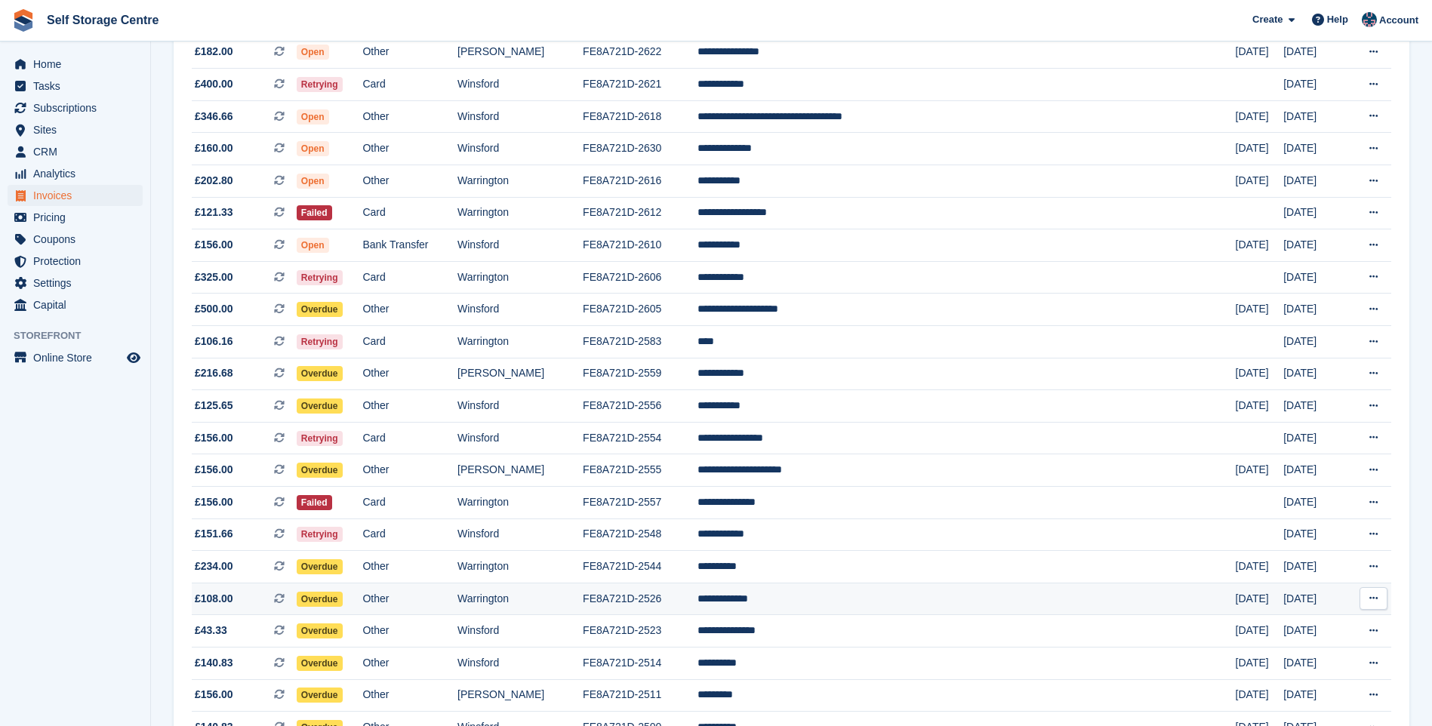
click at [567, 601] on td "Warrington" at bounding box center [520, 599] width 125 height 32
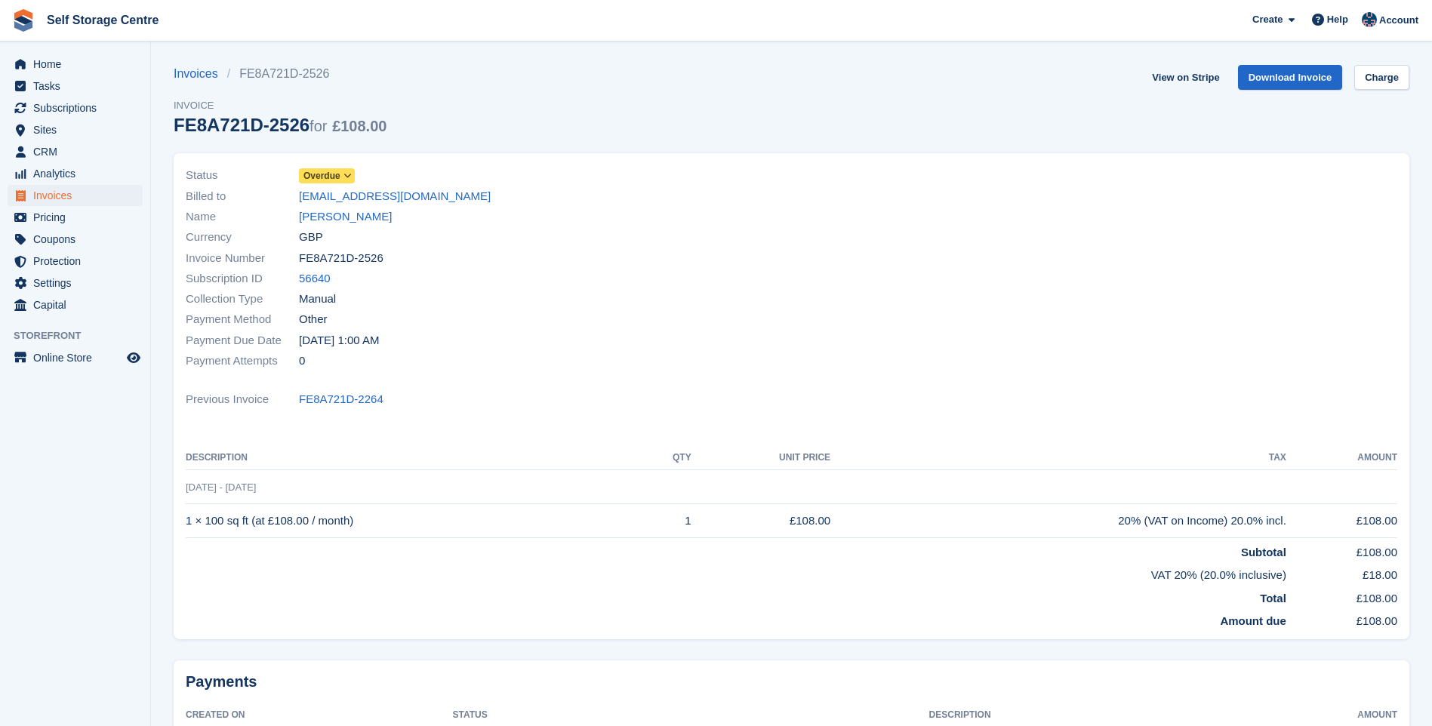
click at [339, 177] on span "Overdue" at bounding box center [322, 176] width 37 height 14
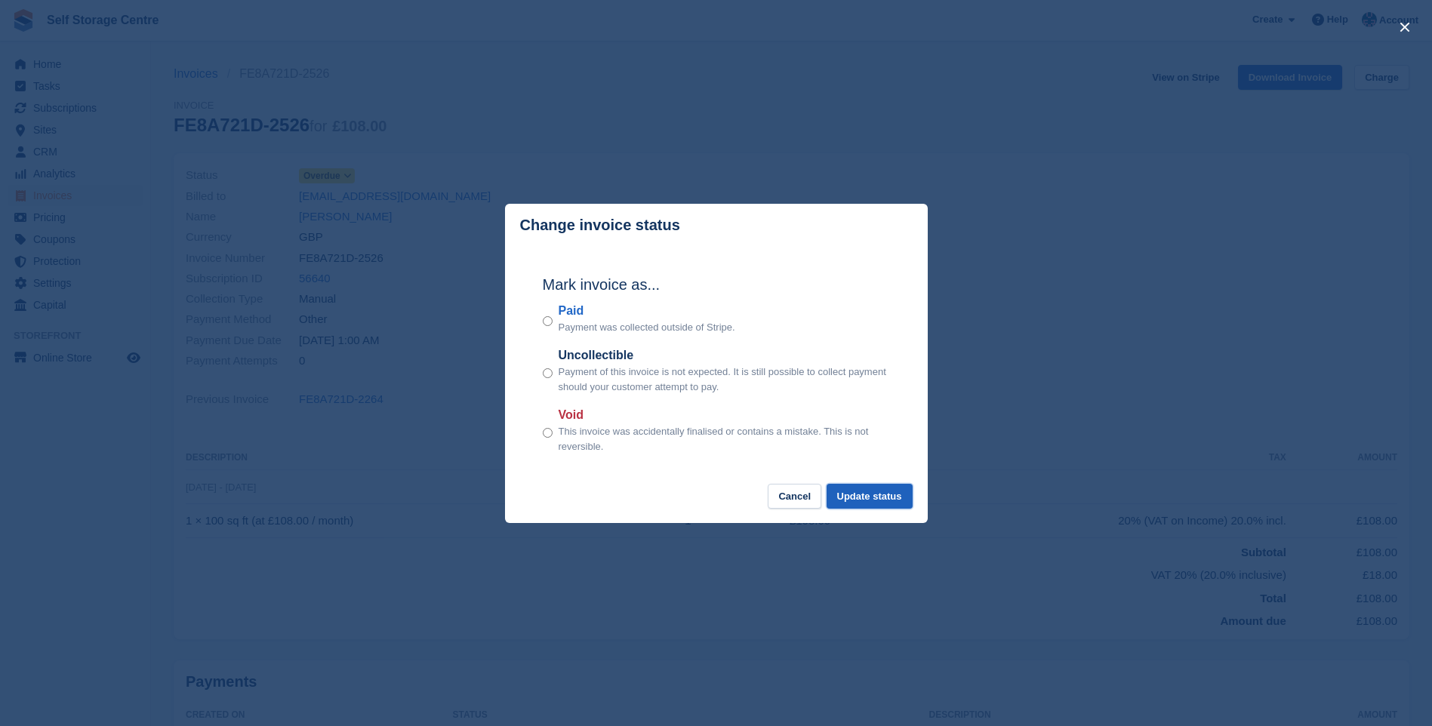
click at [871, 504] on button "Update status" at bounding box center [870, 496] width 86 height 25
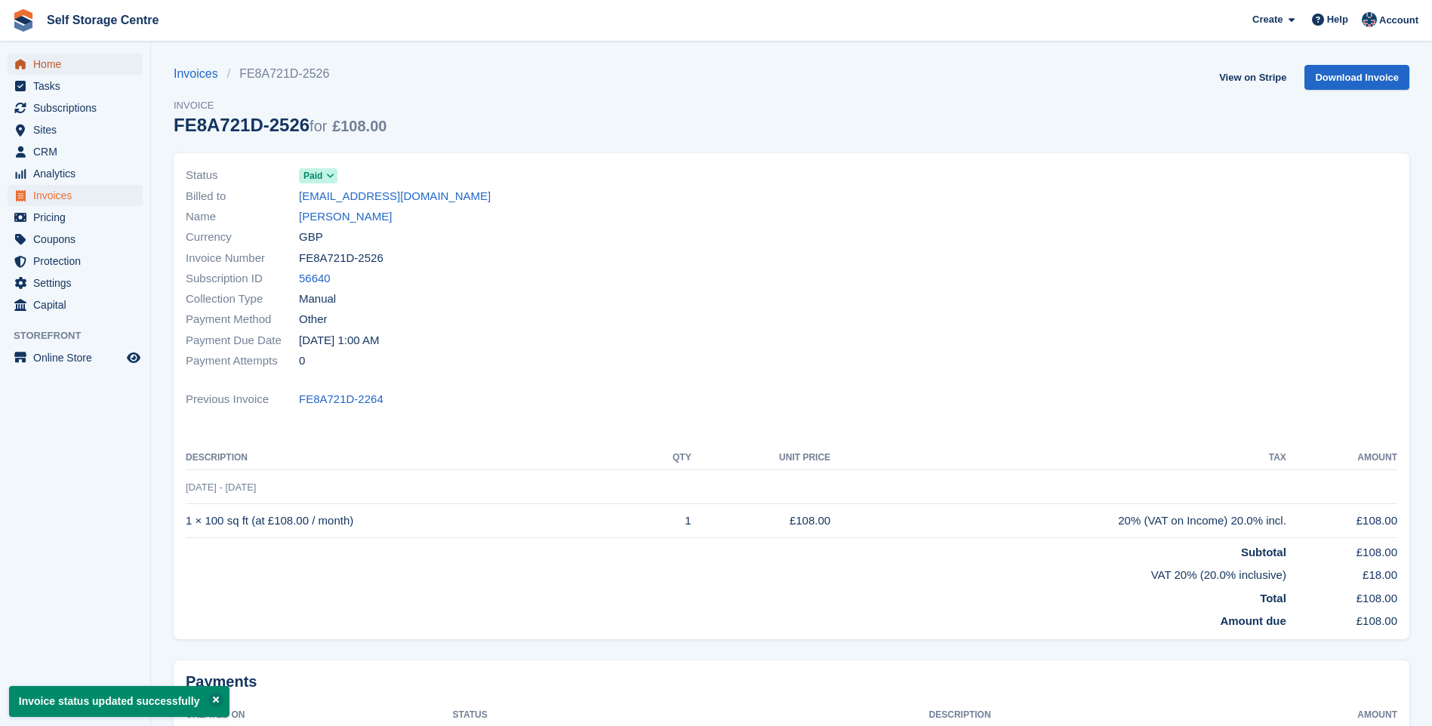
click at [64, 59] on span "Home" at bounding box center [78, 64] width 91 height 21
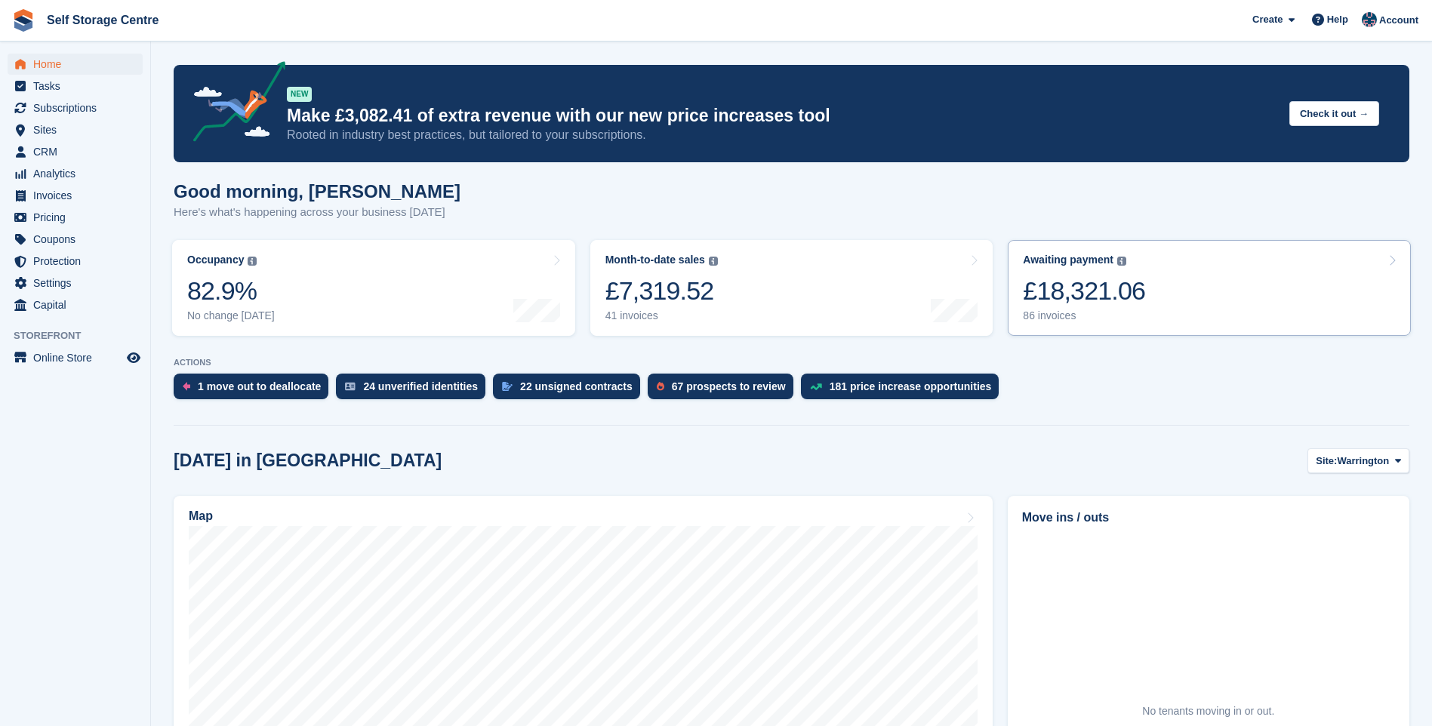
click at [1219, 273] on link "Awaiting payment The total outstanding balance on all open invoices. £18,321.06…" at bounding box center [1209, 288] width 403 height 96
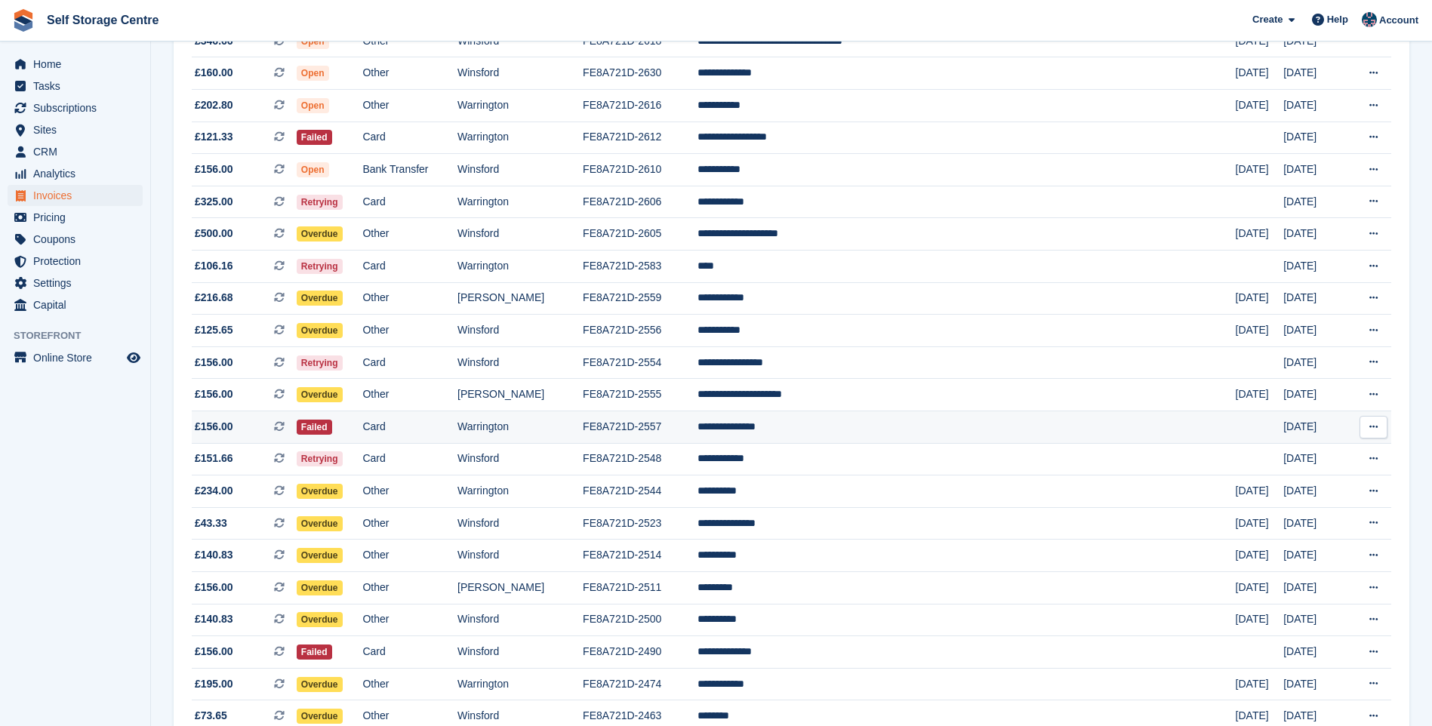
scroll to position [528, 0]
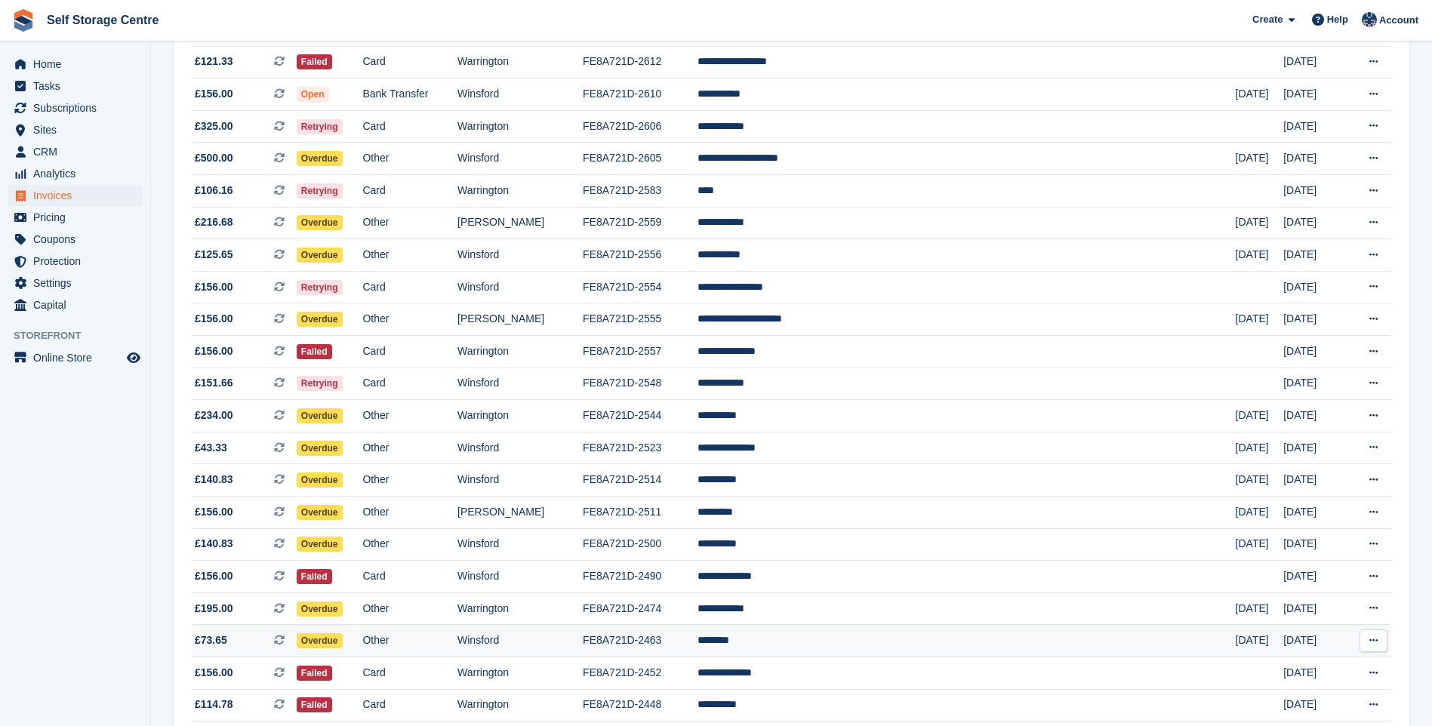
click at [688, 640] on td "FE8A721D-2463" at bounding box center [640, 641] width 115 height 32
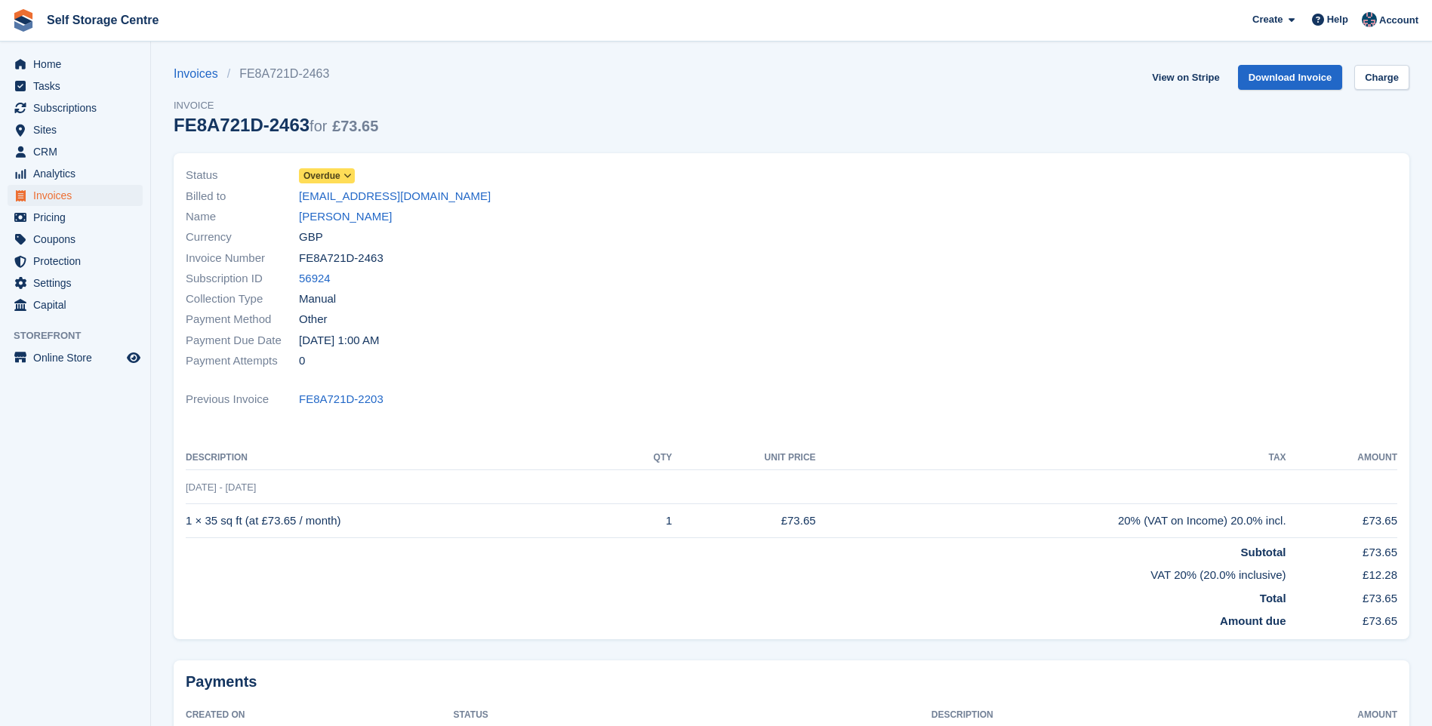
click at [346, 177] on icon at bounding box center [348, 175] width 8 height 9
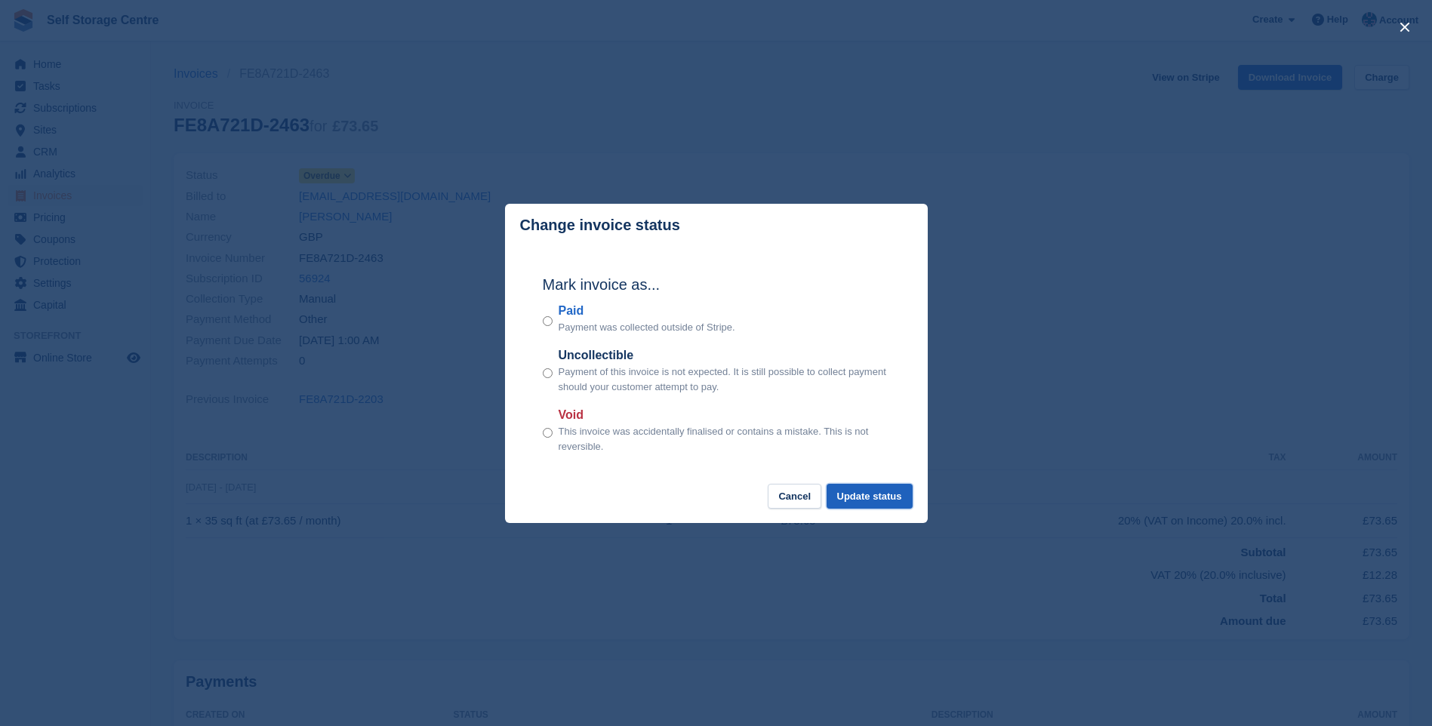
click at [874, 501] on button "Update status" at bounding box center [870, 496] width 86 height 25
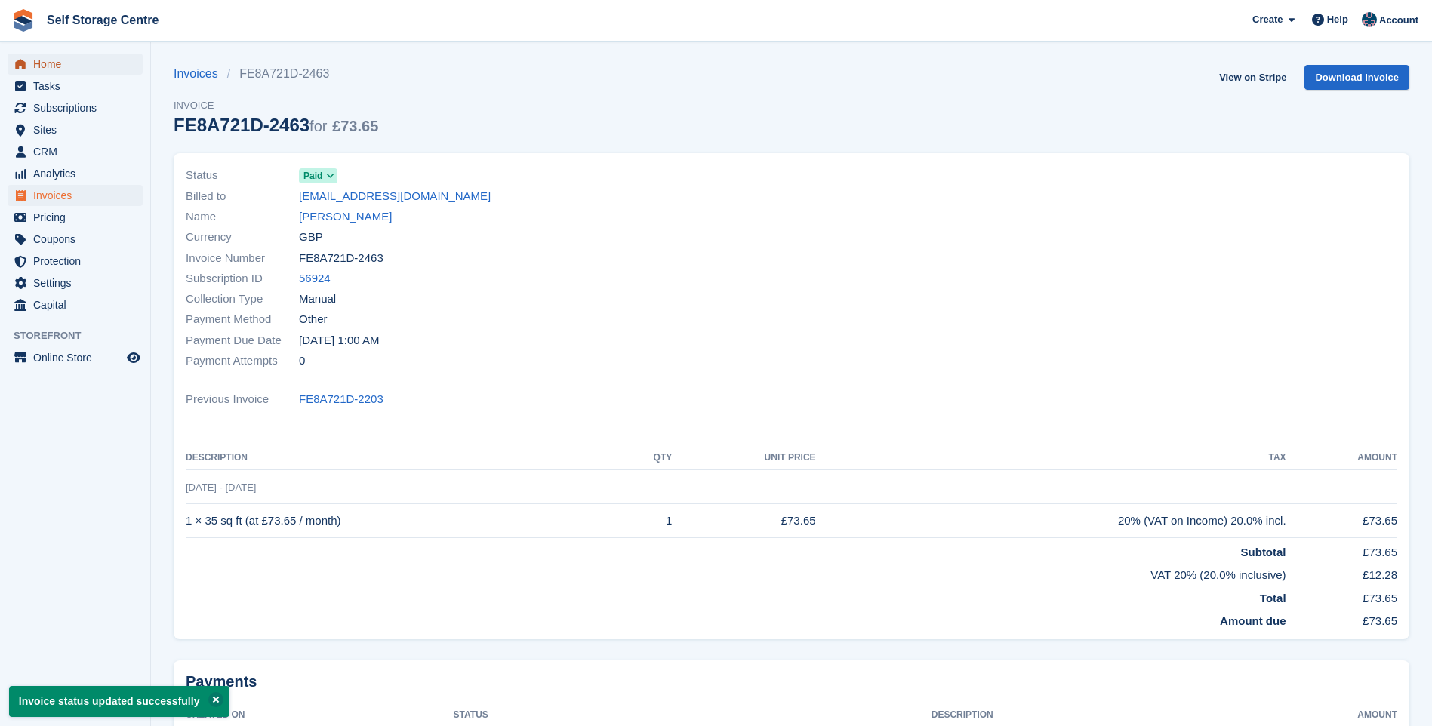
click at [43, 64] on span "Home" at bounding box center [78, 64] width 91 height 21
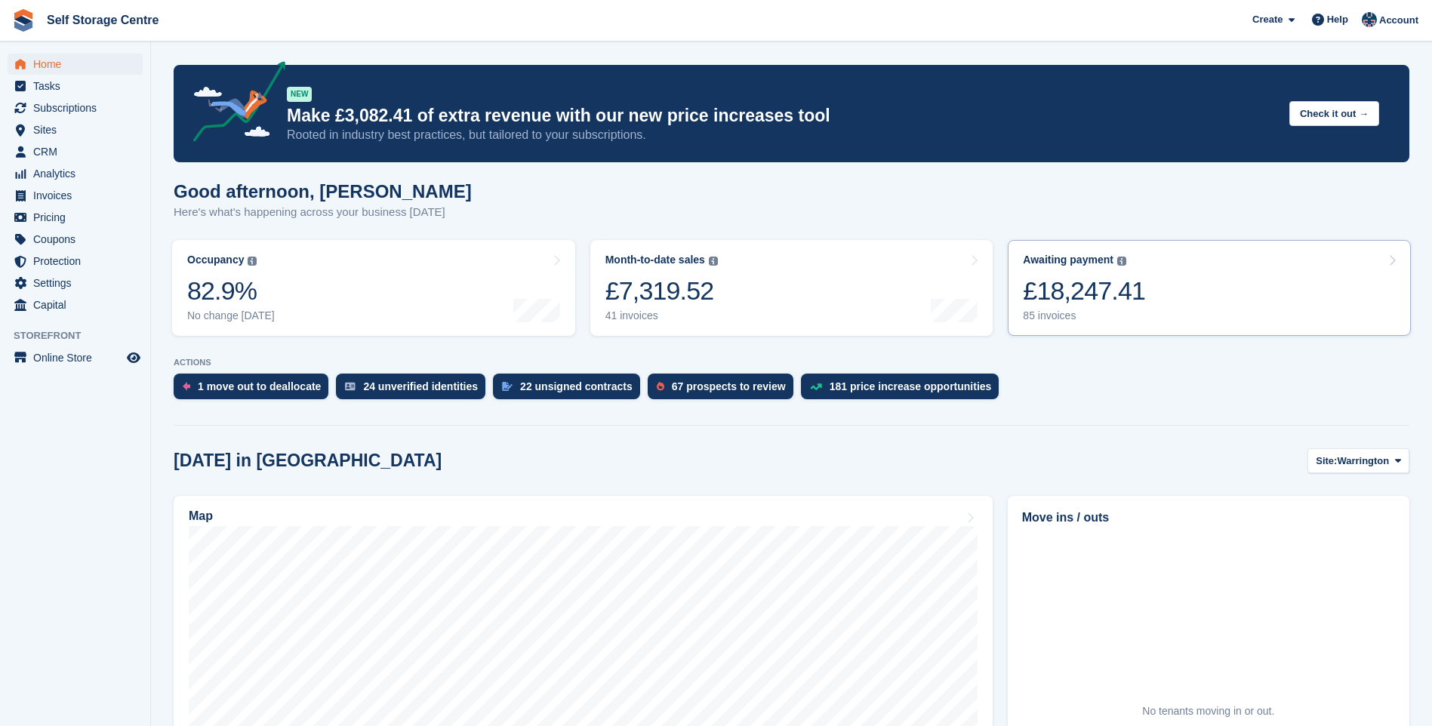
click at [1234, 278] on link "Awaiting payment The total outstanding balance on all open invoices. £18,247.41…" at bounding box center [1209, 288] width 403 height 96
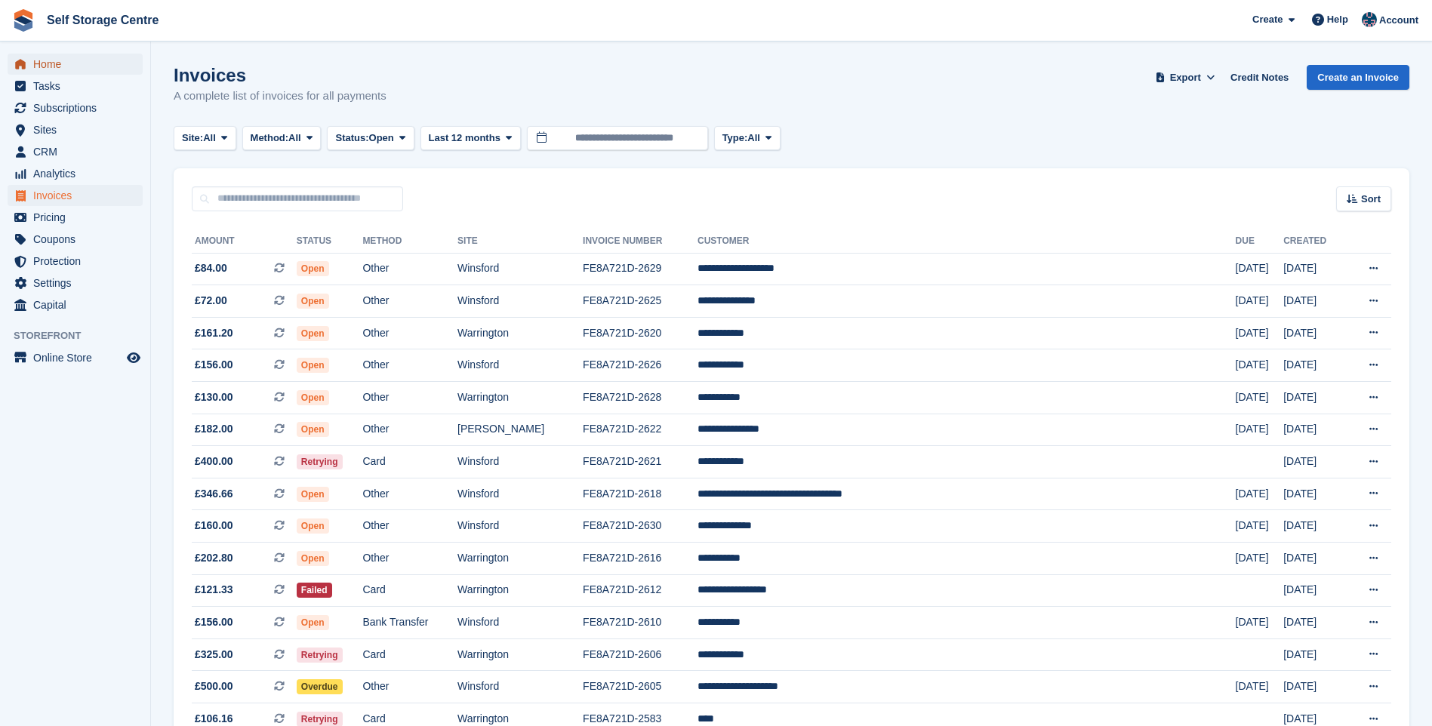
click at [60, 54] on span "Home" at bounding box center [78, 64] width 91 height 21
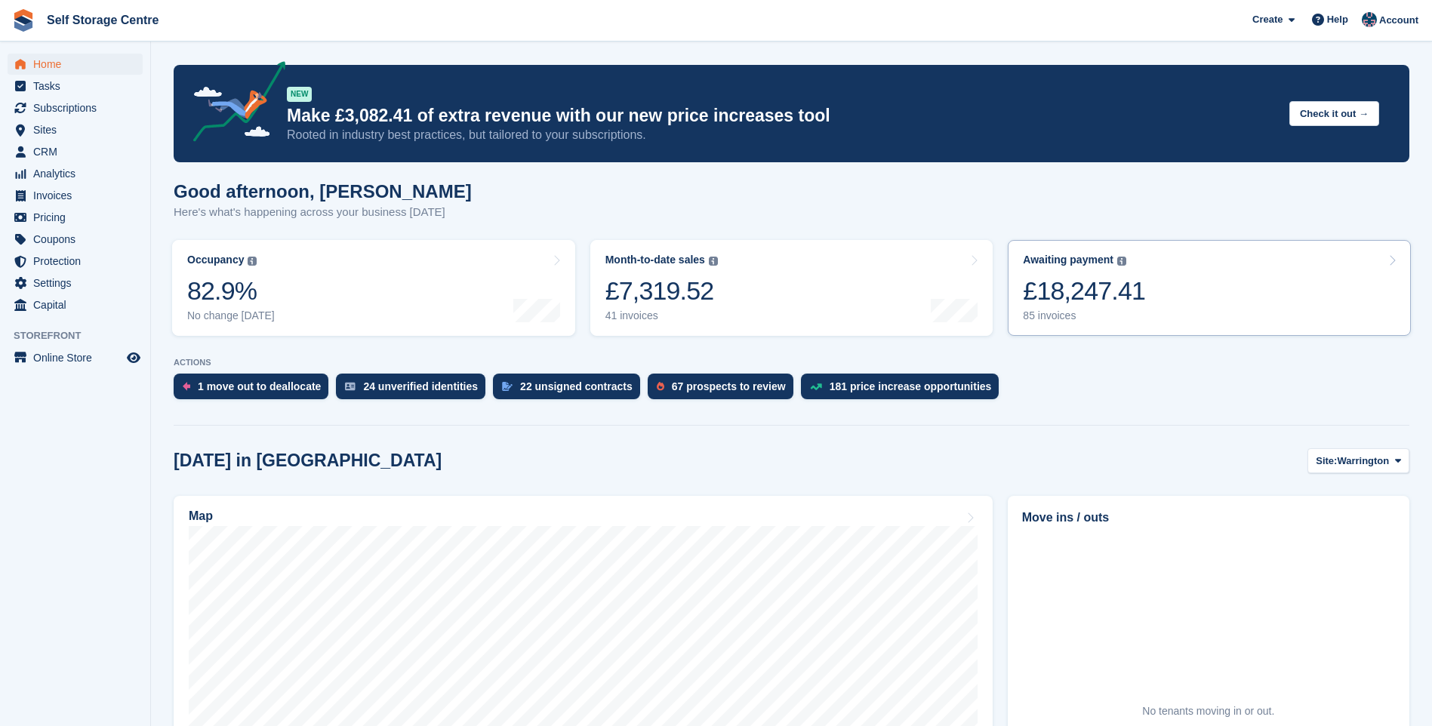
click at [1150, 286] on link "Awaiting payment The total outstanding balance on all open invoices. £18,247.41…" at bounding box center [1209, 288] width 403 height 96
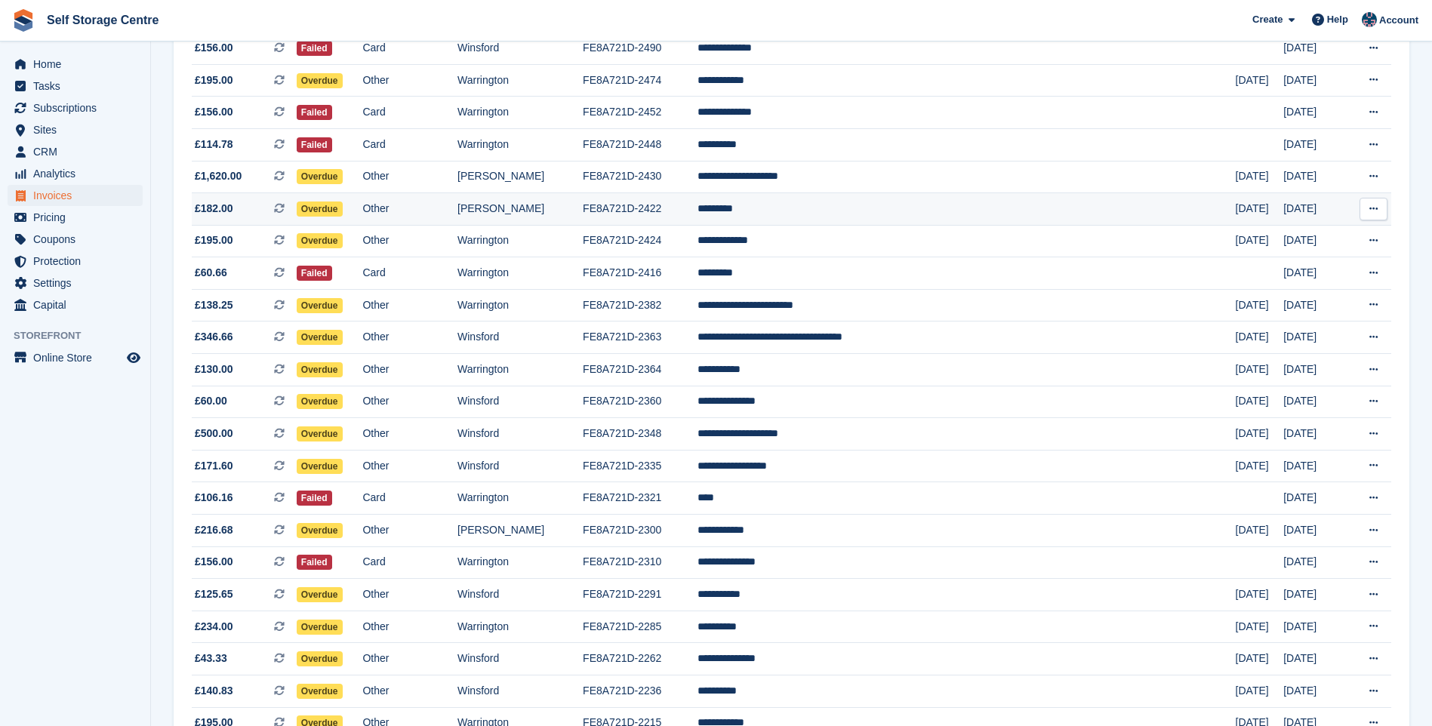
scroll to position [1132, 0]
